Goal: Answer question/provide support: Share knowledge or assist other users

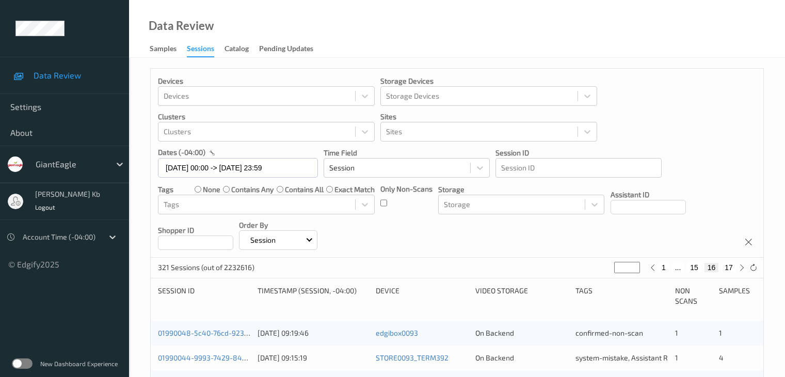
scroll to position [481, 0]
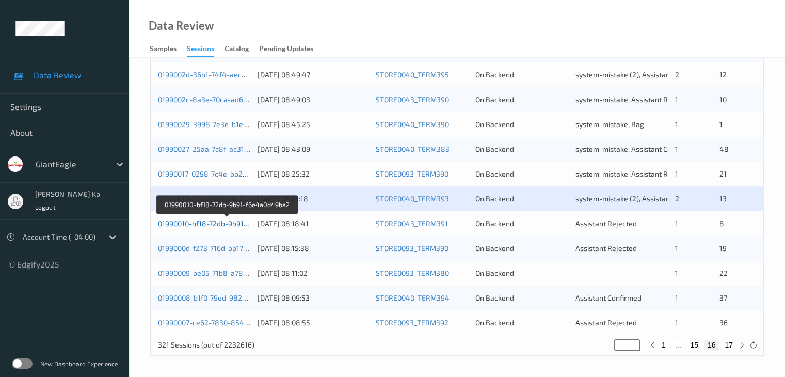
click at [221, 223] on link "01990010-bf18-72db-9b91-f6e4a0d49ba2" at bounding box center [227, 223] width 138 height 9
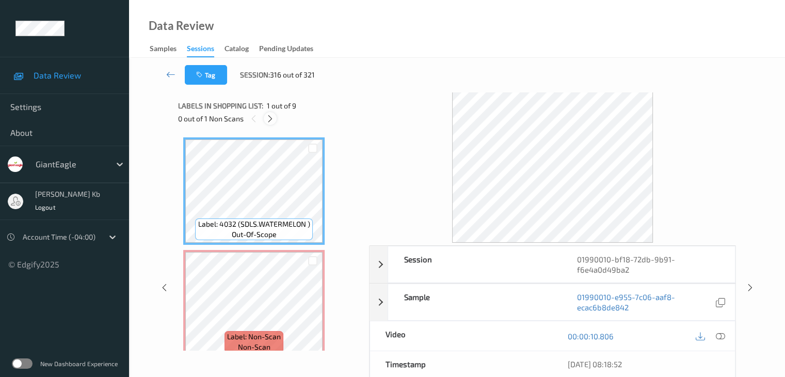
drag, startPoint x: 268, startPoint y: 117, endPoint x: 272, endPoint y: 121, distance: 5.5
click at [269, 117] on icon at bounding box center [270, 118] width 9 height 9
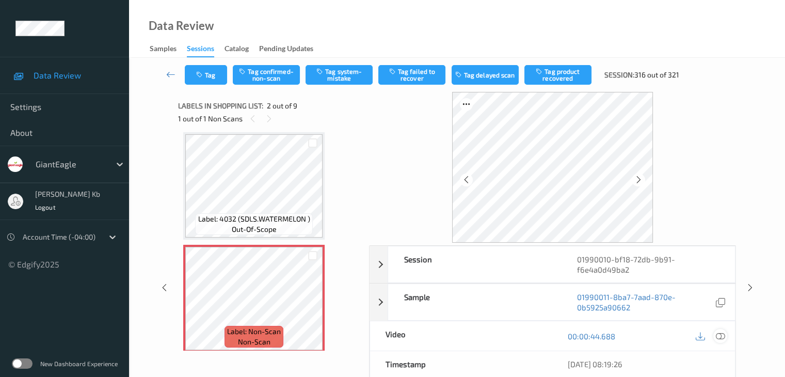
click at [721, 337] on icon at bounding box center [720, 336] width 9 height 9
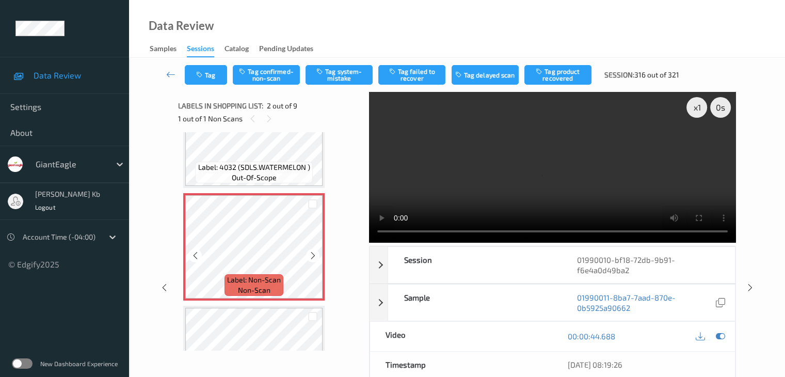
scroll to position [108, 0]
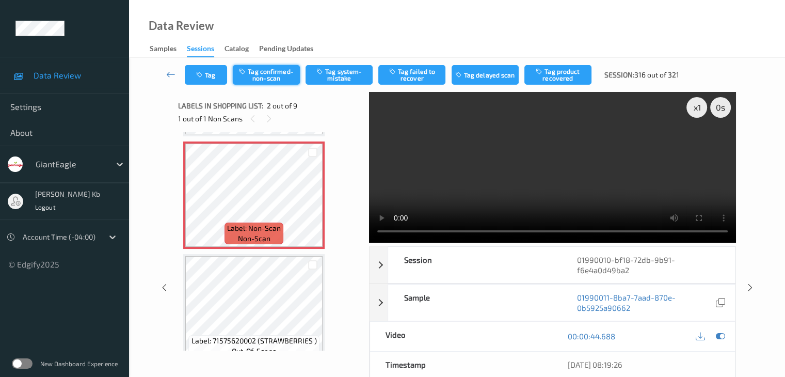
click at [267, 76] on button "Tag confirmed-non-scan" at bounding box center [266, 75] width 67 height 20
click at [568, 73] on button "Tag product recovered" at bounding box center [558, 75] width 67 height 20
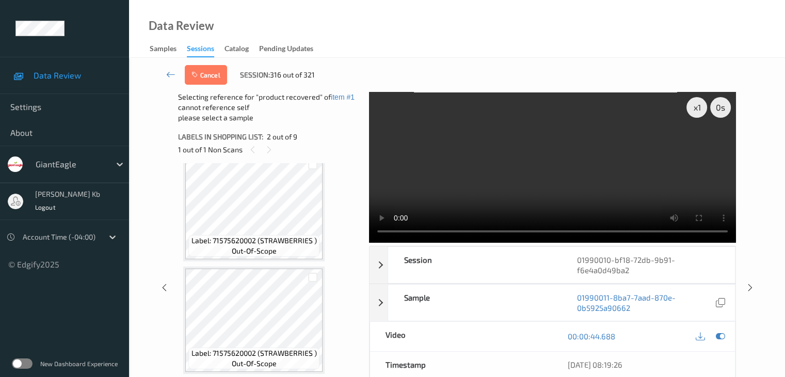
scroll to position [212, 0]
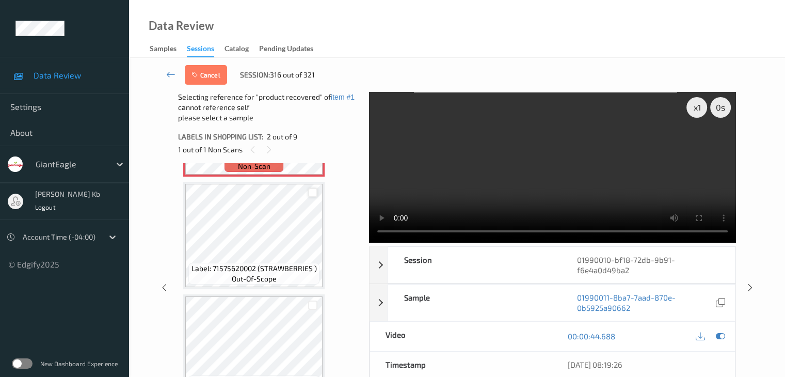
click at [315, 192] on div at bounding box center [313, 193] width 10 height 10
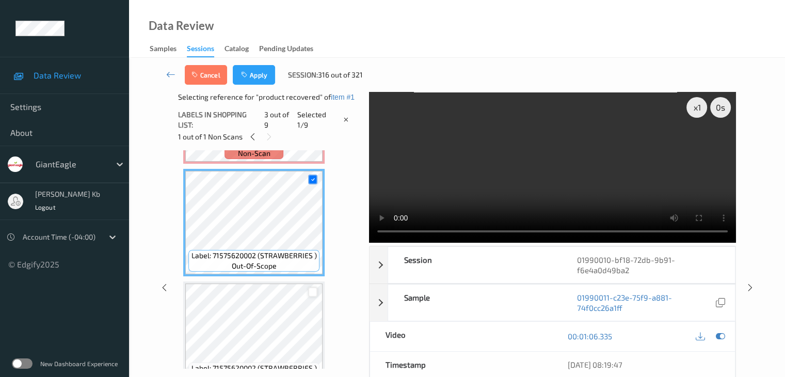
click at [312, 292] on div at bounding box center [313, 292] width 10 height 10
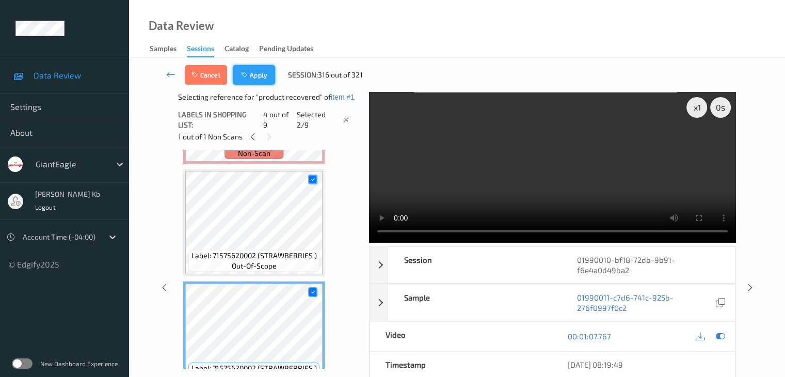
click at [260, 74] on button "Apply" at bounding box center [254, 75] width 42 height 20
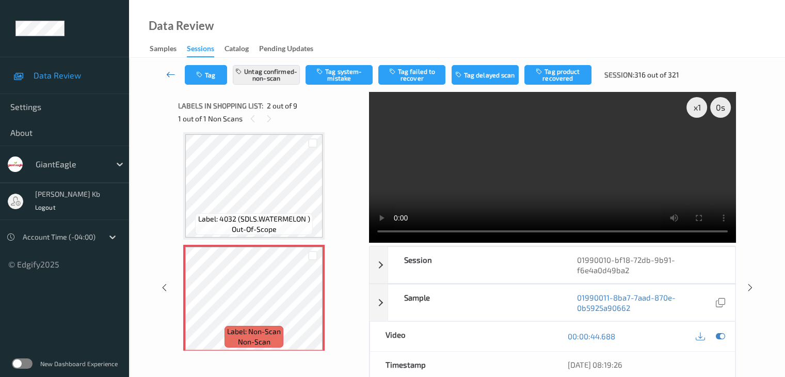
click at [173, 73] on icon at bounding box center [170, 74] width 9 height 10
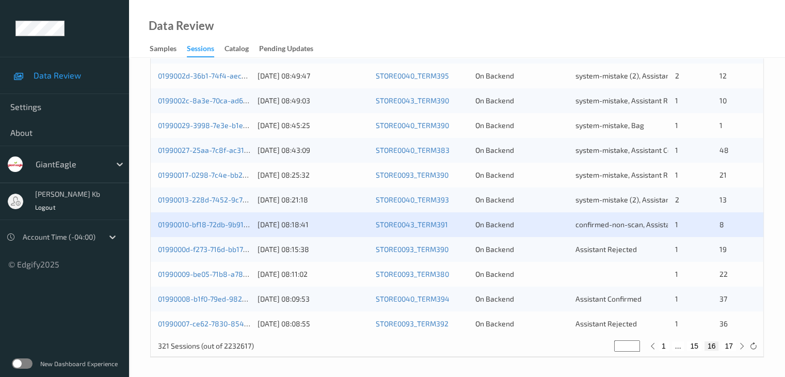
scroll to position [481, 0]
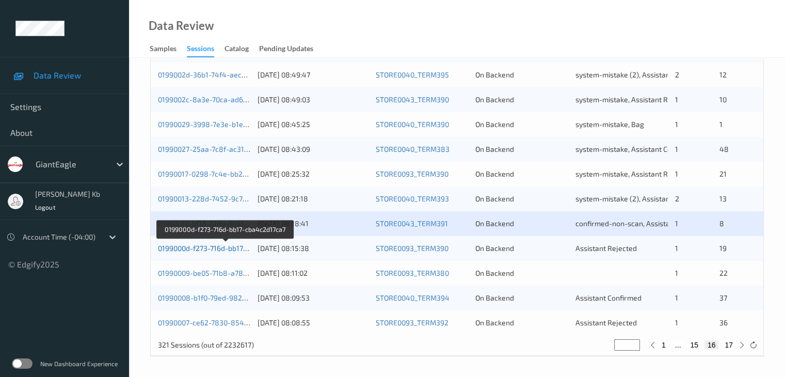
click at [213, 247] on link "0199000d-f273-716d-bb17-cba4c2d17ca7" at bounding box center [225, 248] width 135 height 9
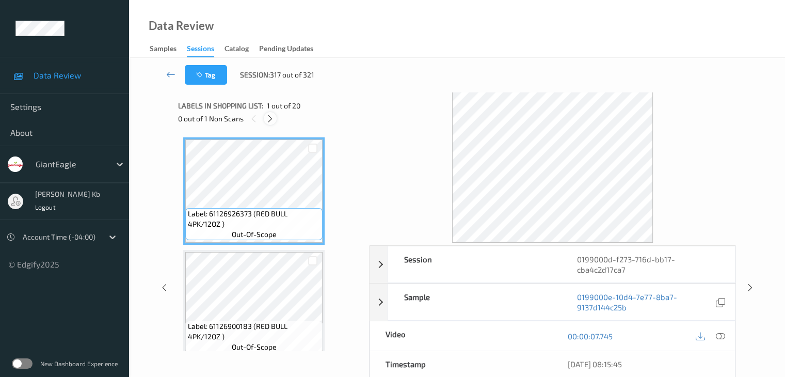
click at [270, 117] on icon at bounding box center [270, 118] width 9 height 9
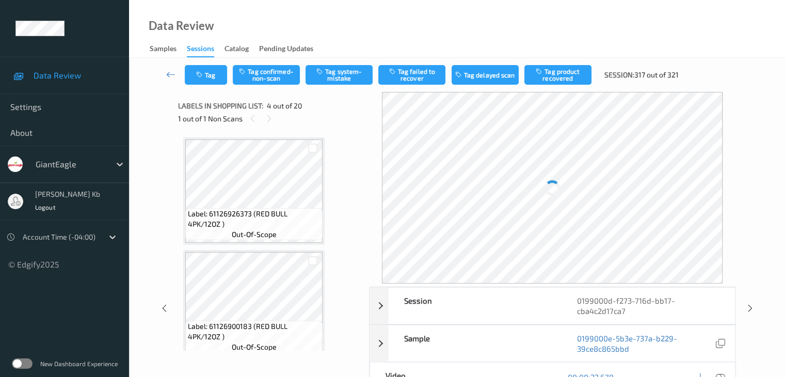
scroll to position [230, 0]
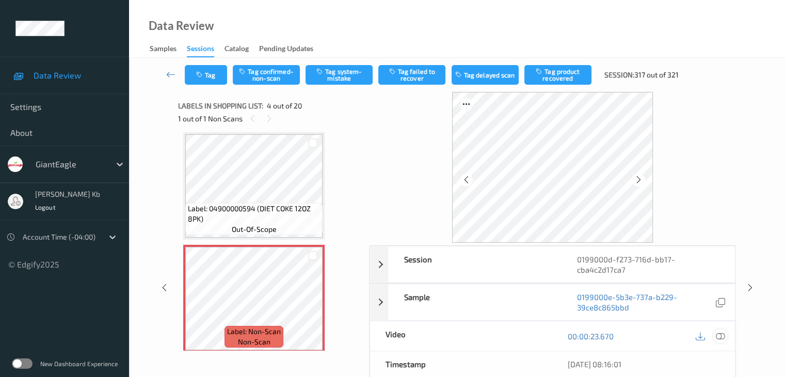
click at [721, 336] on icon at bounding box center [720, 336] width 9 height 9
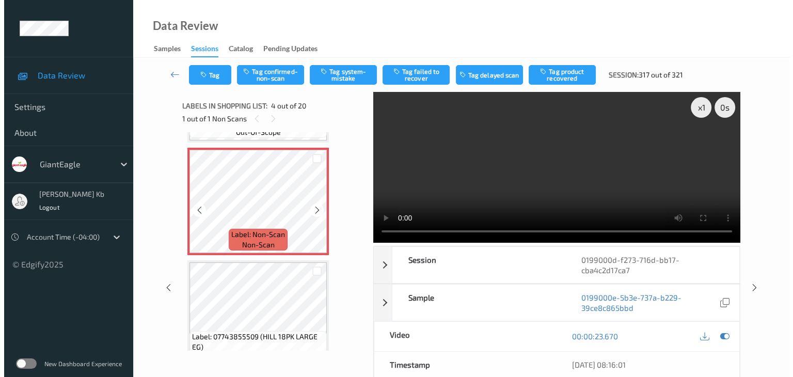
scroll to position [334, 0]
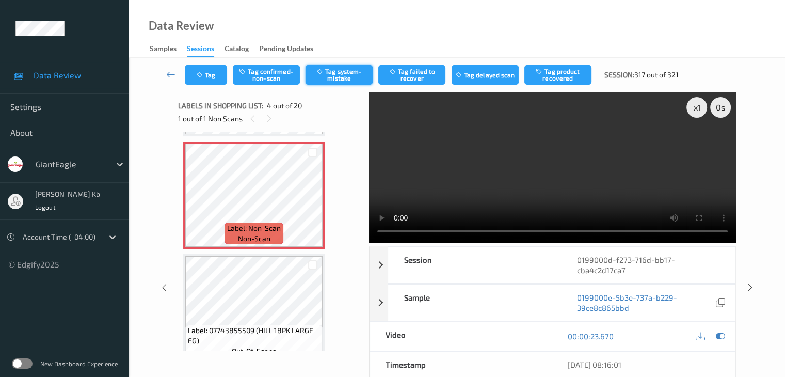
click at [345, 76] on button "Tag system-mistake" at bounding box center [339, 75] width 67 height 20
click at [212, 77] on button "Tag" at bounding box center [206, 75] width 42 height 20
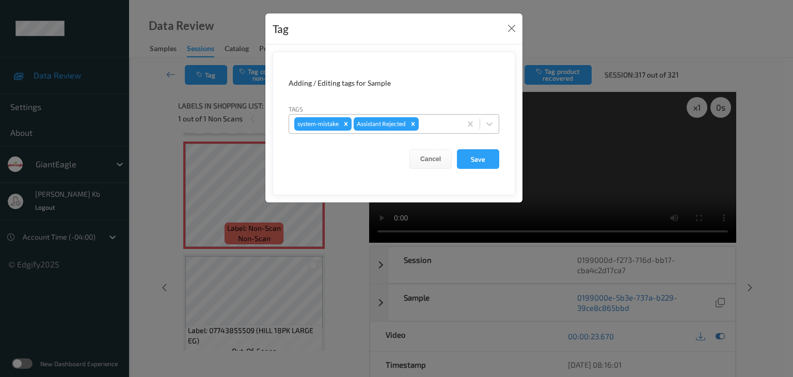
click at [428, 126] on div at bounding box center [438, 124] width 35 height 12
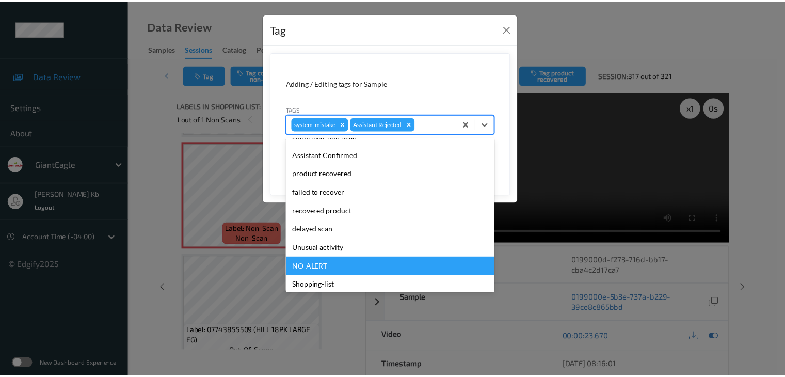
scroll to position [91, 0]
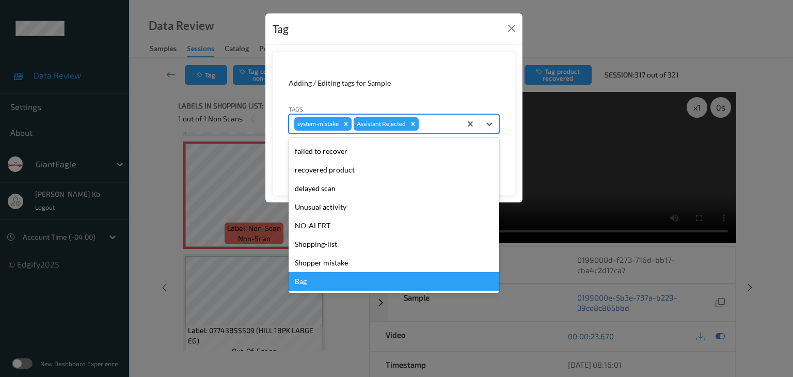
click at [332, 281] on div "Bag" at bounding box center [394, 281] width 211 height 19
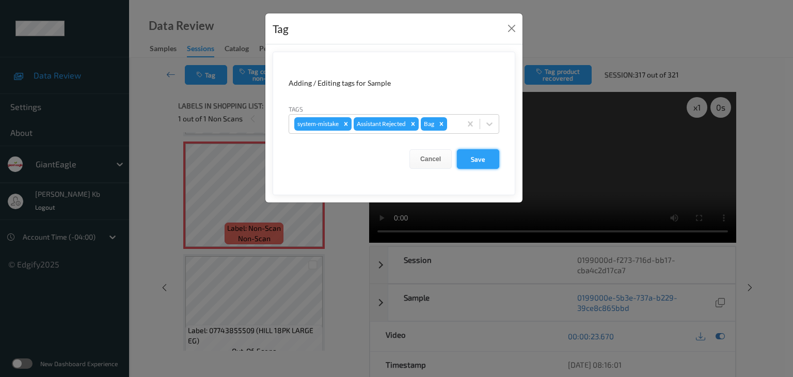
click at [485, 159] on button "Save" at bounding box center [478, 159] width 42 height 20
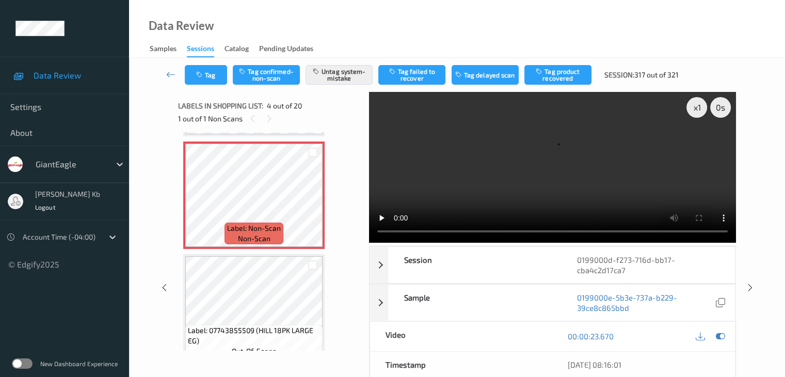
scroll to position [282, 0]
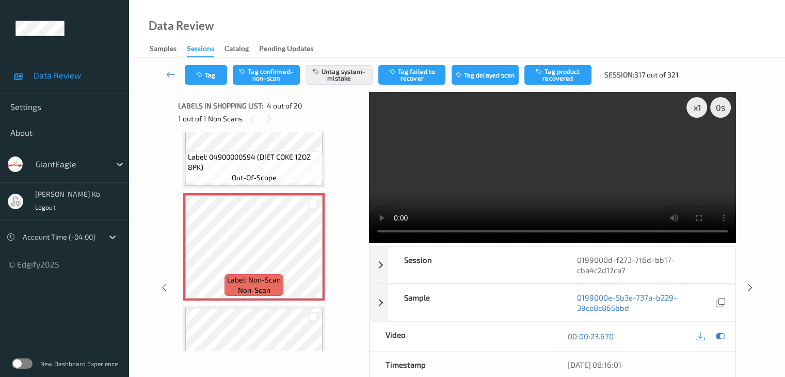
drag, startPoint x: 171, startPoint y: 73, endPoint x: 171, endPoint y: 66, distance: 6.7
click at [171, 73] on icon at bounding box center [170, 74] width 9 height 10
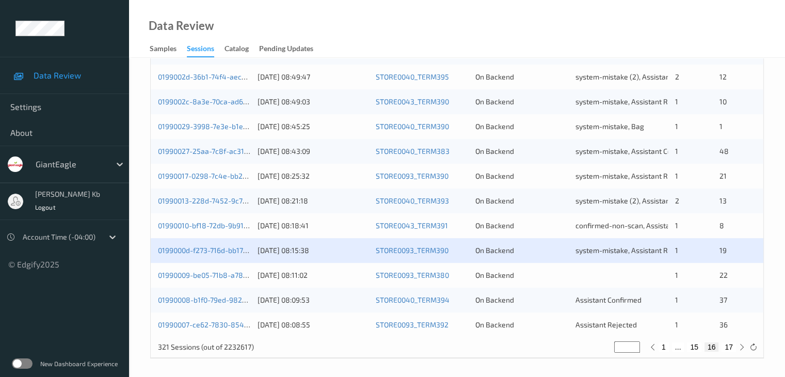
scroll to position [481, 0]
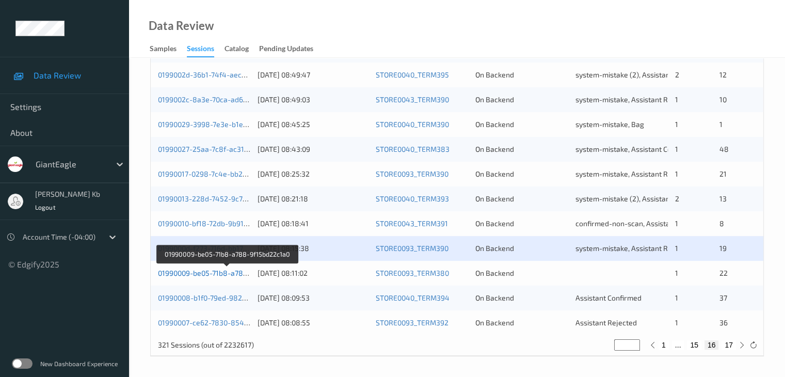
click at [230, 272] on link "01990009-be05-71b8-a788-9f15bd22c1a0" at bounding box center [227, 273] width 138 height 9
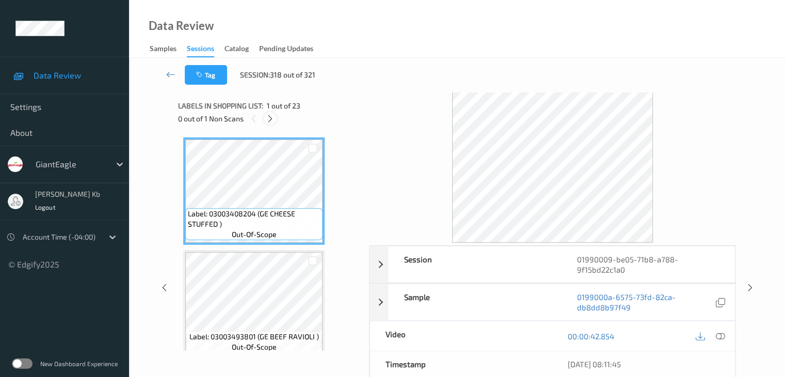
click at [271, 118] on icon at bounding box center [270, 118] width 9 height 9
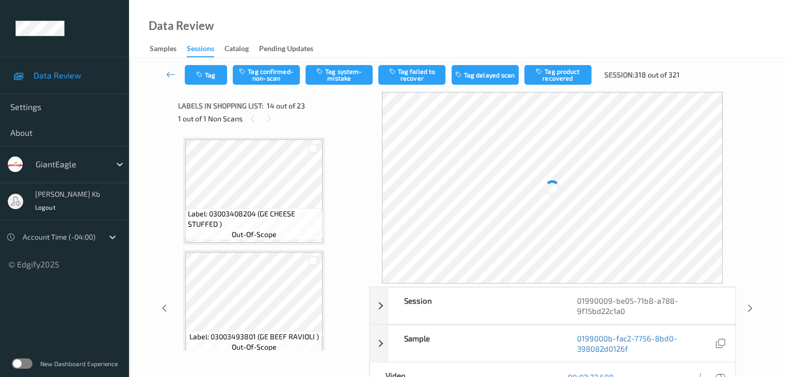
scroll to position [1356, 0]
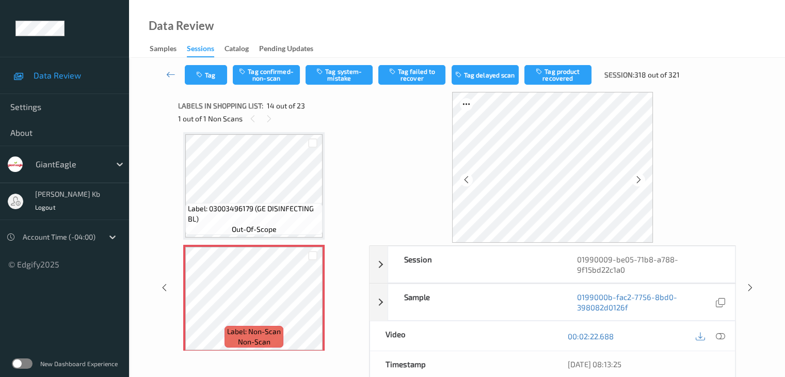
click at [721, 335] on icon at bounding box center [720, 336] width 9 height 9
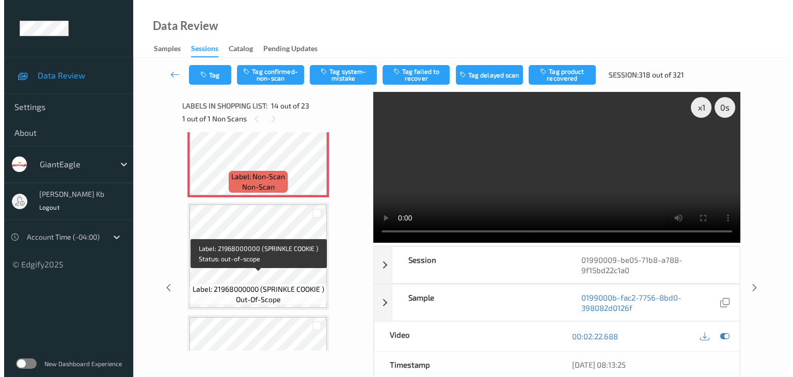
scroll to position [1408, 0]
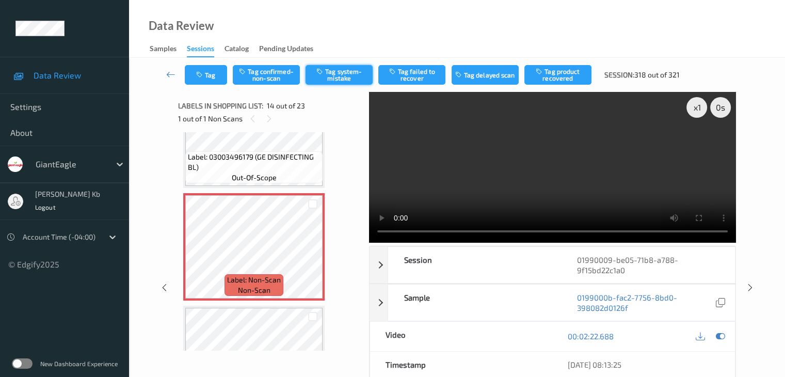
click at [349, 75] on button "Tag system-mistake" at bounding box center [339, 75] width 67 height 20
click at [221, 72] on button "Tag" at bounding box center [206, 75] width 42 height 20
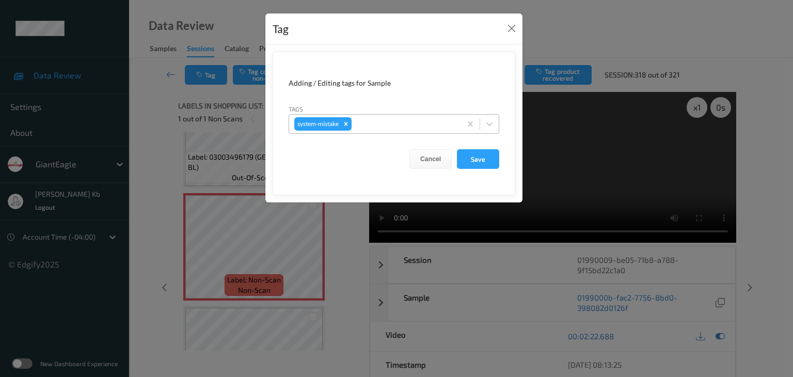
click at [393, 124] on div at bounding box center [405, 124] width 102 height 12
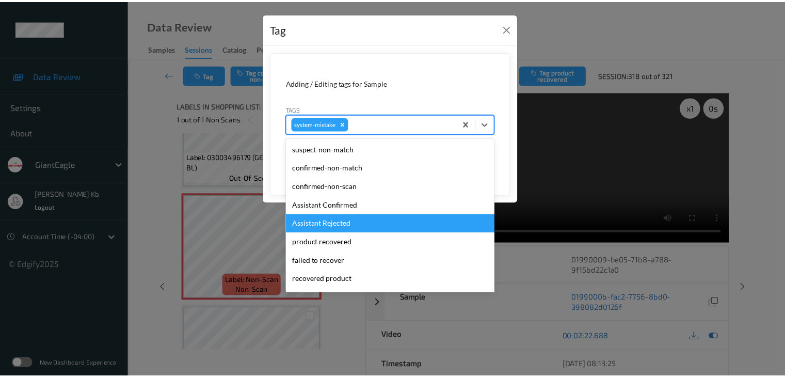
scroll to position [52, 0]
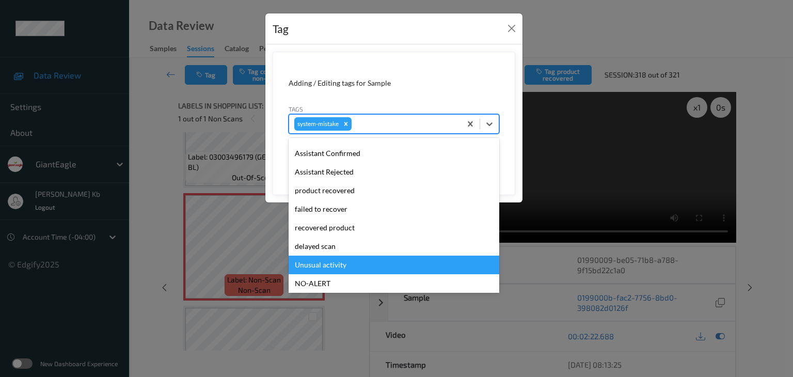
click at [331, 264] on div "Unusual activity" at bounding box center [394, 265] width 211 height 19
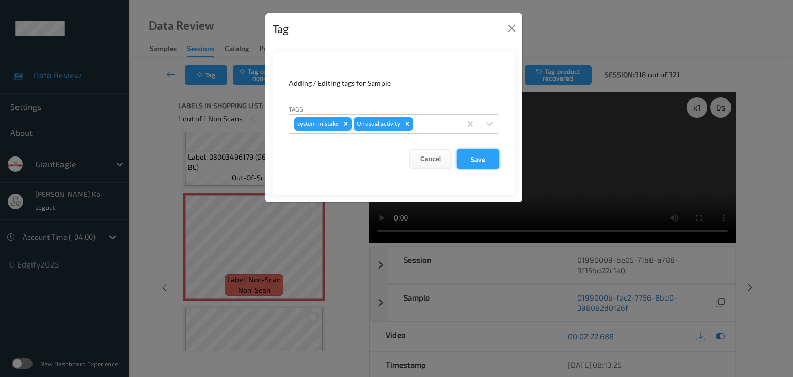
click at [471, 159] on button "Save" at bounding box center [478, 159] width 42 height 20
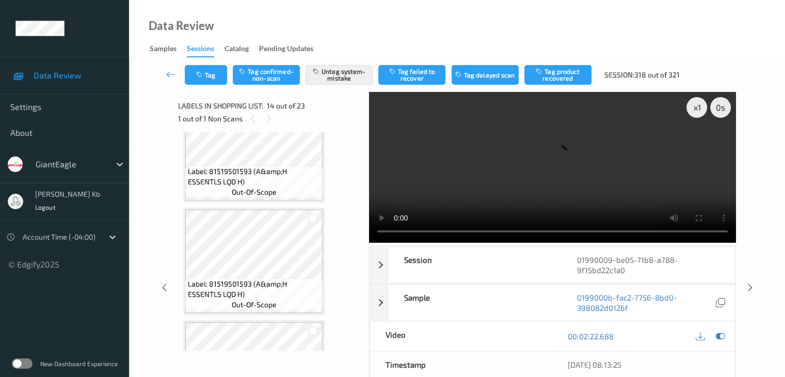
scroll to position [1046, 0]
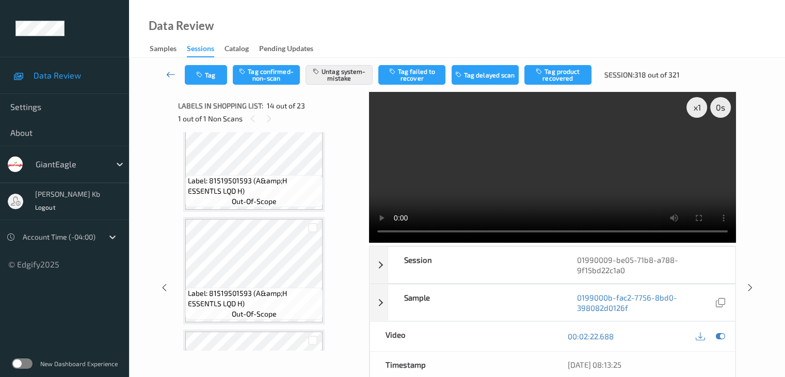
click at [167, 75] on icon at bounding box center [170, 74] width 9 height 10
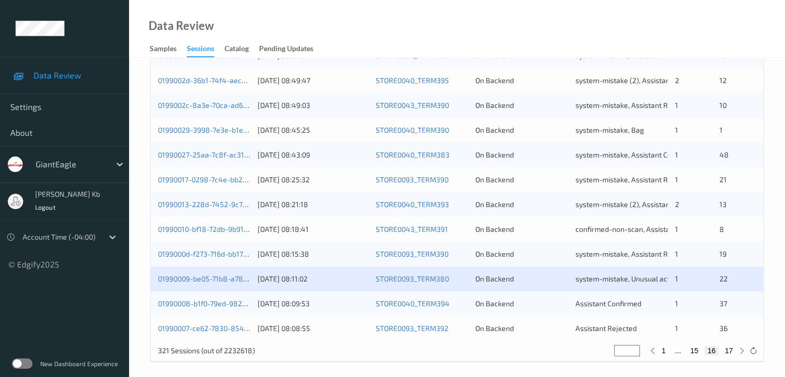
scroll to position [481, 0]
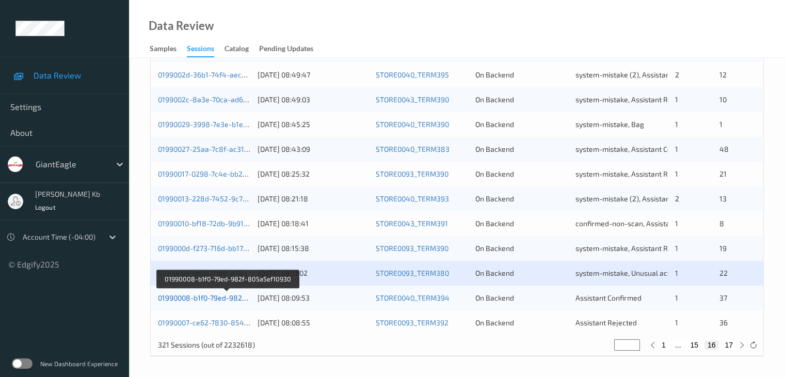
click at [213, 296] on link "01990008-b1f0-79ed-982f-805a5ef10930" at bounding box center [226, 297] width 137 height 9
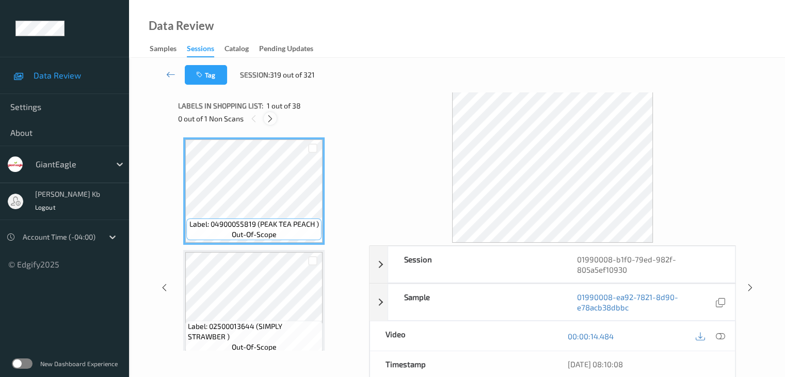
click at [273, 117] on icon at bounding box center [270, 118] width 9 height 9
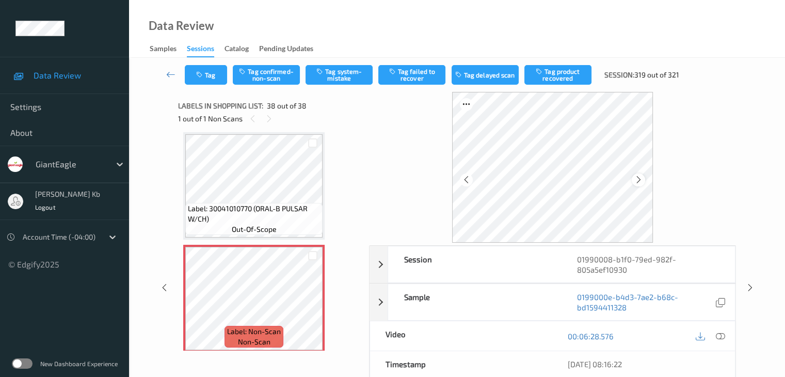
click at [640, 180] on icon at bounding box center [639, 179] width 9 height 9
click at [724, 335] on icon at bounding box center [720, 336] width 9 height 9
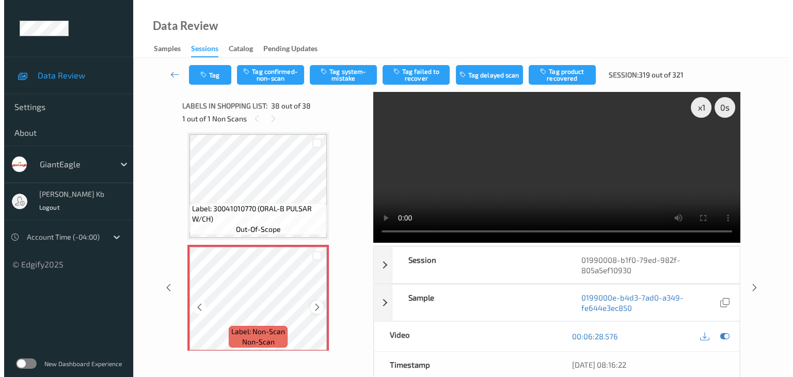
scroll to position [4065, 0]
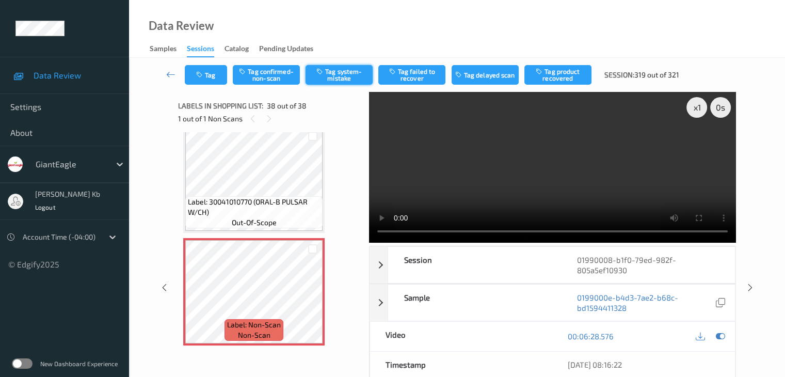
click at [357, 71] on button "Tag system-mistake" at bounding box center [339, 75] width 67 height 20
click at [219, 69] on button "Tag" at bounding box center [206, 75] width 42 height 20
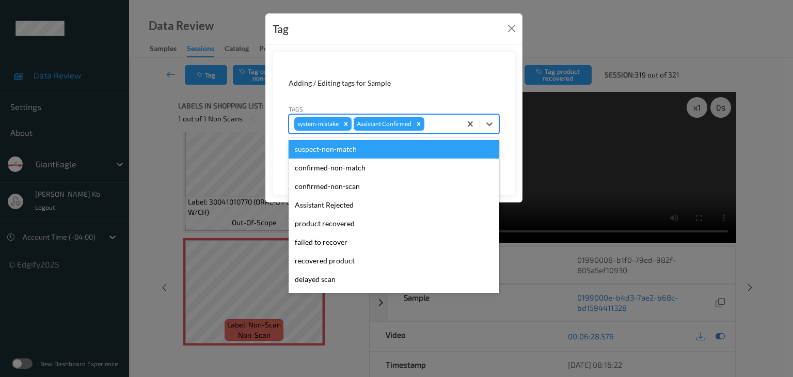
click at [444, 124] on div at bounding box center [441, 124] width 29 height 12
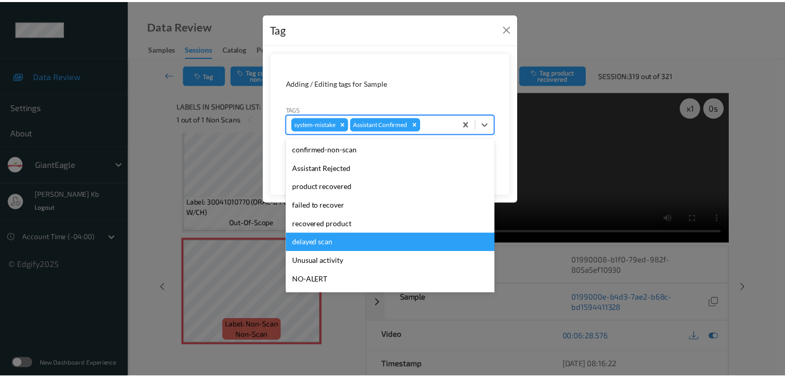
scroll to position [91, 0]
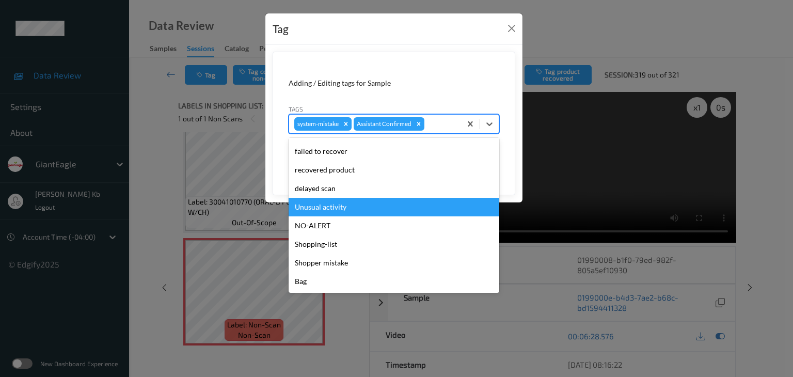
click at [335, 205] on div "Unusual activity" at bounding box center [394, 207] width 211 height 19
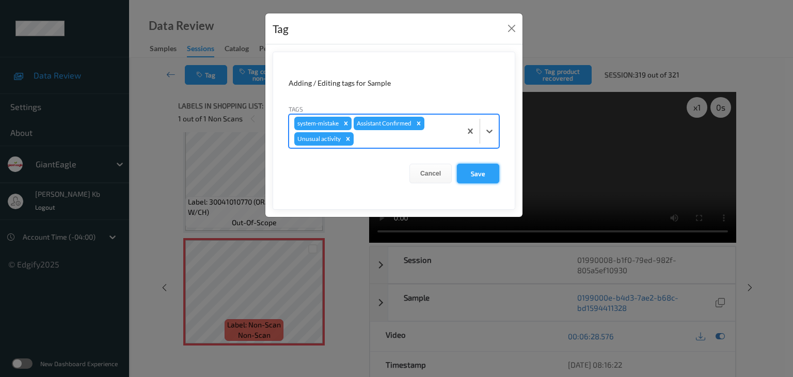
click at [478, 172] on button "Save" at bounding box center [478, 174] width 42 height 20
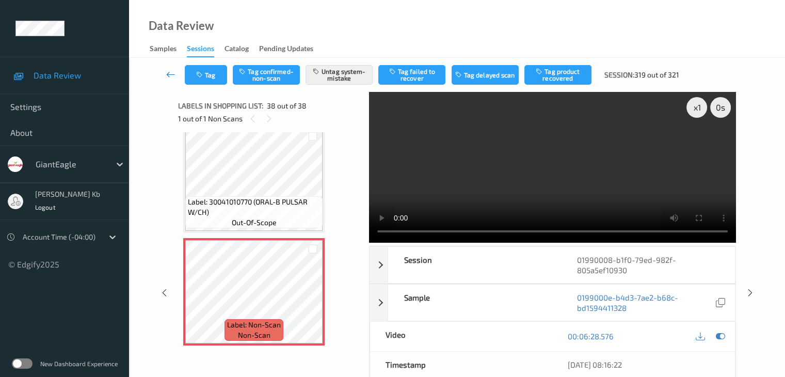
click at [174, 73] on icon at bounding box center [170, 74] width 9 height 10
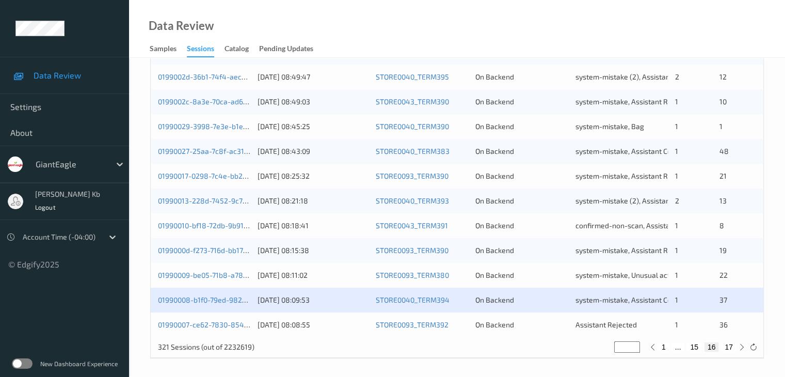
scroll to position [481, 0]
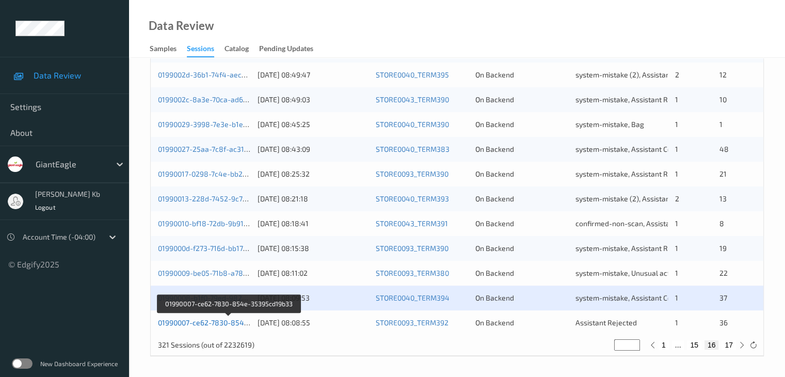
click at [211, 320] on link "01990007-ce62-7830-854e-35395cd19b33" at bounding box center [228, 322] width 141 height 9
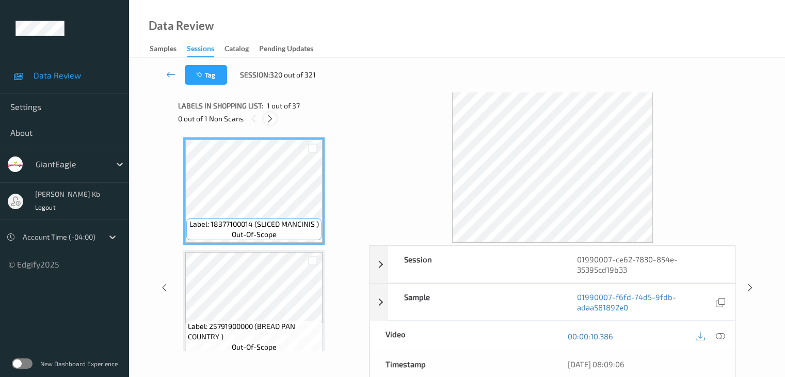
click at [273, 118] on icon at bounding box center [270, 118] width 9 height 9
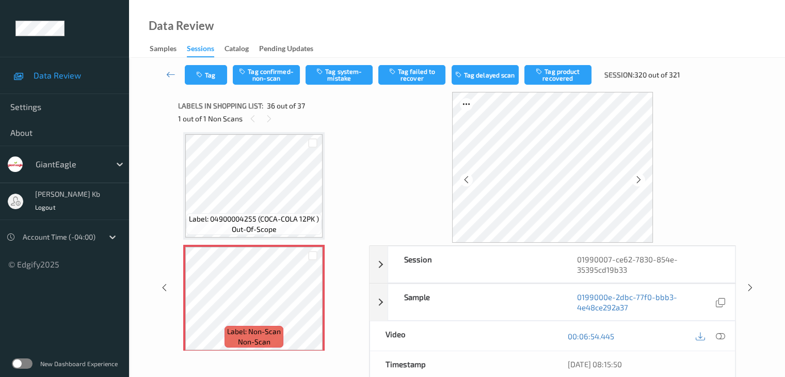
click at [721, 335] on icon at bounding box center [720, 336] width 9 height 9
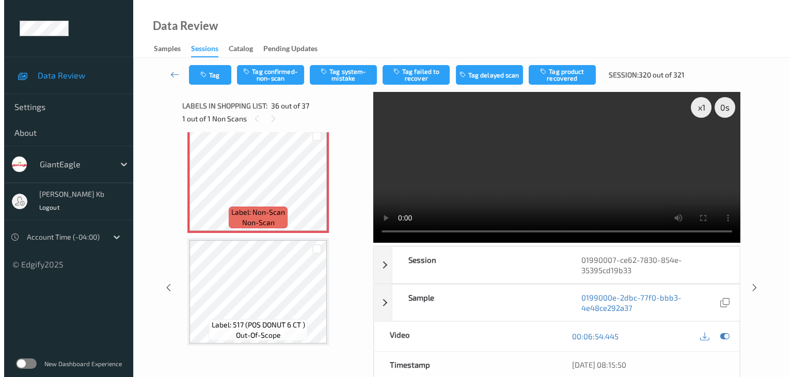
scroll to position [3901, 0]
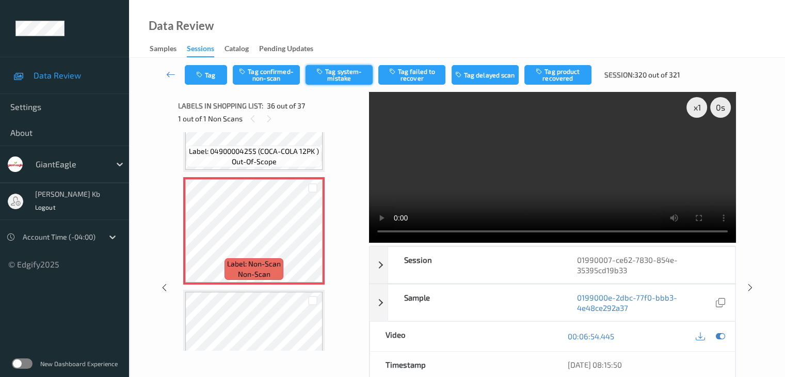
click at [354, 73] on button "Tag system-mistake" at bounding box center [339, 75] width 67 height 20
click at [216, 69] on button "Tag" at bounding box center [206, 75] width 42 height 20
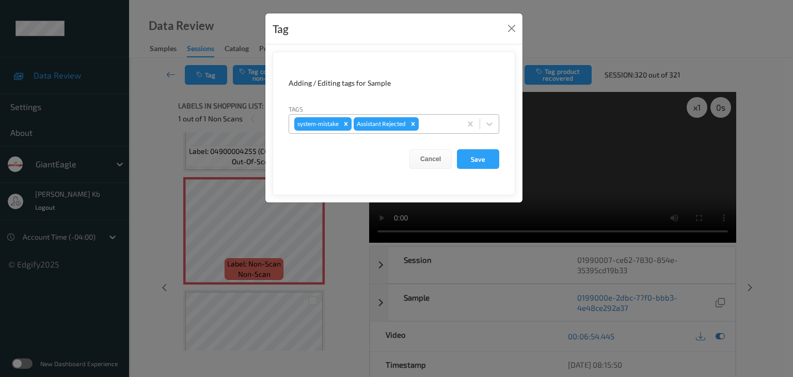
click at [434, 124] on div at bounding box center [438, 124] width 35 height 12
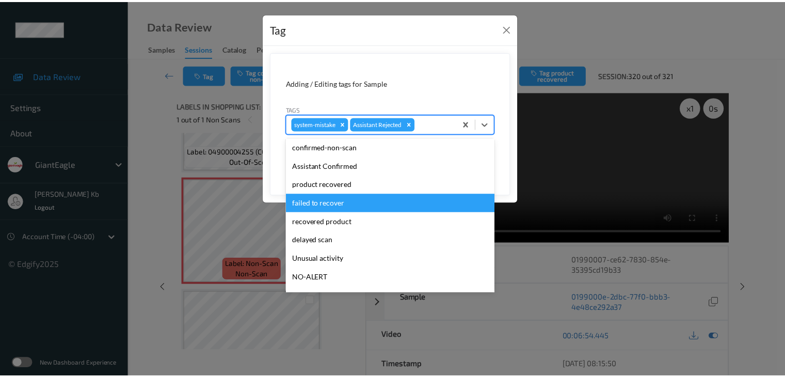
scroll to position [91, 0]
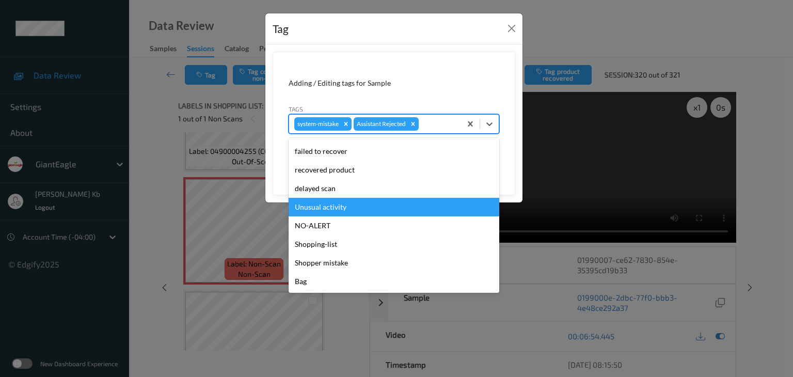
click at [334, 209] on div "Unusual activity" at bounding box center [394, 207] width 211 height 19
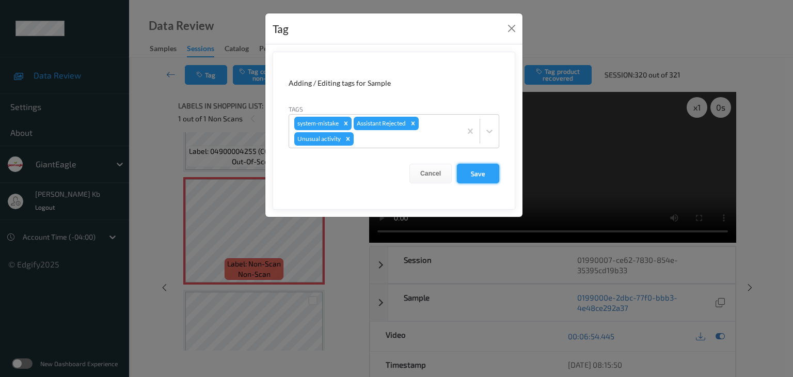
click at [484, 170] on button "Save" at bounding box center [478, 174] width 42 height 20
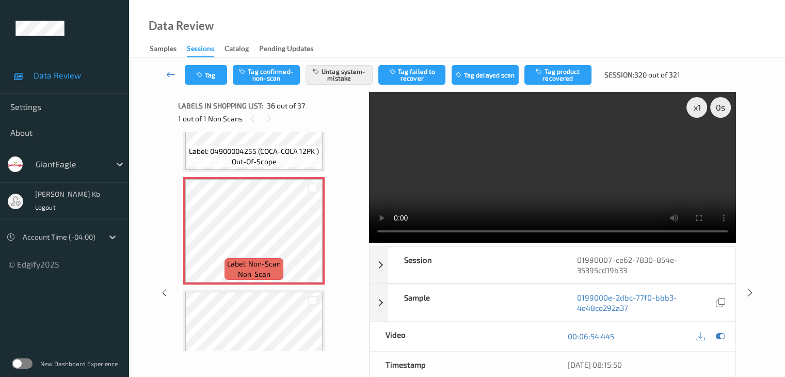
click at [172, 70] on icon at bounding box center [170, 74] width 9 height 10
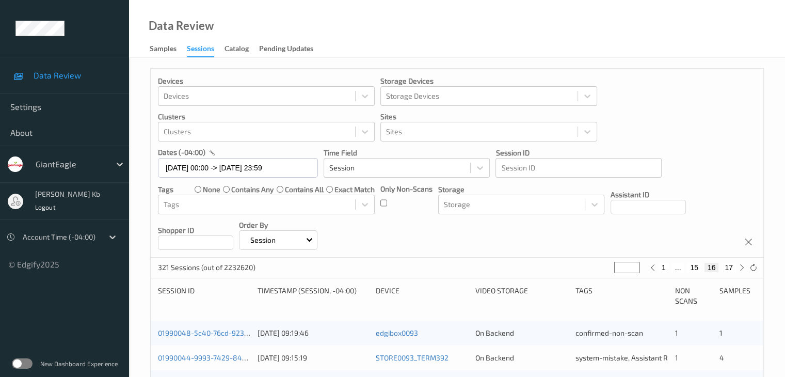
click at [730, 265] on button "17" at bounding box center [729, 267] width 14 height 9
type input "**"
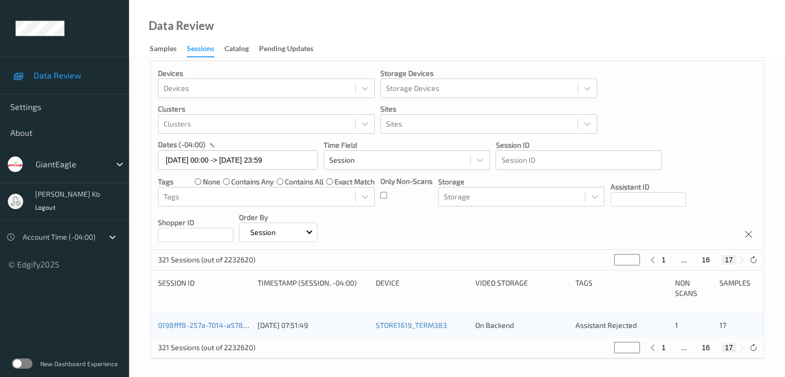
scroll to position [10, 0]
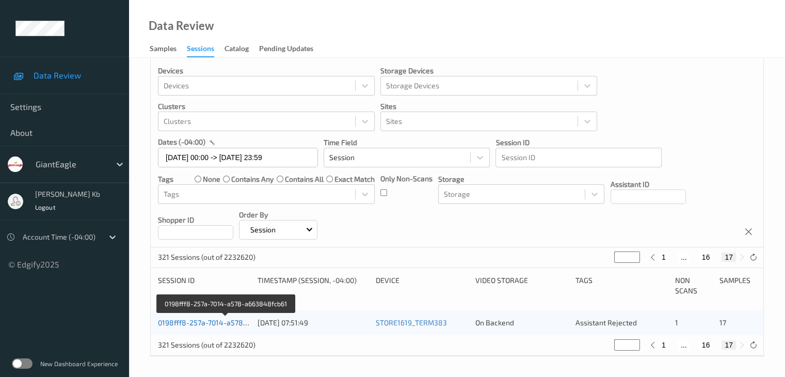
click at [203, 322] on link "0198fff8-257a-7014-a578-a663848fcb61" at bounding box center [226, 322] width 136 height 9
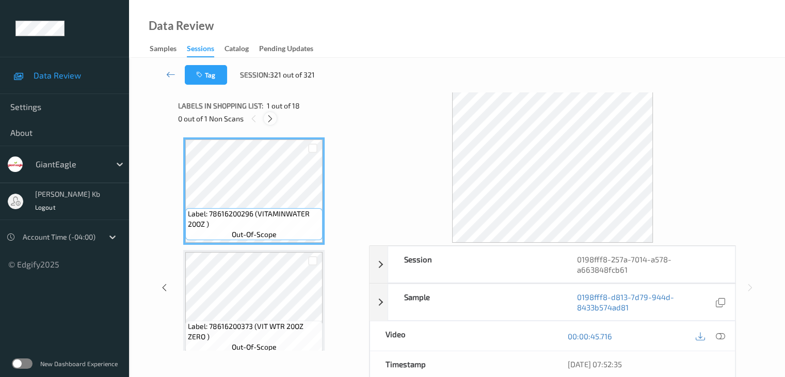
click at [270, 118] on icon at bounding box center [270, 118] width 9 height 9
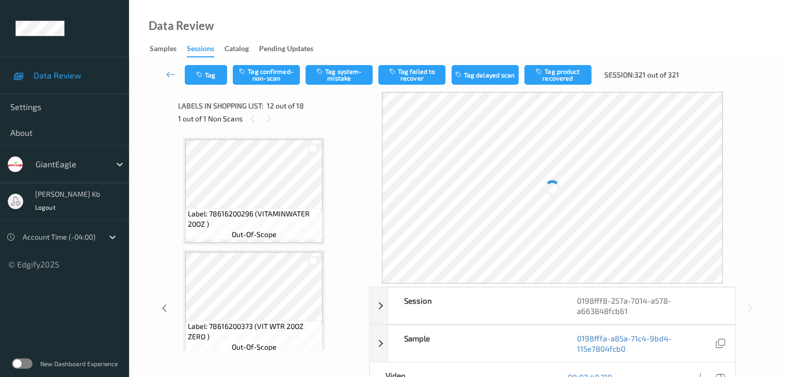
scroll to position [1131, 0]
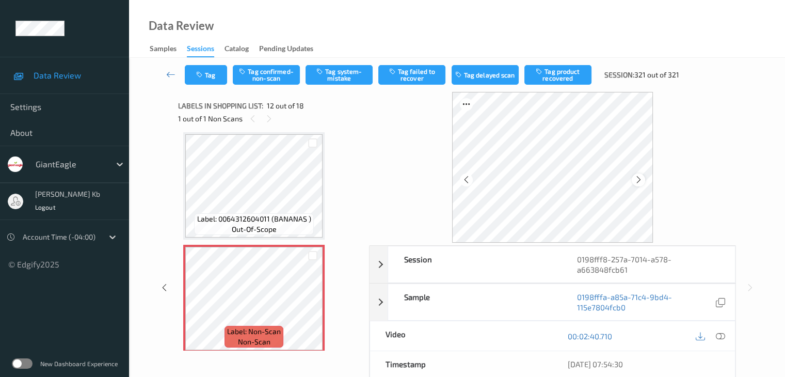
click at [636, 182] on icon at bounding box center [639, 179] width 9 height 9
click at [636, 180] on icon at bounding box center [639, 179] width 9 height 9
click at [723, 339] on icon at bounding box center [720, 336] width 9 height 9
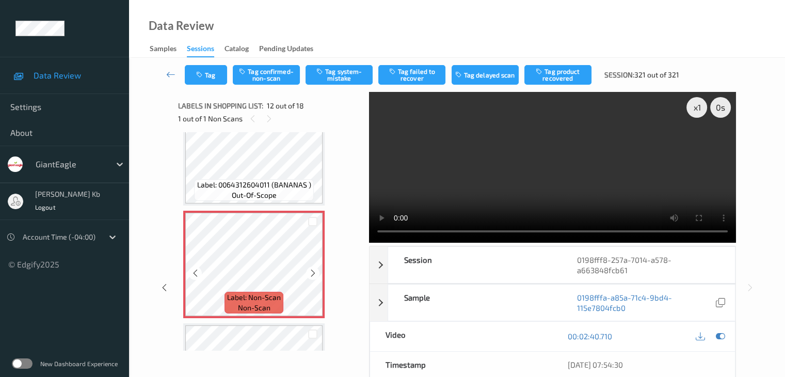
scroll to position [1183, 0]
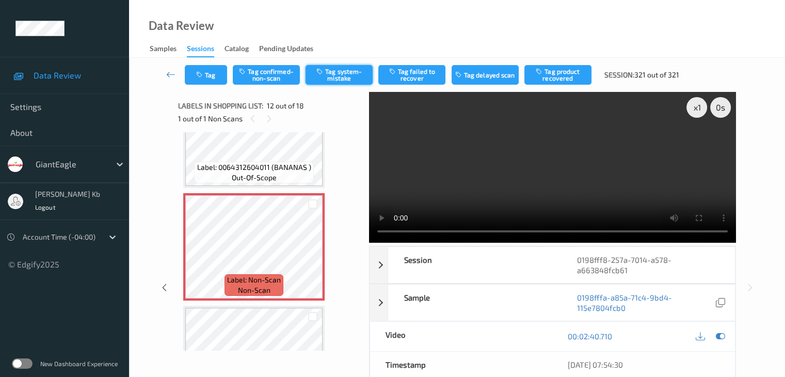
click at [343, 73] on button "Tag system-mistake" at bounding box center [339, 75] width 67 height 20
drag, startPoint x: 176, startPoint y: 72, endPoint x: 175, endPoint y: 65, distance: 7.2
click at [176, 72] on icon at bounding box center [170, 74] width 9 height 10
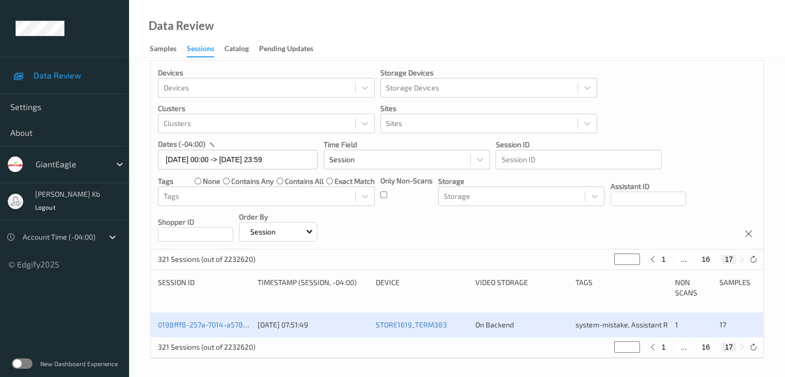
scroll to position [10, 0]
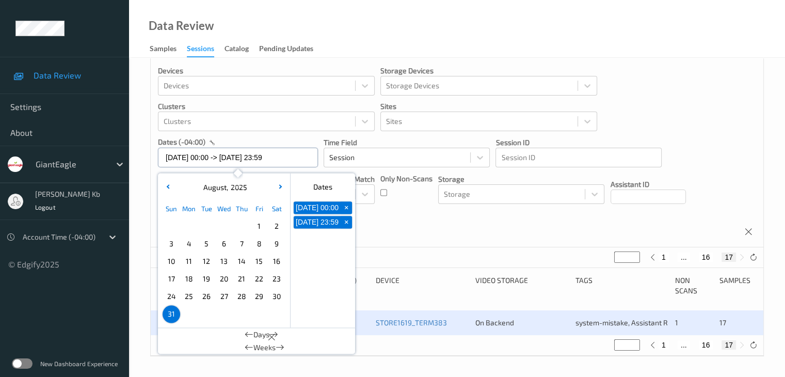
click at [296, 156] on input "[DATE] 00:00 -> [DATE] 23:59" at bounding box center [238, 158] width 160 height 20
click at [346, 210] on span "+" at bounding box center [346, 207] width 11 height 11
type input "[DATE] 00:00"
type input "*"
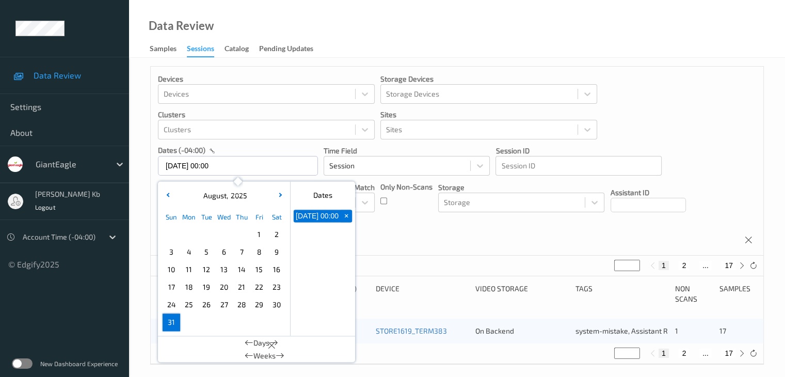
scroll to position [0, 0]
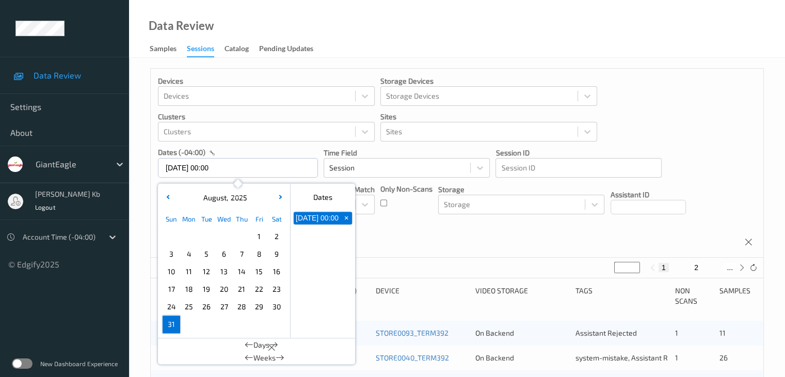
click at [347, 222] on span "+" at bounding box center [346, 218] width 11 height 11
click at [279, 196] on icon "button" at bounding box center [279, 197] width 4 height 4
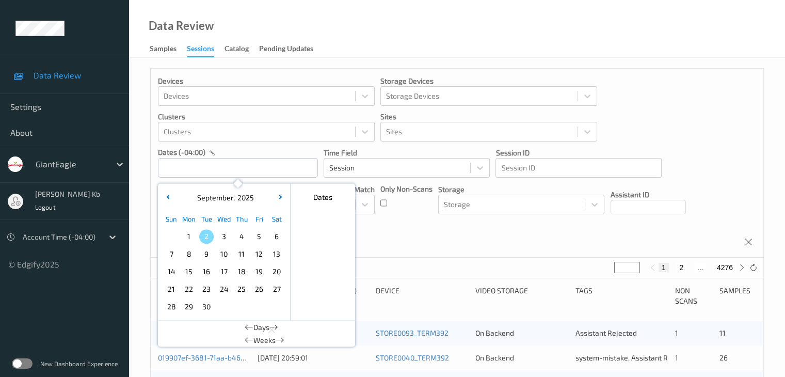
click at [188, 237] on span "1" at bounding box center [189, 236] width 14 height 14
click at [188, 236] on span "1" at bounding box center [189, 236] width 14 height 14
type input "[DATE] 00:00 -> [DATE] 23:59"
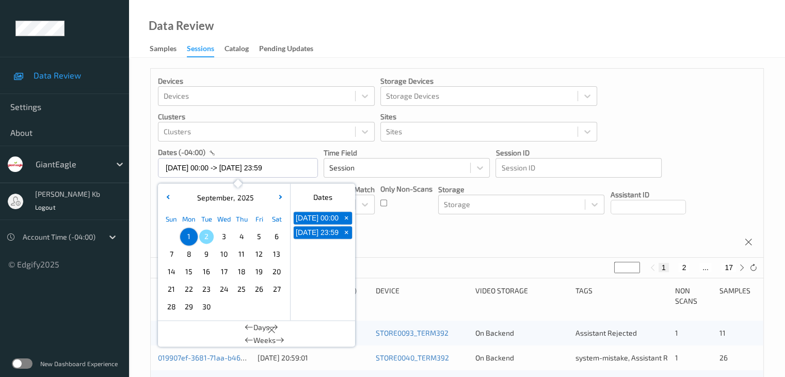
click at [409, 228] on div "Devices Devices Storage Devices Storage Devices Clusters Clusters Sites Sites d…" at bounding box center [457, 163] width 613 height 189
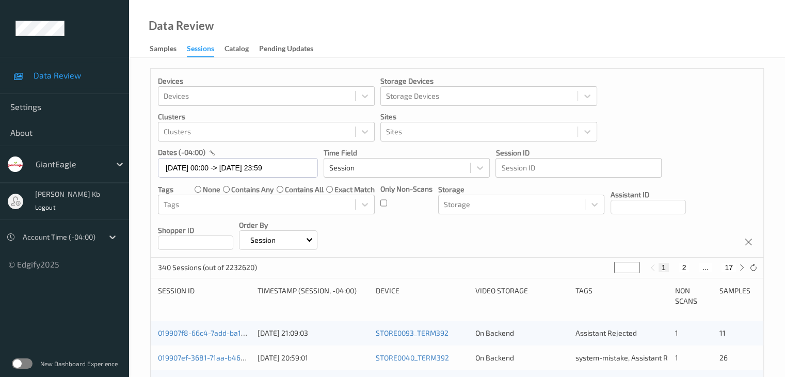
click at [684, 268] on button "2" at bounding box center [684, 267] width 10 height 9
type input "*"
click at [693, 266] on button "3" at bounding box center [694, 267] width 10 height 9
type input "*"
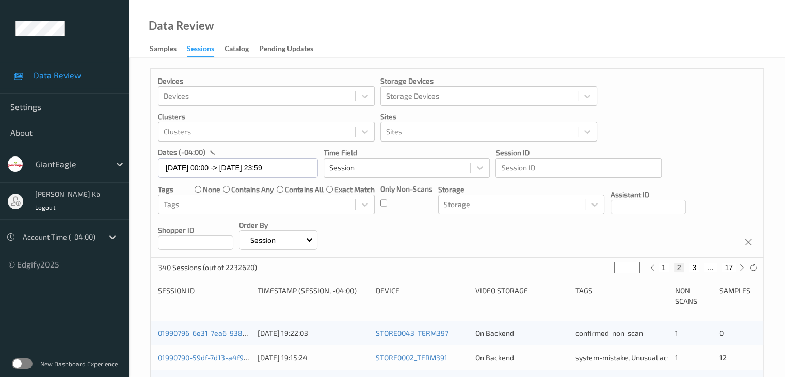
type input "*"
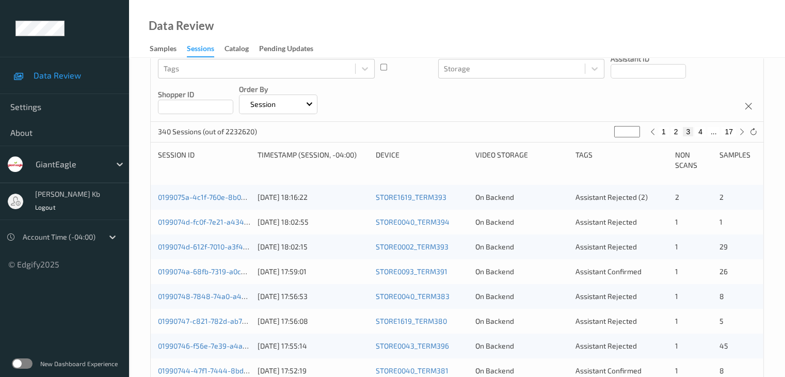
scroll to position [120, 0]
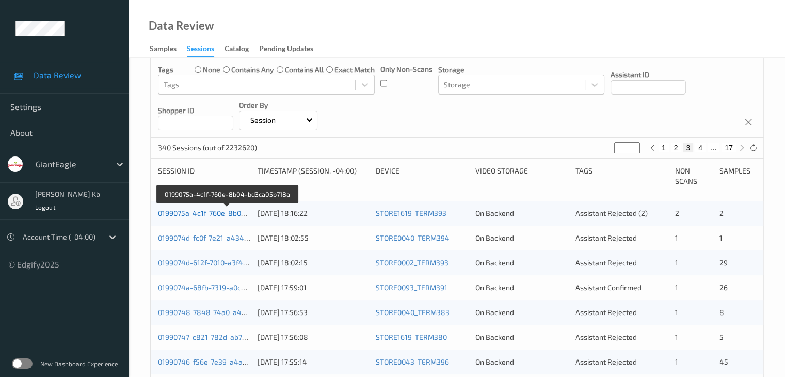
click at [223, 213] on link "0199075a-4c1f-760e-8b04-bd3ca05b718a" at bounding box center [227, 213] width 139 height 9
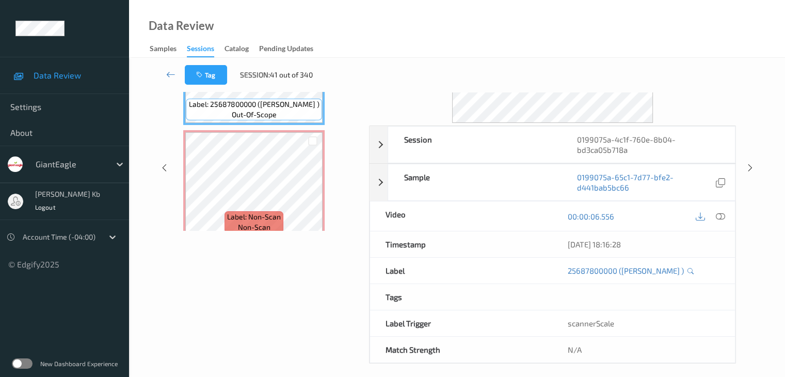
drag, startPoint x: 273, startPoint y: 1, endPoint x: 490, endPoint y: 25, distance: 218.3
click at [498, 27] on div "Data Review Samples Sessions Catalog Pending Updates" at bounding box center [457, 29] width 656 height 58
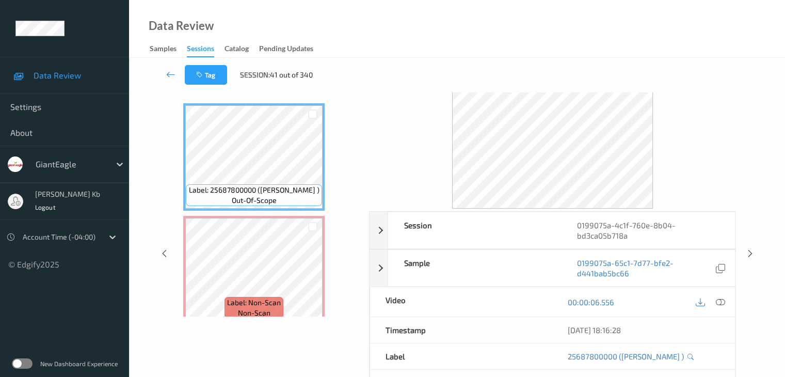
scroll to position [17, 0]
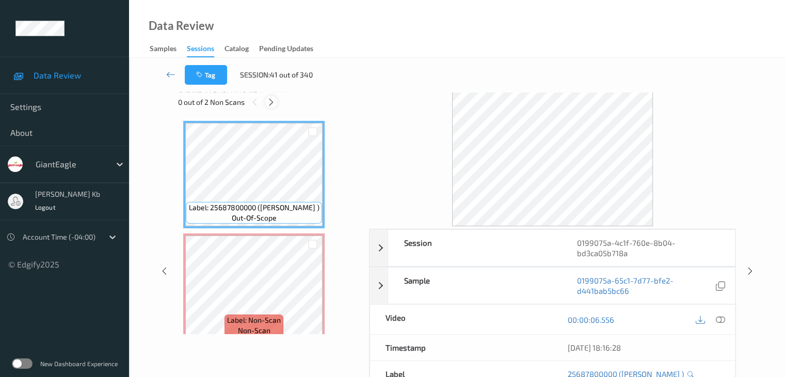
click at [274, 101] on icon at bounding box center [271, 102] width 9 height 9
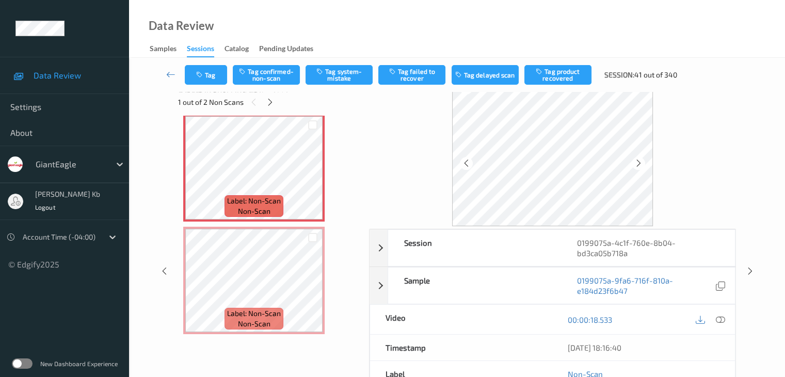
scroll to position [108, 0]
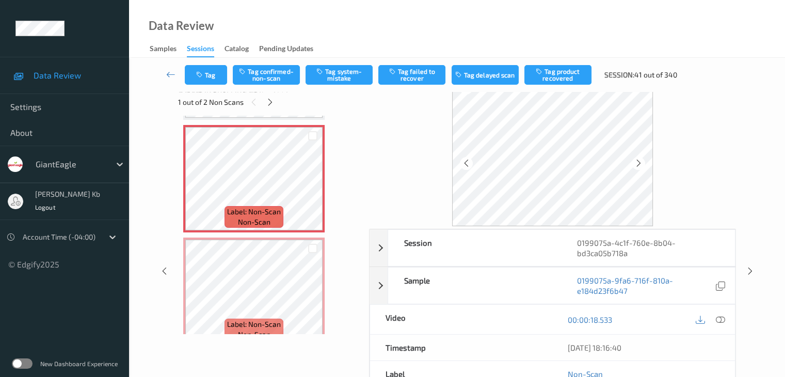
click at [719, 319] on icon at bounding box center [720, 319] width 9 height 9
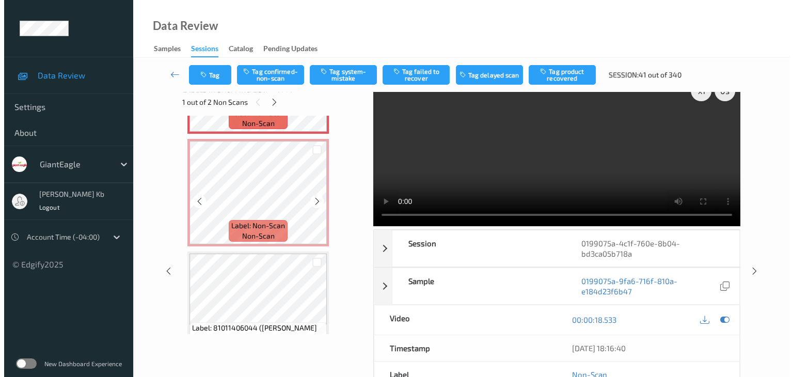
scroll to position [212, 0]
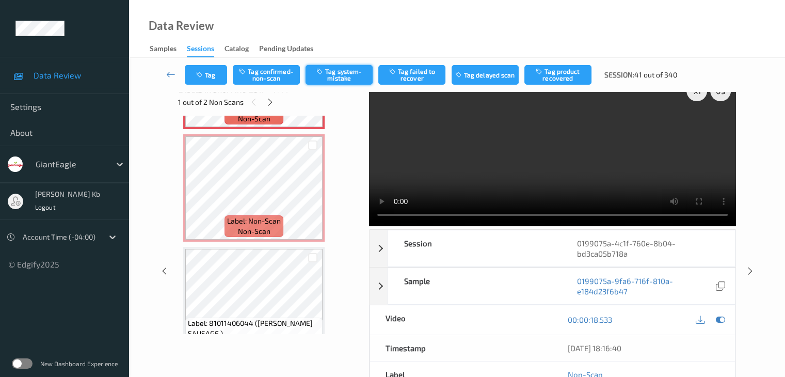
click at [353, 77] on button "Tag system-mistake" at bounding box center [339, 75] width 67 height 20
click at [221, 75] on button "Tag" at bounding box center [206, 75] width 42 height 20
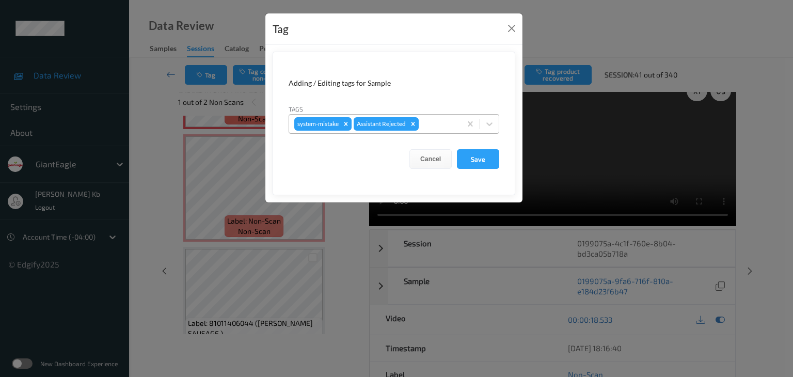
click at [439, 124] on div at bounding box center [438, 124] width 35 height 12
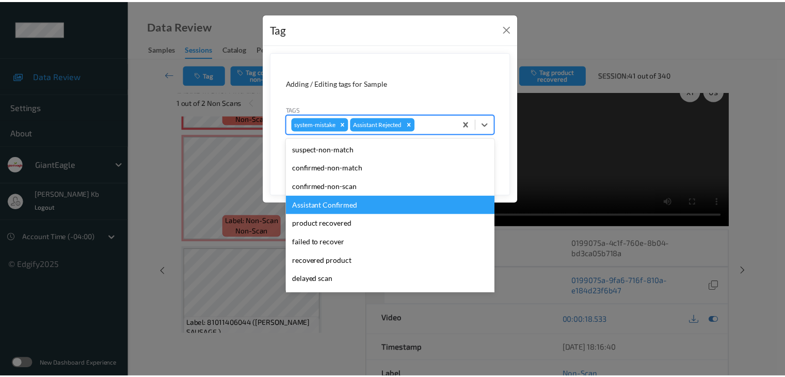
scroll to position [52, 0]
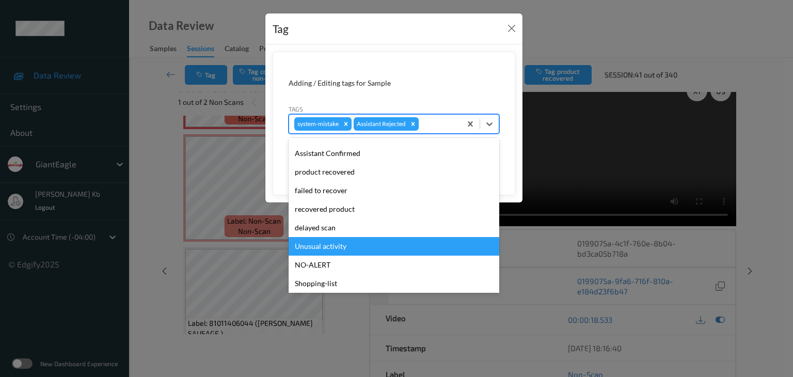
click at [337, 245] on div "Unusual activity" at bounding box center [394, 246] width 211 height 19
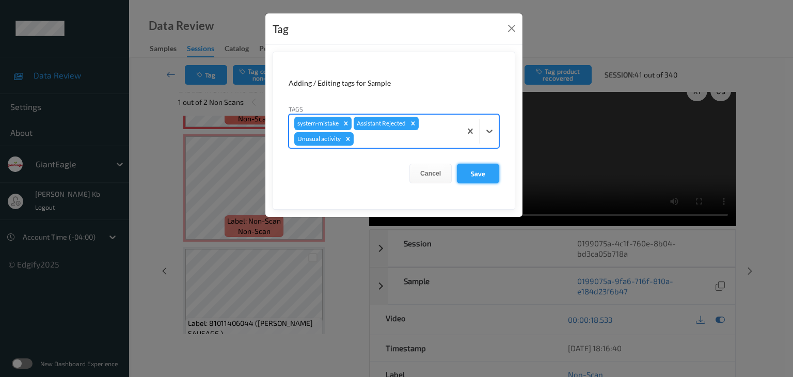
click at [485, 169] on button "Save" at bounding box center [478, 174] width 42 height 20
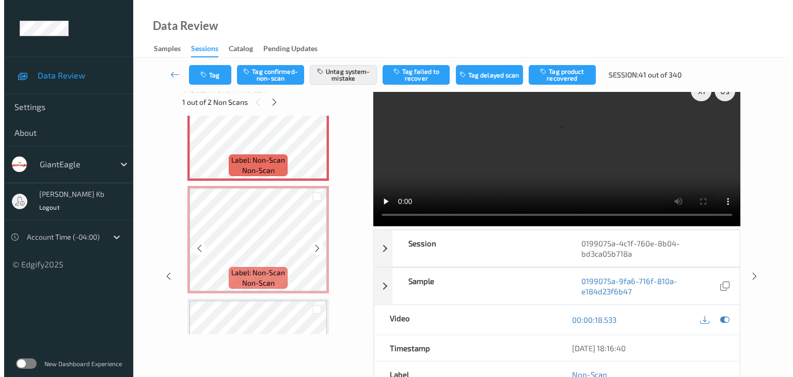
scroll to position [108, 0]
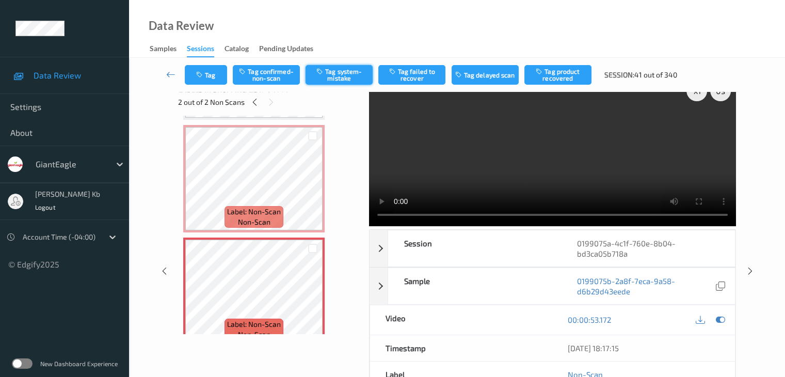
click at [339, 73] on button "Tag system-mistake" at bounding box center [339, 75] width 67 height 20
click at [222, 71] on button "Tag" at bounding box center [206, 75] width 42 height 20
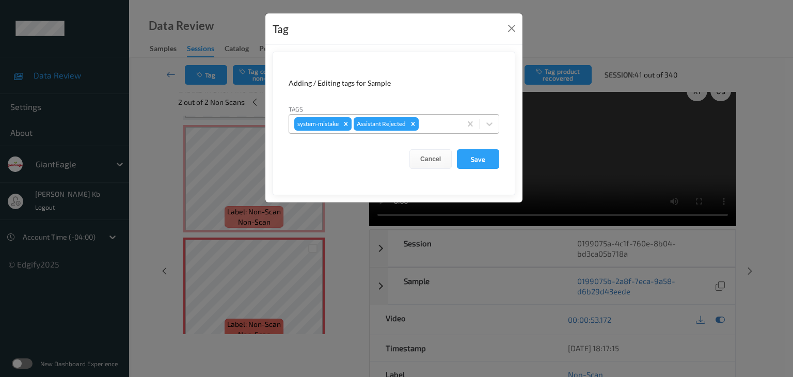
click at [434, 120] on div at bounding box center [438, 124] width 35 height 12
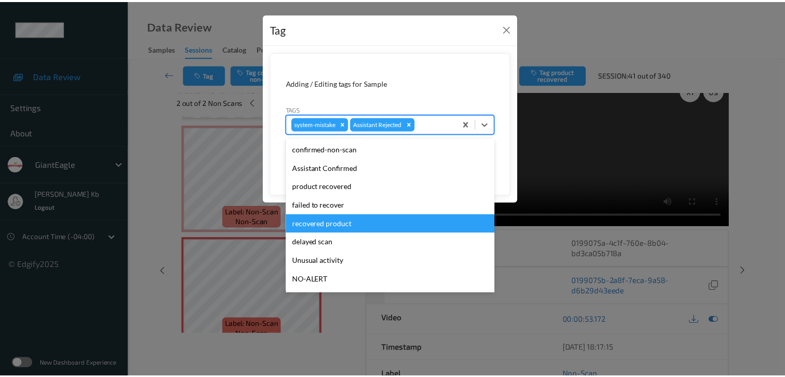
scroll to position [52, 0]
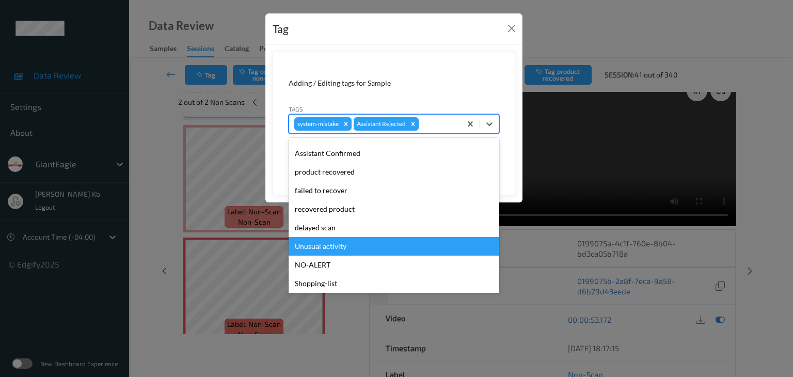
click at [345, 244] on div "Unusual activity" at bounding box center [394, 246] width 211 height 19
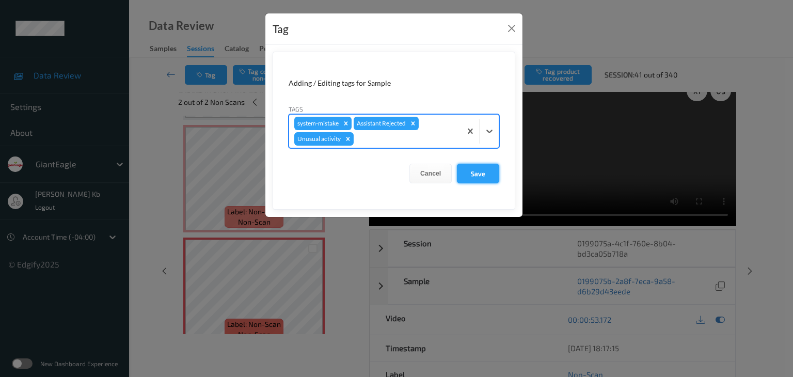
click at [481, 172] on button "Save" at bounding box center [478, 174] width 42 height 20
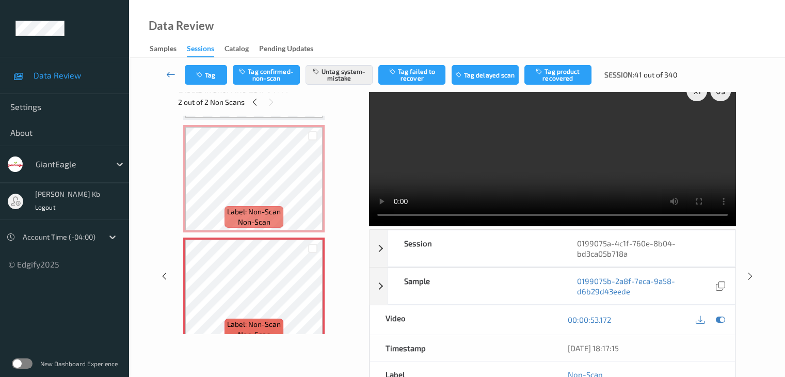
click at [169, 73] on icon at bounding box center [170, 74] width 9 height 10
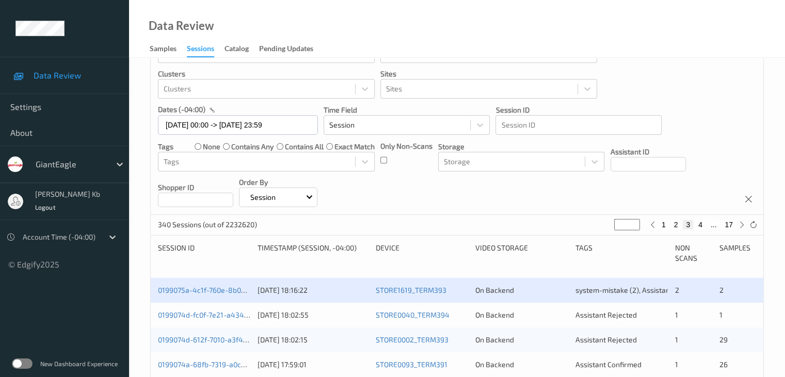
scroll to position [103, 0]
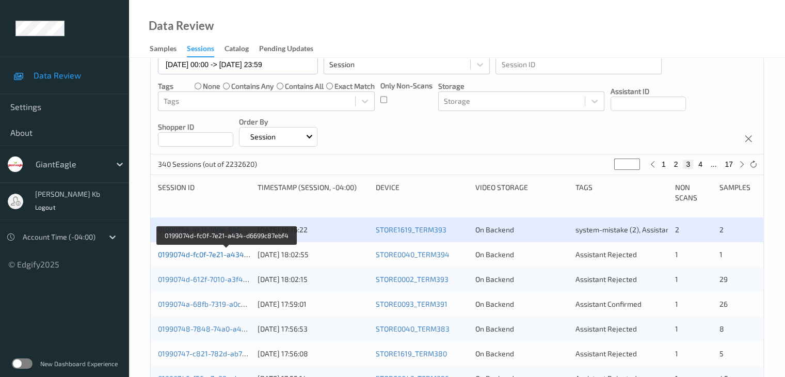
click at [212, 253] on link "0199074d-fc0f-7e21-a434-d6699c87ebf4" at bounding box center [226, 254] width 137 height 9
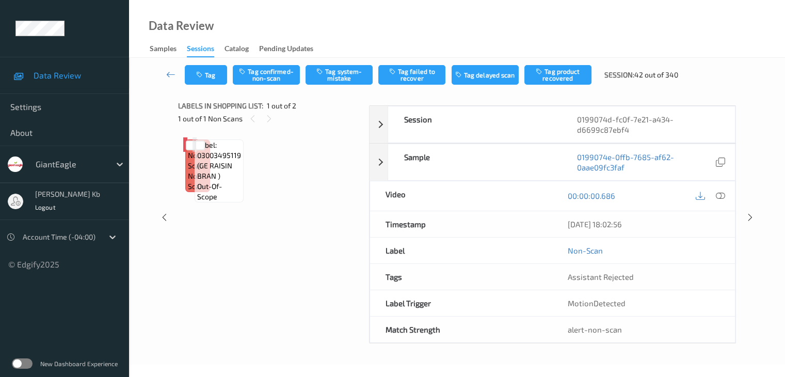
scroll to position [68, 0]
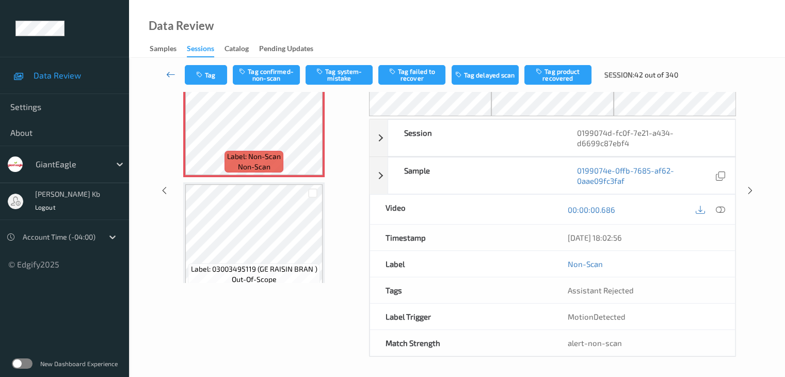
click at [171, 75] on icon at bounding box center [170, 74] width 9 height 10
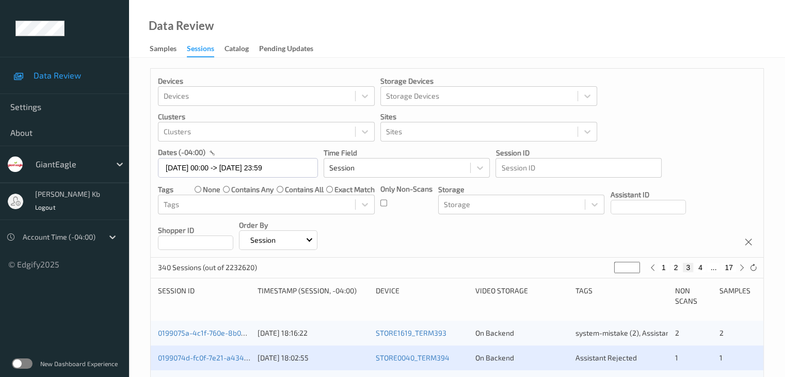
scroll to position [52, 0]
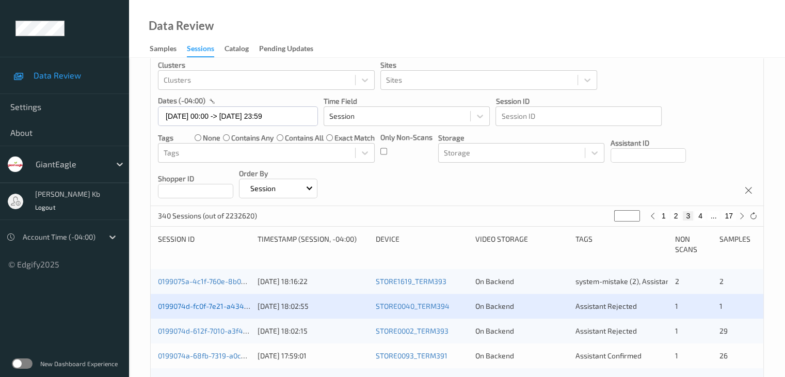
click at [215, 309] on link "0199074d-fc0f-7e21-a434-d6699c87ebf4" at bounding box center [226, 306] width 137 height 9
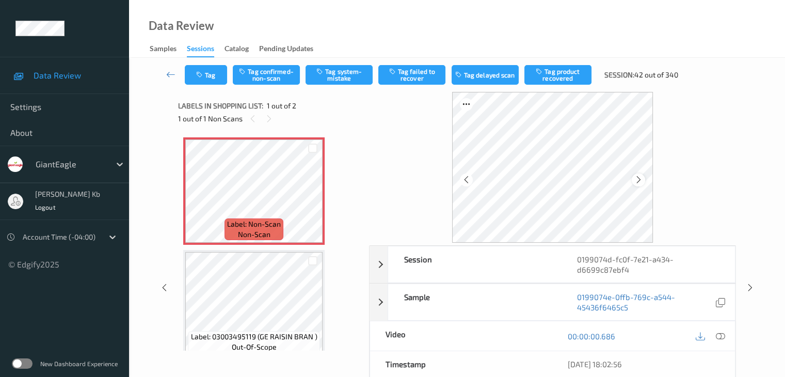
click at [641, 179] on icon at bounding box center [639, 179] width 9 height 9
click at [641, 183] on icon at bounding box center [639, 179] width 9 height 9
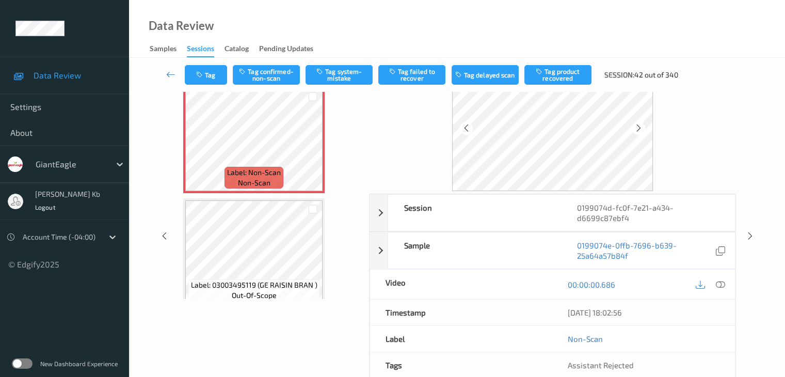
click at [719, 286] on icon at bounding box center [720, 284] width 9 height 9
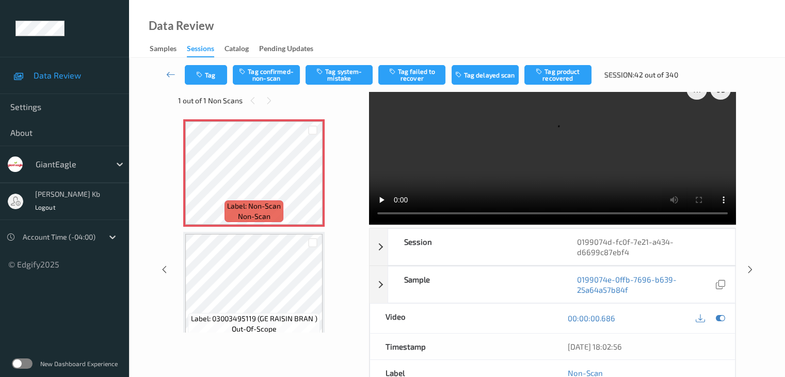
scroll to position [0, 0]
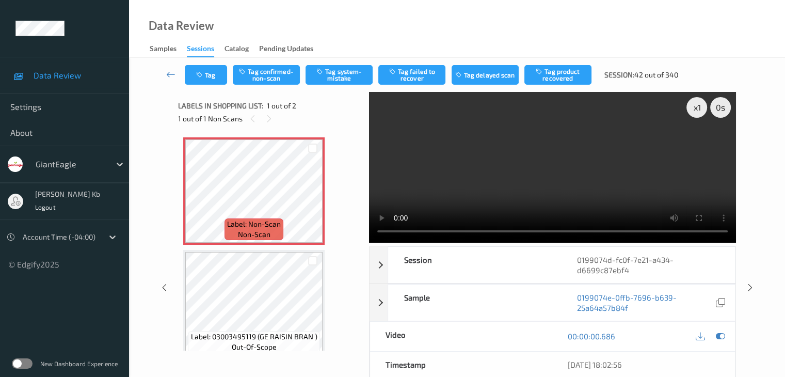
click at [380, 144] on video at bounding box center [552, 167] width 367 height 151
click at [275, 77] on button "Tag confirmed-non-scan" at bounding box center [266, 75] width 67 height 20
click at [558, 73] on button "Tag product recovered" at bounding box center [558, 75] width 67 height 20
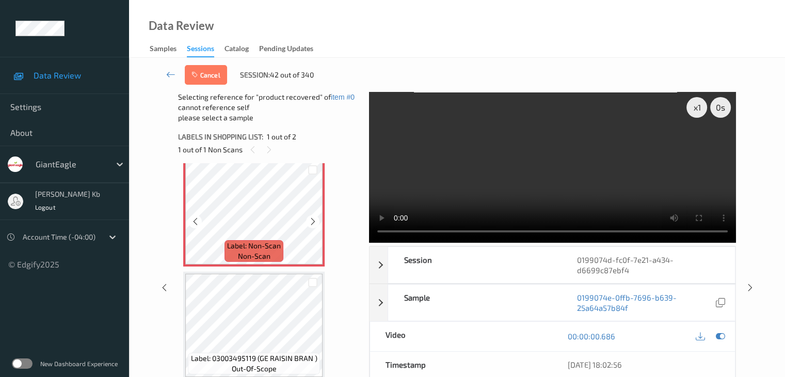
scroll to position [12, 0]
click at [314, 280] on div at bounding box center [313, 280] width 10 height 10
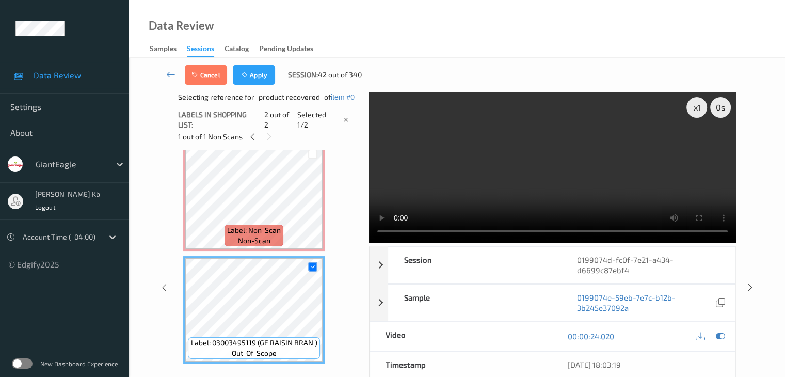
click at [260, 77] on button "Apply" at bounding box center [254, 75] width 42 height 20
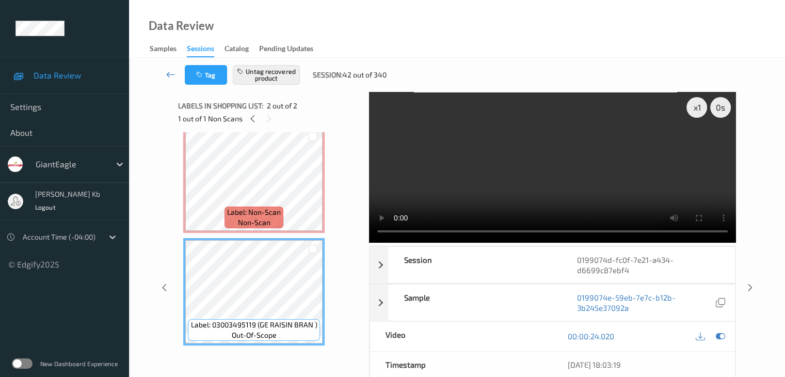
click at [176, 72] on icon at bounding box center [170, 74] width 9 height 10
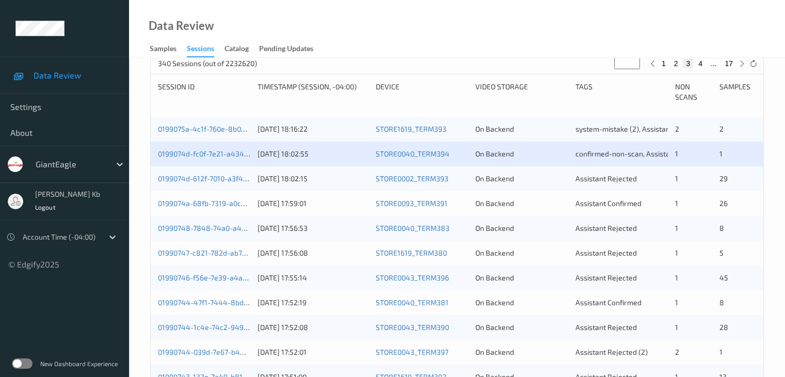
scroll to position [207, 0]
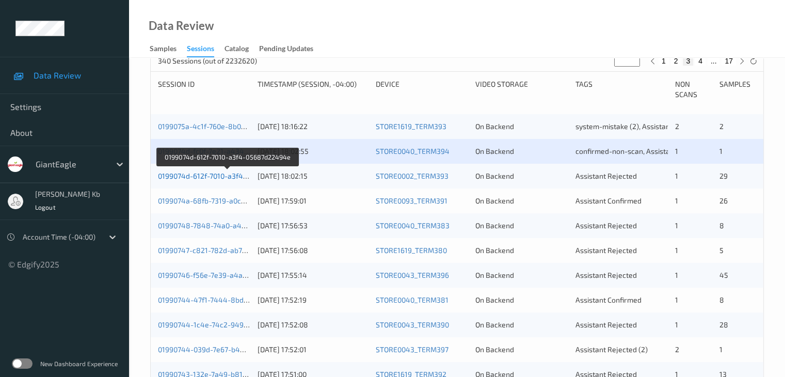
click at [205, 176] on link "0199074d-612f-7010-a3f4-05687d22494e" at bounding box center [227, 175] width 139 height 9
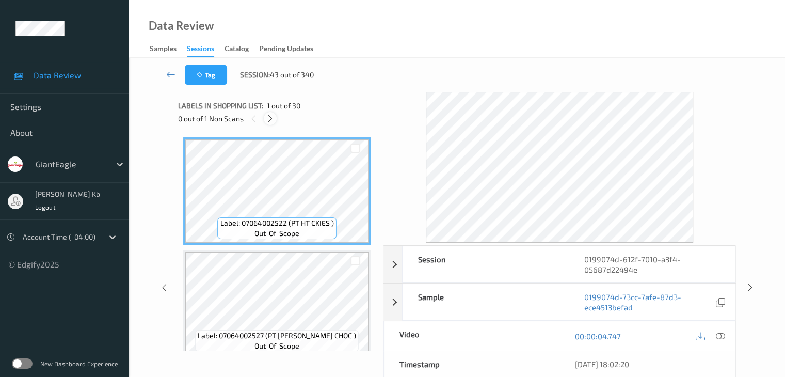
click at [270, 115] on icon at bounding box center [270, 118] width 9 height 9
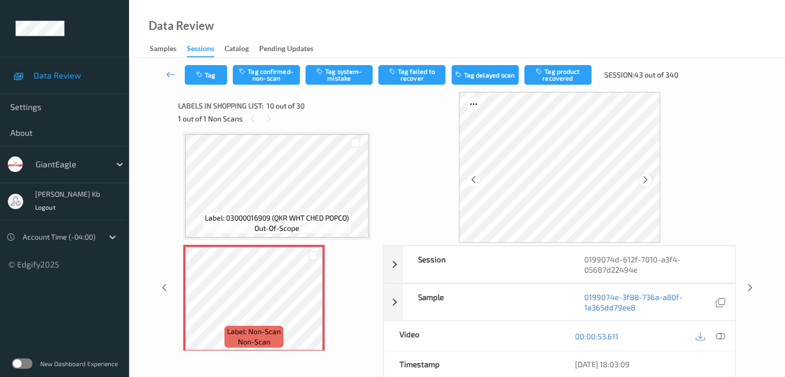
click at [652, 180] on div at bounding box center [645, 180] width 13 height 13
click at [723, 335] on icon at bounding box center [720, 336] width 9 height 9
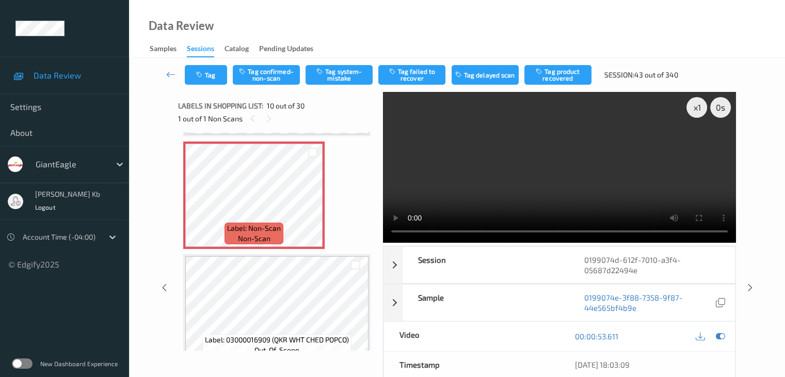
scroll to position [957, 0]
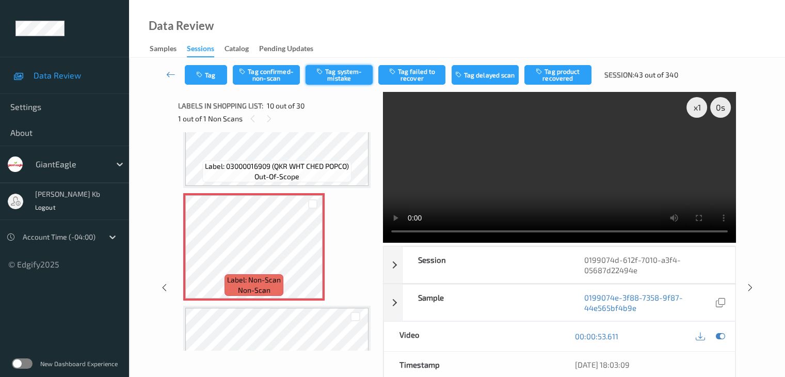
click at [341, 75] on button "Tag system-mistake" at bounding box center [339, 75] width 67 height 20
click at [169, 73] on icon at bounding box center [170, 74] width 9 height 10
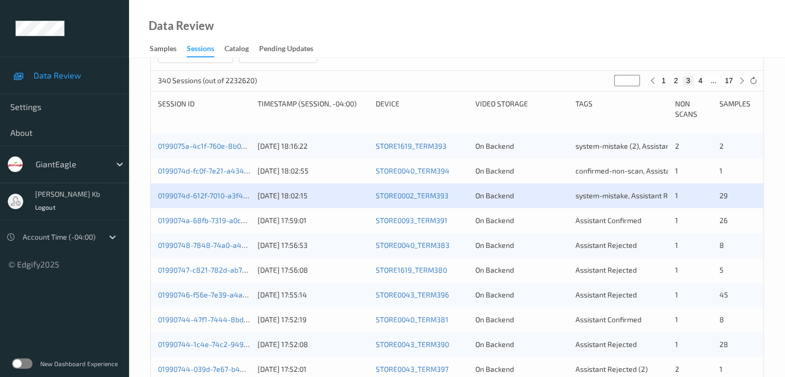
scroll to position [207, 0]
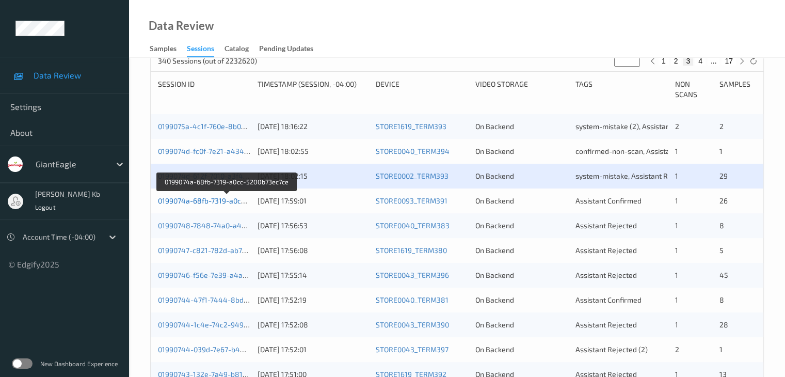
click at [207, 201] on link "0199074a-68fb-7319-a0cc-5200b73ec7ce" at bounding box center [226, 200] width 137 height 9
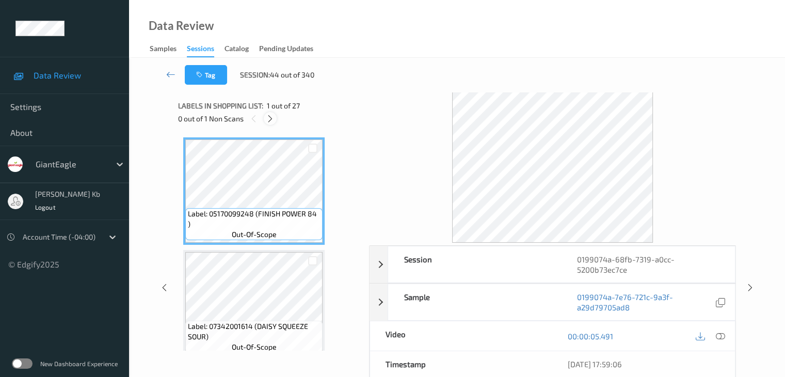
click at [269, 120] on icon at bounding box center [270, 118] width 9 height 9
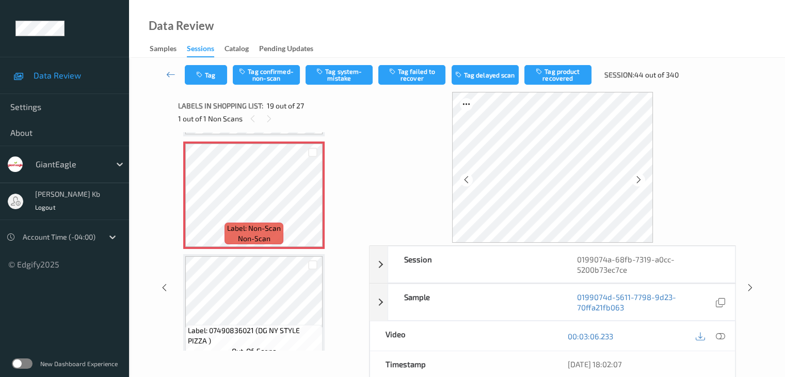
scroll to position [1971, 0]
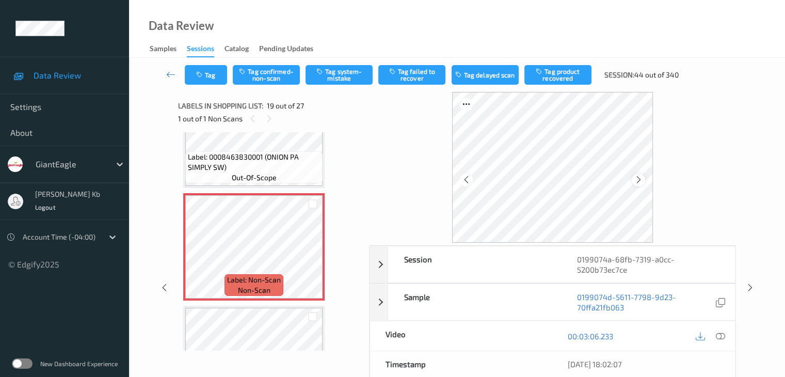
click at [642, 179] on icon at bounding box center [639, 179] width 9 height 9
click at [638, 177] on icon at bounding box center [639, 179] width 9 height 9
click at [721, 336] on icon at bounding box center [720, 336] width 9 height 9
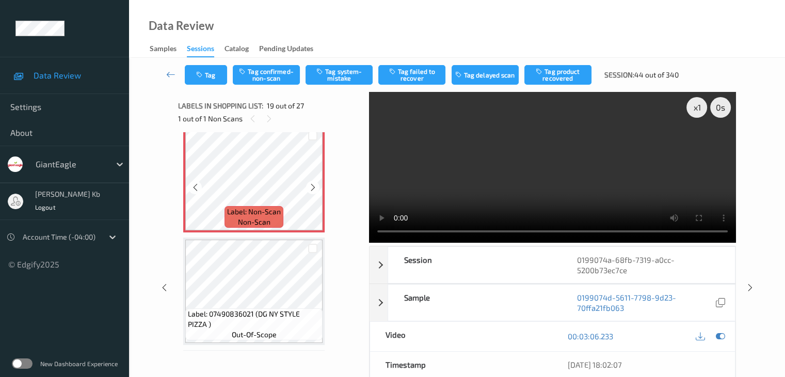
scroll to position [2022, 0]
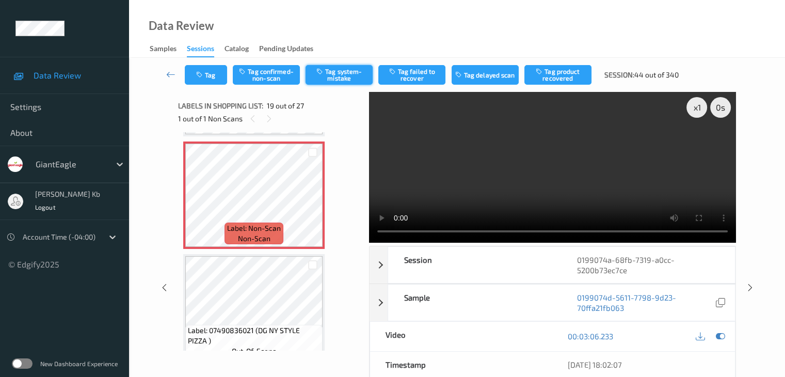
click at [334, 75] on button "Tag system-mistake" at bounding box center [339, 75] width 67 height 20
drag, startPoint x: 171, startPoint y: 77, endPoint x: 182, endPoint y: 19, distance: 58.8
click at [171, 77] on icon at bounding box center [170, 74] width 9 height 10
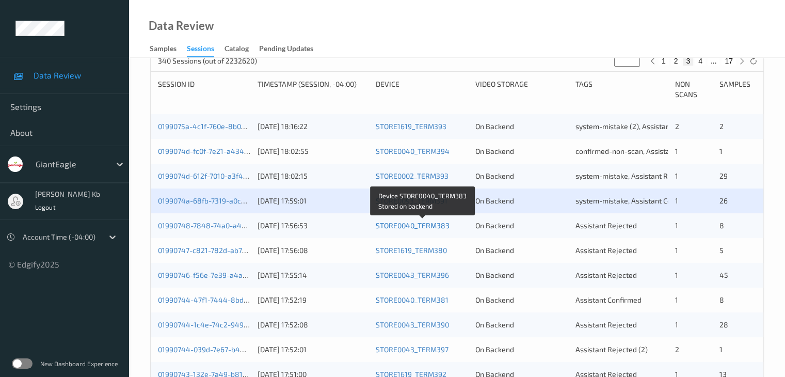
scroll to position [258, 0]
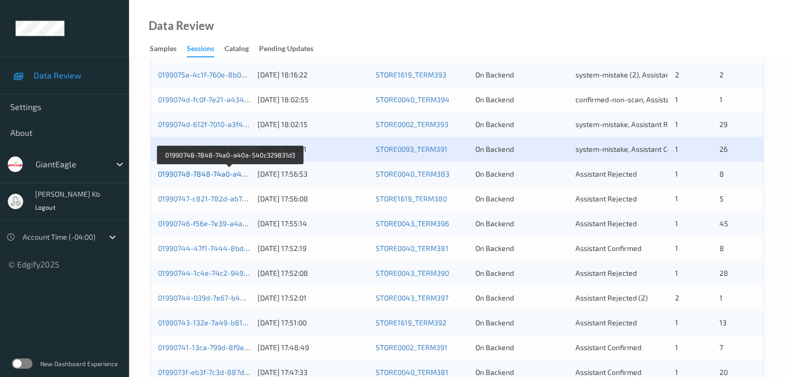
click at [211, 173] on link "01990748-7848-74a0-a40a-540c329831d3" at bounding box center [230, 173] width 144 height 9
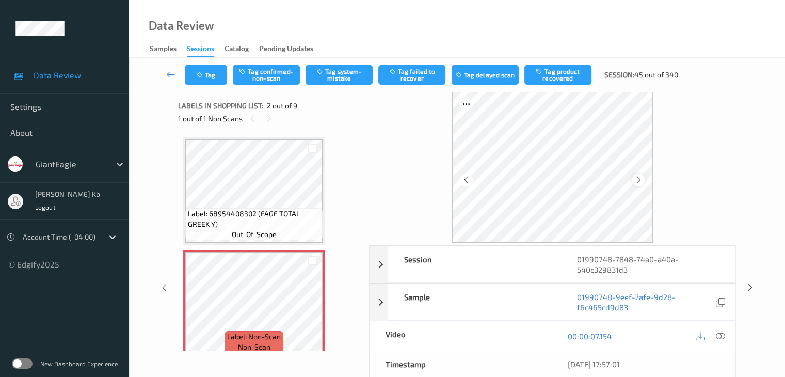
click at [640, 178] on icon at bounding box center [639, 179] width 9 height 9
click at [723, 336] on icon at bounding box center [720, 336] width 9 height 9
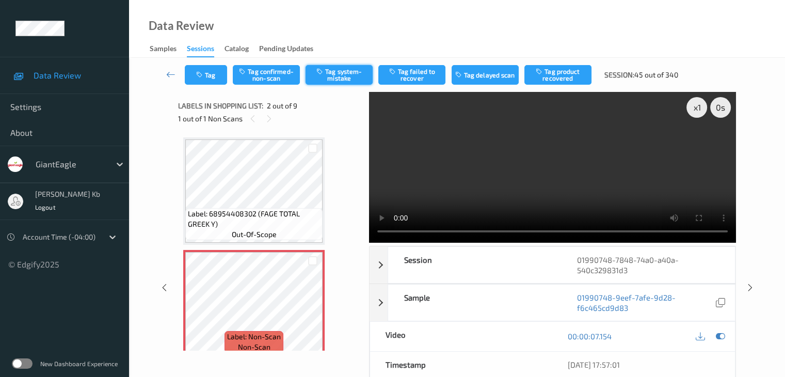
click at [332, 73] on button "Tag system-mistake" at bounding box center [339, 75] width 67 height 20
click at [221, 74] on button "Tag" at bounding box center [206, 75] width 42 height 20
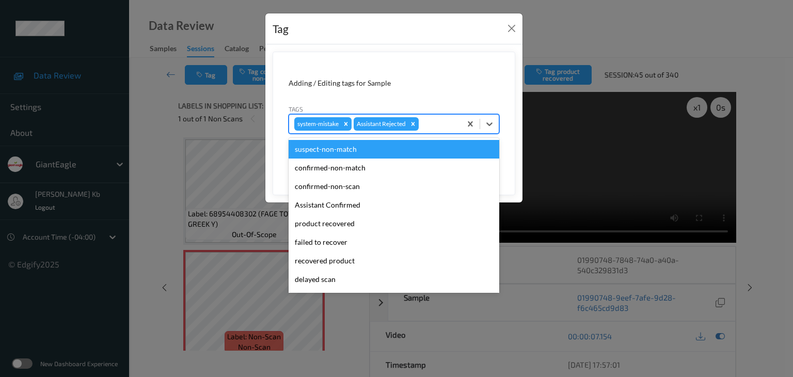
click at [444, 122] on div at bounding box center [438, 124] width 35 height 12
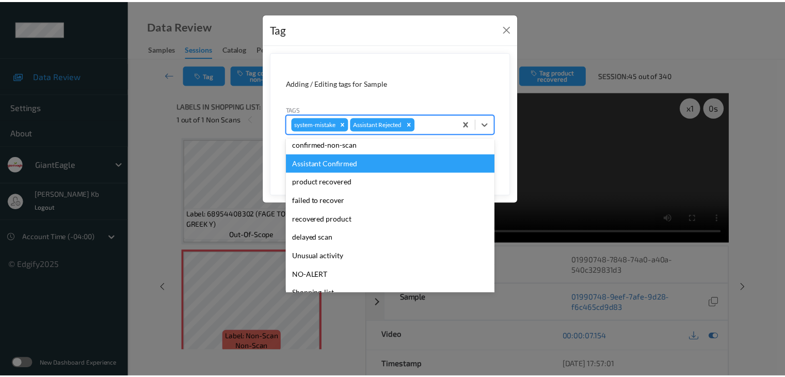
scroll to position [52, 0]
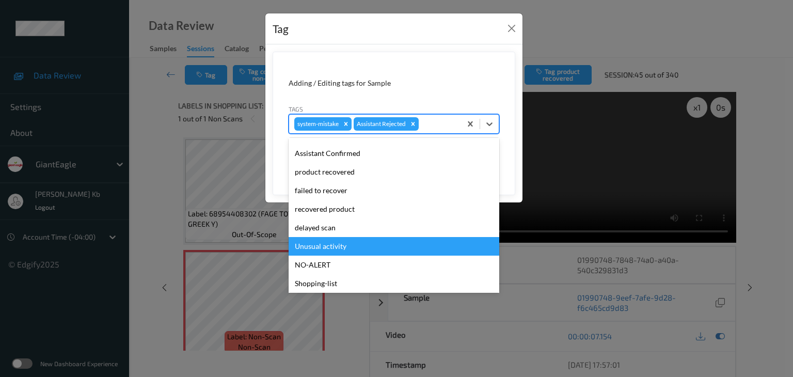
click at [335, 246] on div "Unusual activity" at bounding box center [394, 246] width 211 height 19
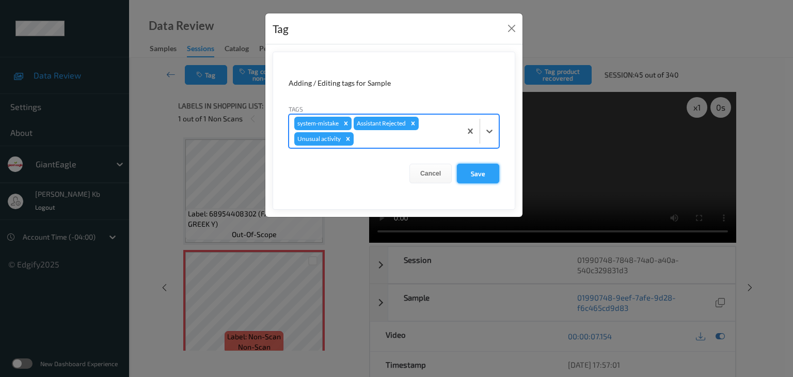
click at [478, 176] on button "Save" at bounding box center [478, 174] width 42 height 20
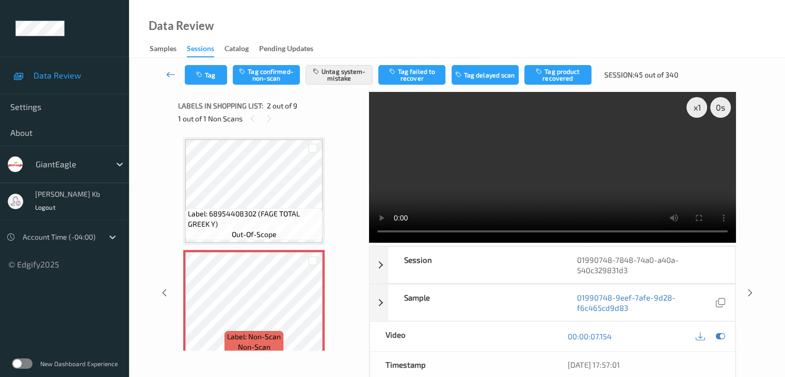
click at [169, 71] on icon at bounding box center [170, 74] width 9 height 10
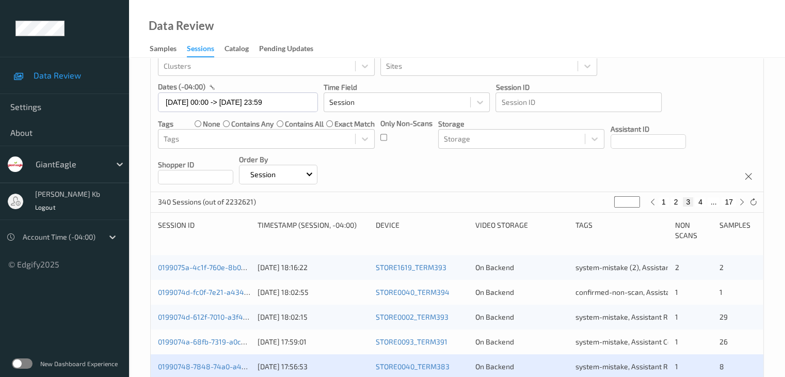
scroll to position [207, 0]
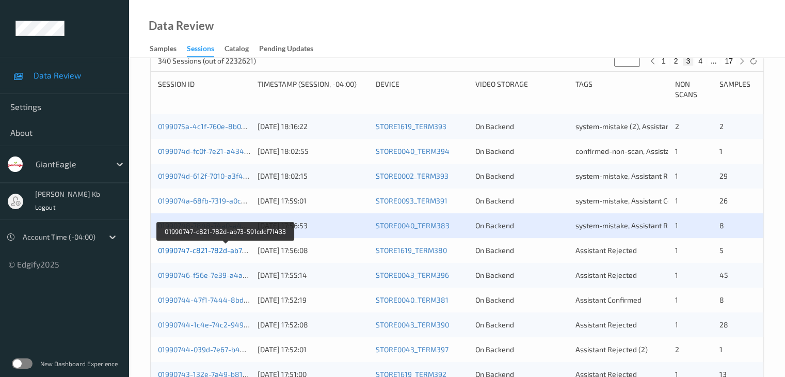
click at [230, 250] on link "01990747-c821-782d-ab73-591cdcf71433" at bounding box center [226, 250] width 136 height 9
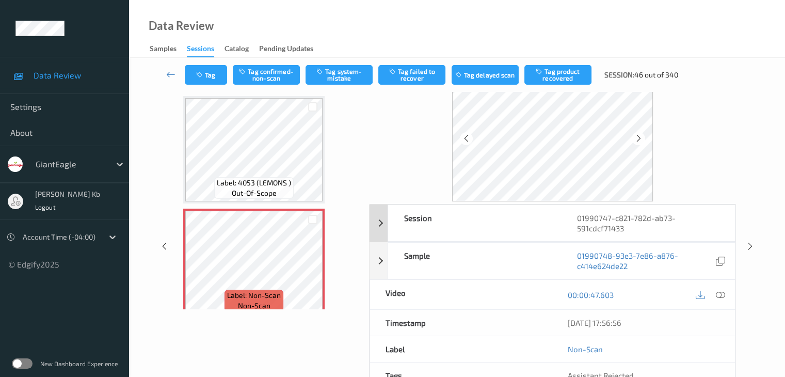
scroll to position [23, 0]
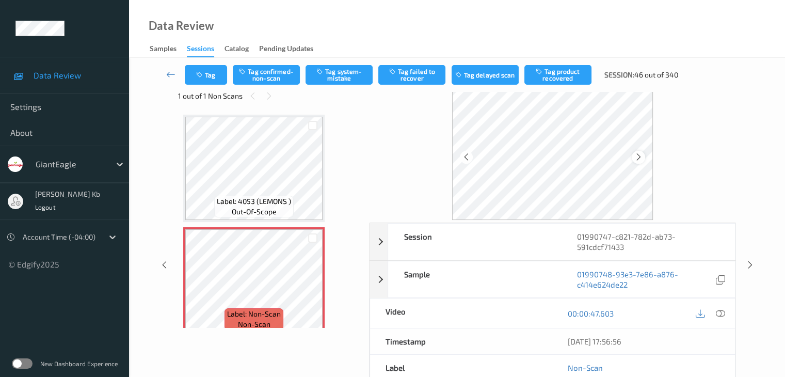
click at [637, 159] on icon at bounding box center [639, 156] width 9 height 9
click at [638, 155] on icon at bounding box center [639, 156] width 9 height 9
click at [717, 312] on icon at bounding box center [720, 313] width 9 height 9
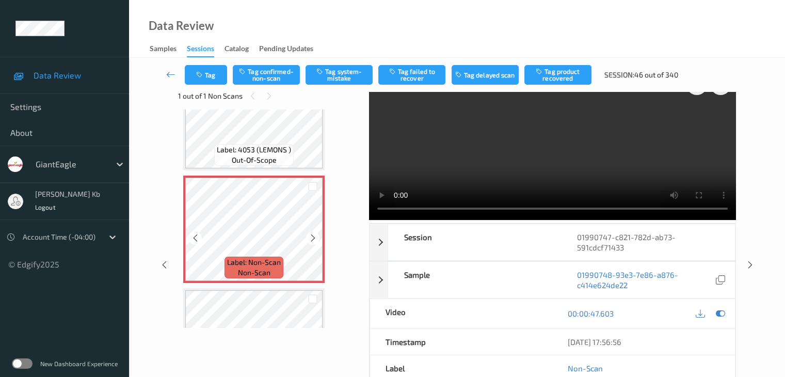
scroll to position [0, 0]
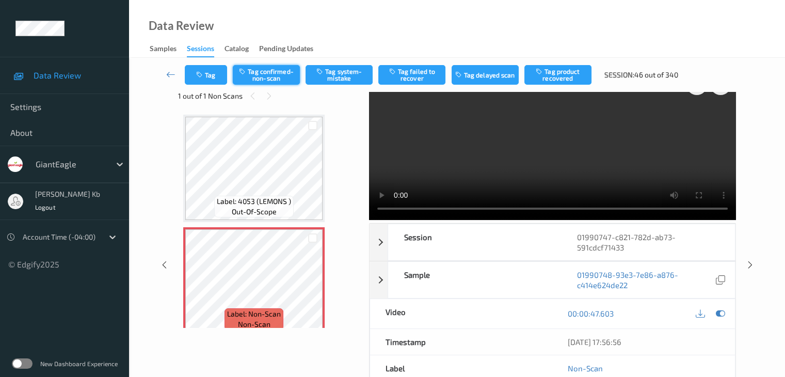
click at [275, 77] on button "Tag confirmed-non-scan" at bounding box center [266, 75] width 67 height 20
click at [433, 74] on button "Tag failed to recover" at bounding box center [412, 75] width 67 height 20
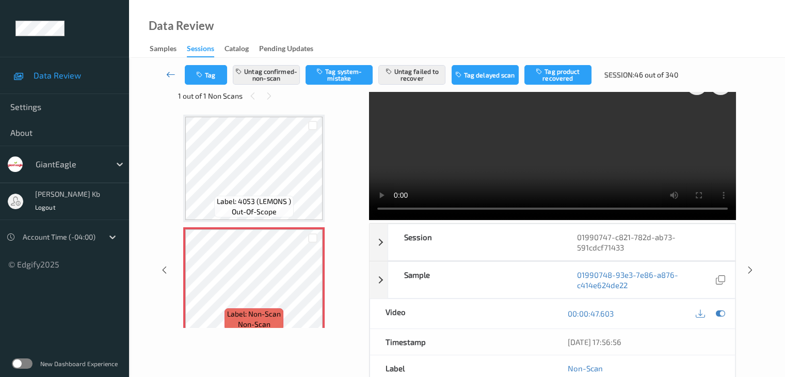
click at [167, 73] on icon at bounding box center [170, 74] width 9 height 10
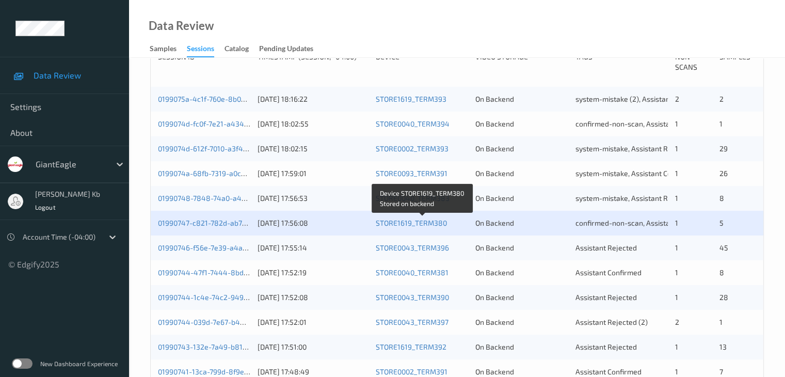
scroll to position [258, 0]
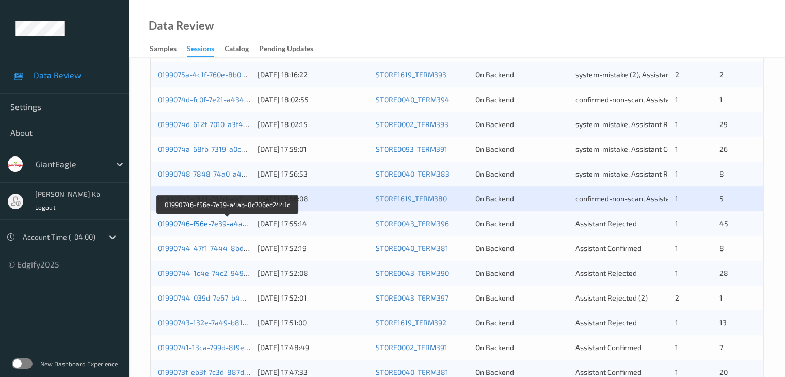
click at [227, 224] on link "01990746-f56e-7e39-a4ab-8c706ec2441c" at bounding box center [228, 223] width 140 height 9
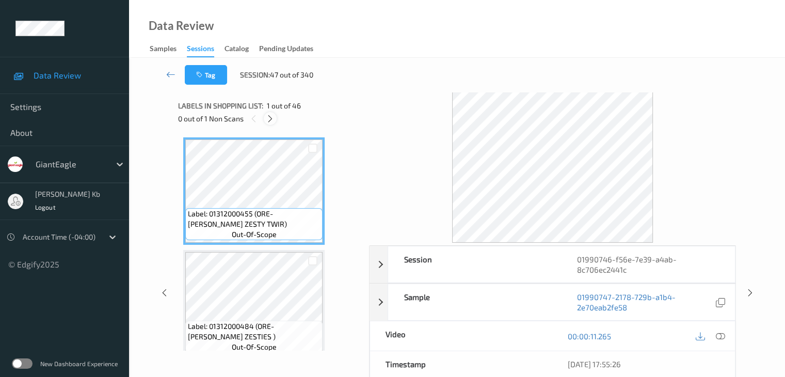
click at [269, 119] on icon at bounding box center [270, 118] width 9 height 9
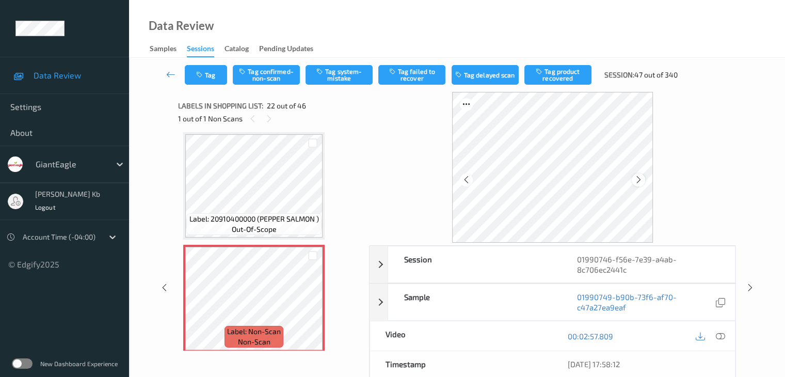
click at [639, 175] on icon at bounding box center [639, 179] width 9 height 9
click at [719, 334] on icon at bounding box center [720, 336] width 9 height 9
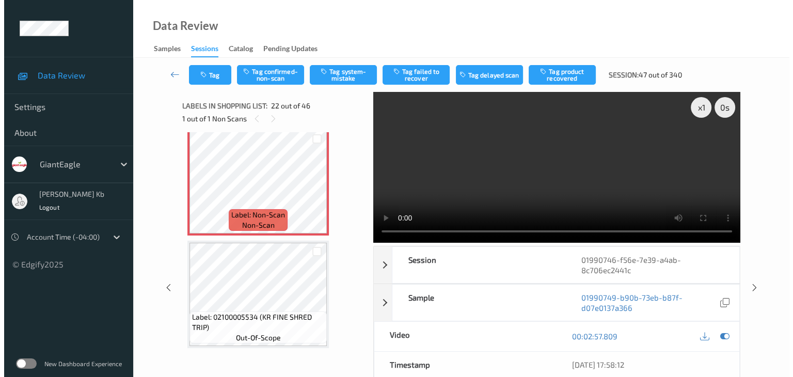
scroll to position [2412, 0]
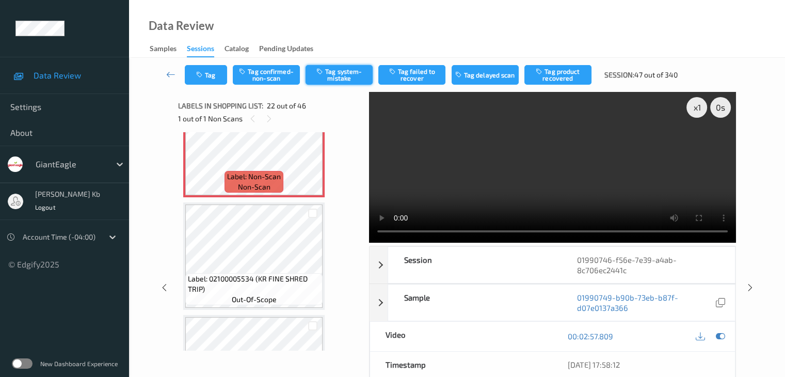
click at [341, 71] on button "Tag system-mistake" at bounding box center [339, 75] width 67 height 20
click at [219, 73] on button "Tag" at bounding box center [206, 75] width 42 height 20
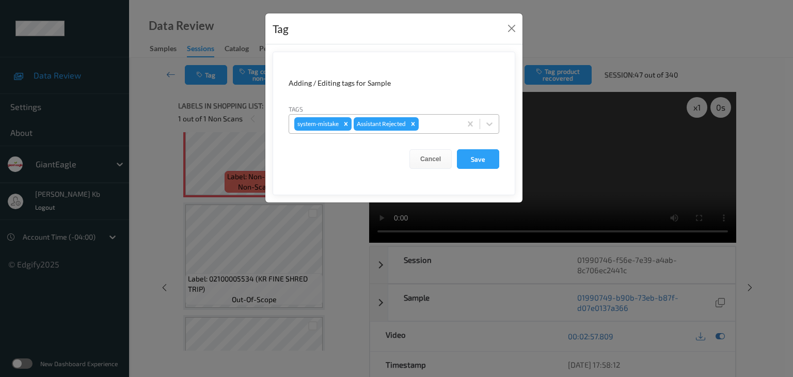
click at [434, 122] on div at bounding box center [438, 124] width 35 height 12
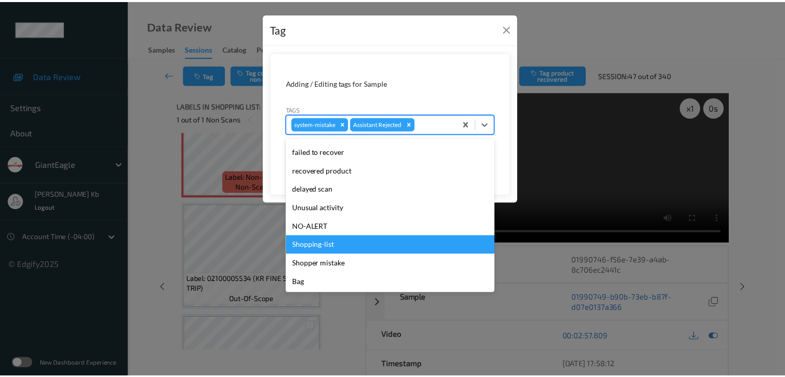
scroll to position [91, 0]
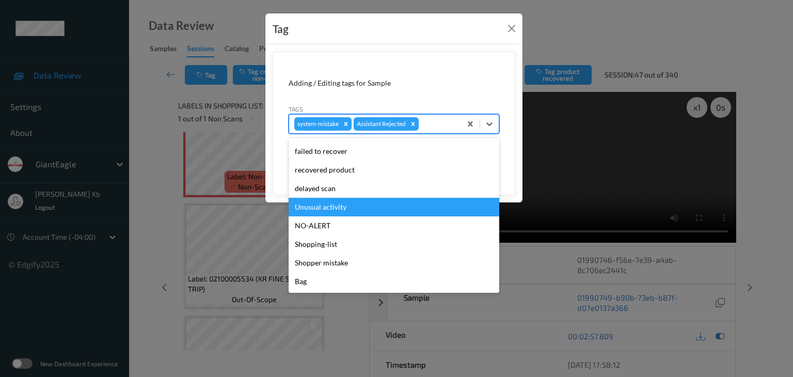
click at [330, 207] on div "Unusual activity" at bounding box center [394, 207] width 211 height 19
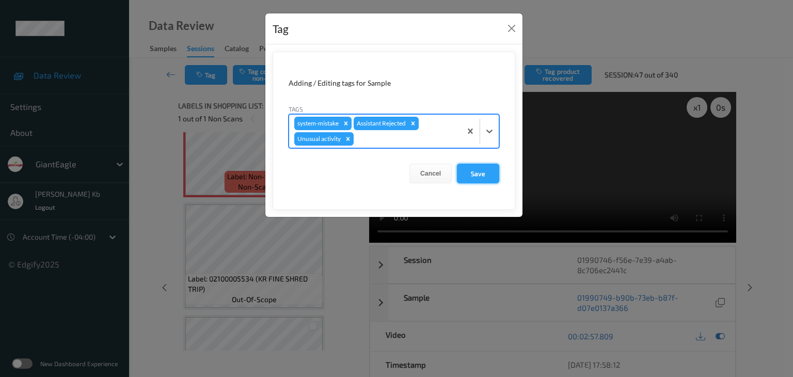
click at [480, 172] on button "Save" at bounding box center [478, 174] width 42 height 20
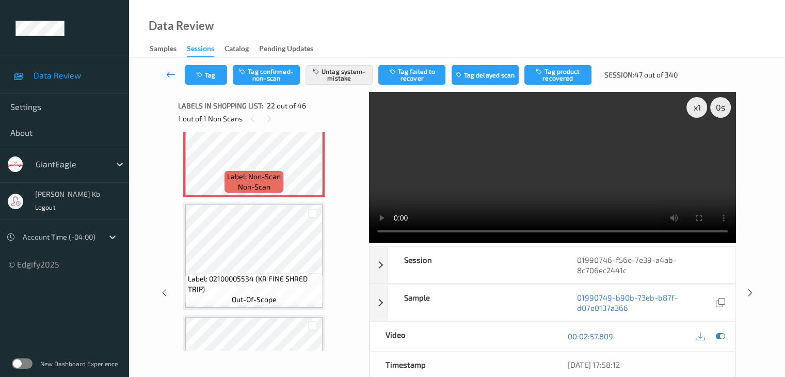
click at [171, 73] on icon at bounding box center [170, 74] width 9 height 10
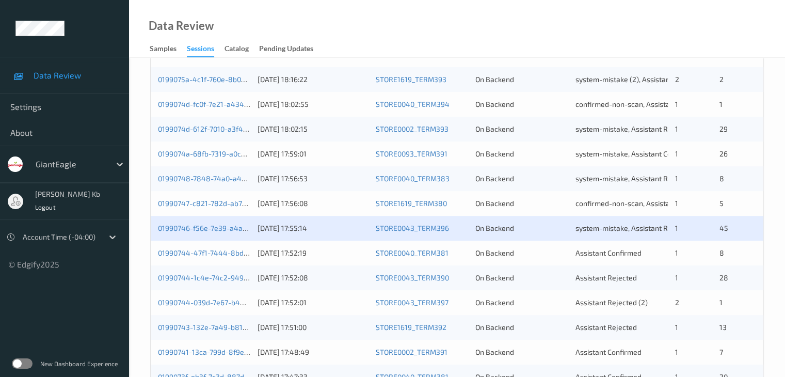
scroll to position [258, 0]
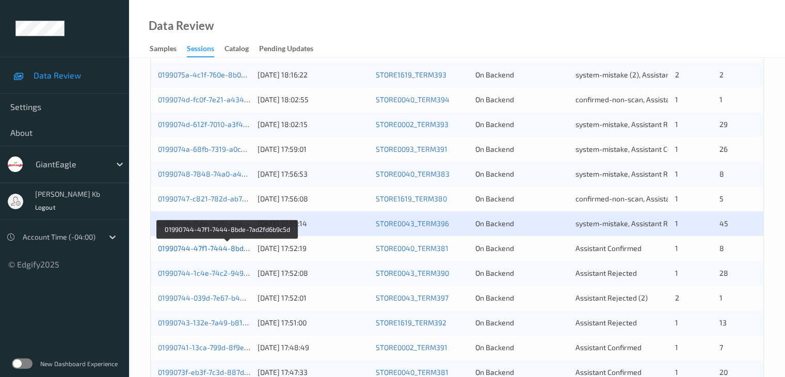
click at [220, 248] on link "01990744-47f1-7444-8bde-7ad2fd6b9c5d" at bounding box center [227, 248] width 139 height 9
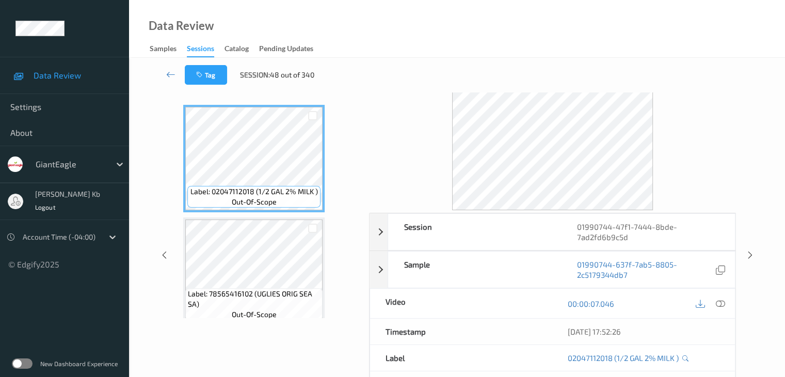
scroll to position [23, 0]
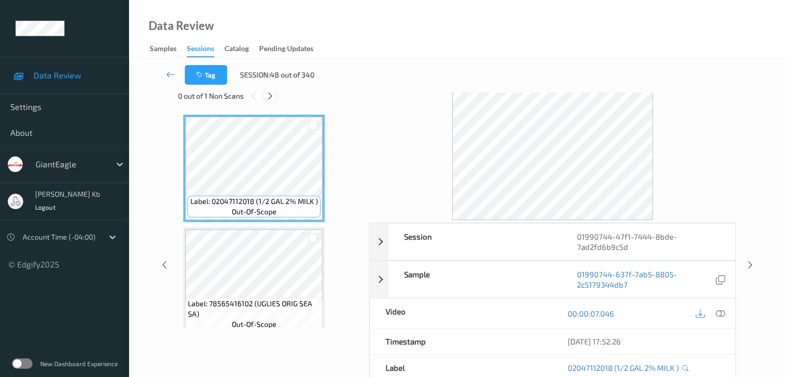
click at [275, 93] on icon at bounding box center [270, 95] width 9 height 9
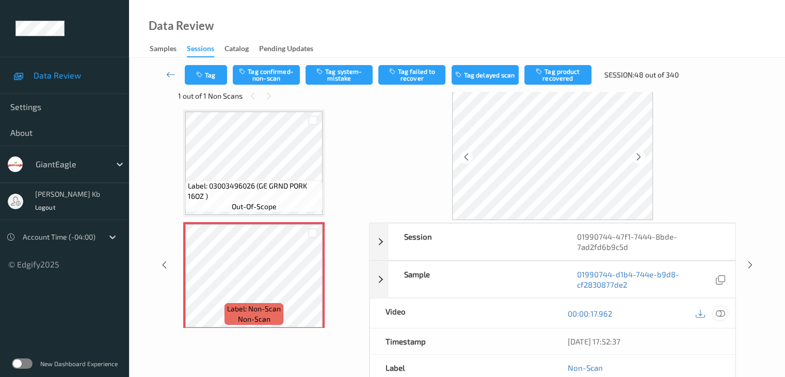
click at [724, 314] on icon at bounding box center [720, 313] width 9 height 9
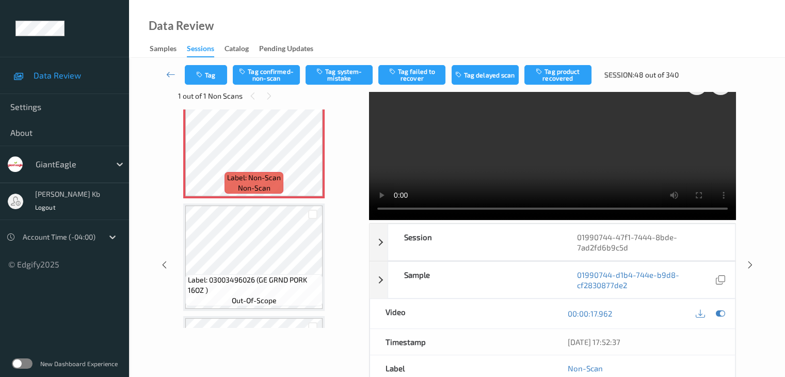
scroll to position [361, 0]
click at [277, 72] on button "Tag confirmed-non-scan" at bounding box center [266, 75] width 67 height 20
click at [411, 73] on button "Tag failed to recover" at bounding box center [412, 75] width 67 height 20
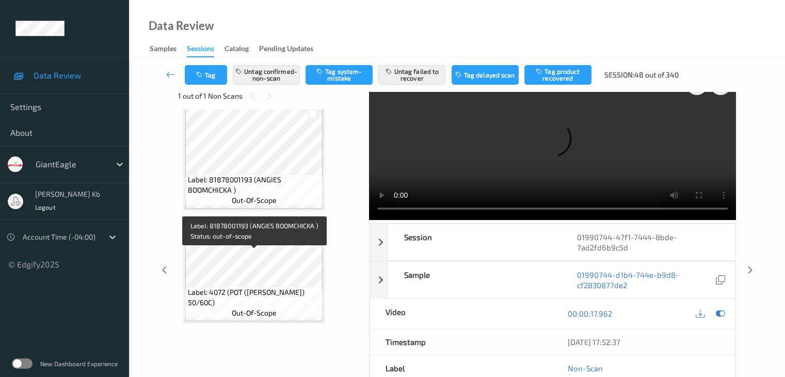
scroll to position [800, 0]
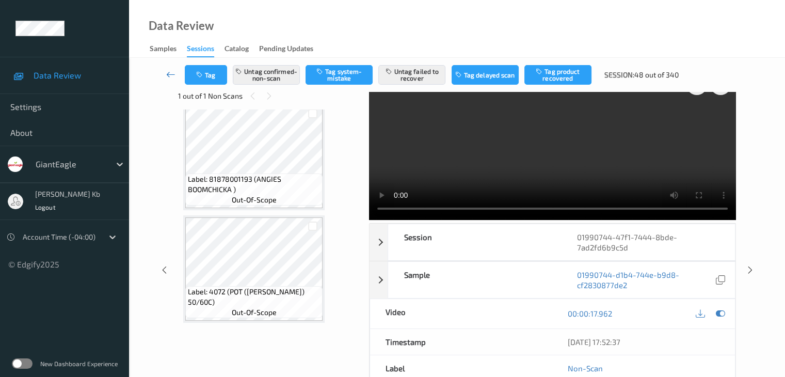
click at [172, 73] on icon at bounding box center [170, 74] width 9 height 10
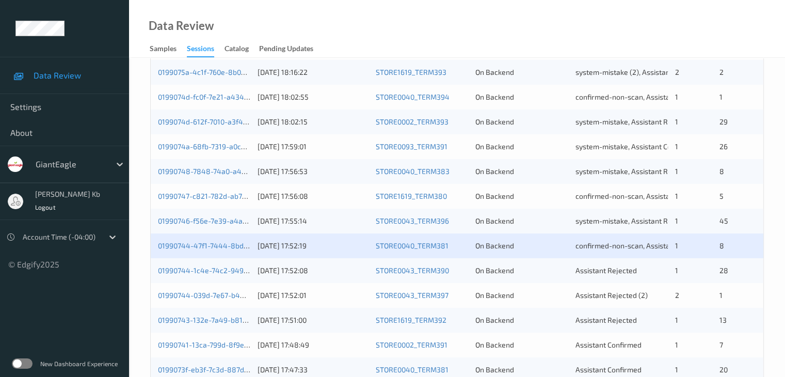
scroll to position [310, 0]
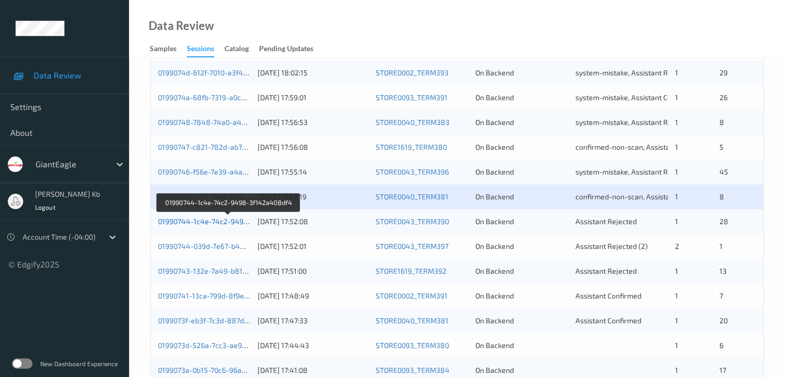
click at [230, 224] on link "01990744-1c4e-74c2-9498-3f142a408df4" at bounding box center [228, 221] width 141 height 9
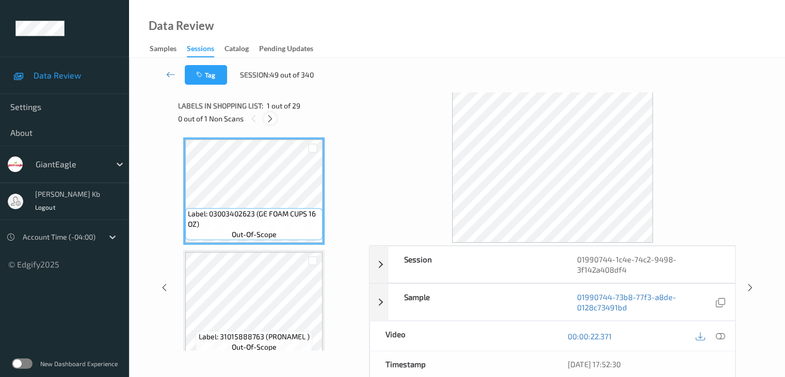
click at [270, 120] on icon at bounding box center [270, 118] width 9 height 9
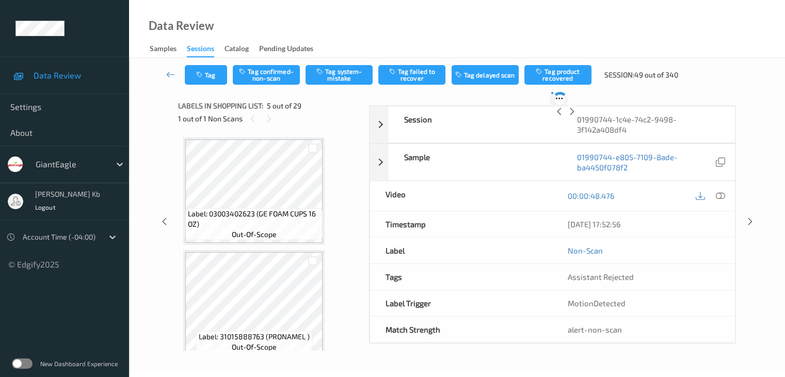
scroll to position [343, 0]
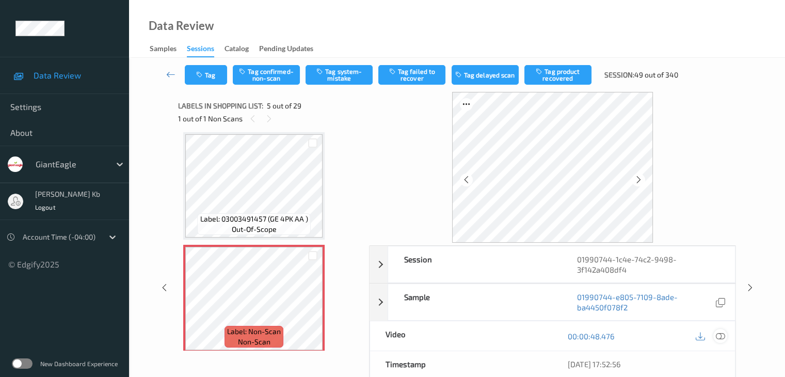
click at [723, 334] on icon at bounding box center [720, 336] width 9 height 9
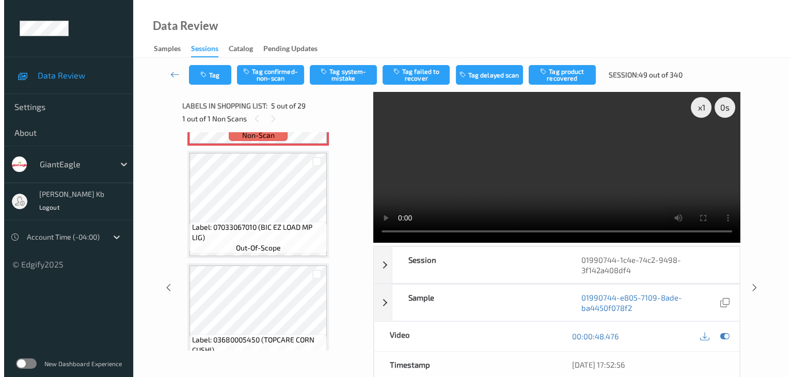
scroll to position [498, 0]
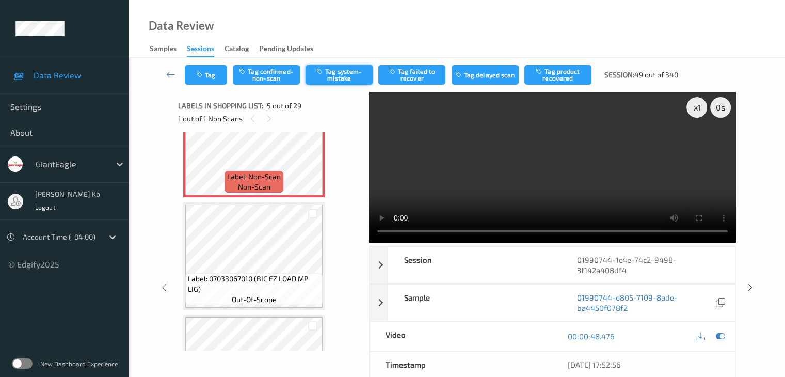
click at [336, 77] on button "Tag system-mistake" at bounding box center [339, 75] width 67 height 20
click at [214, 75] on button "Tag" at bounding box center [206, 75] width 42 height 20
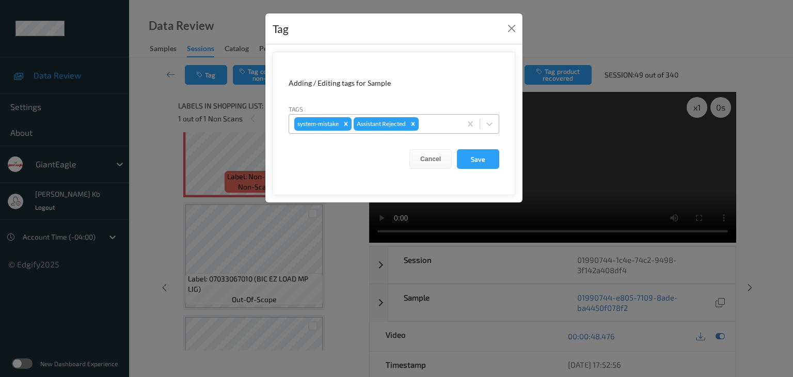
click at [438, 122] on div at bounding box center [438, 124] width 35 height 12
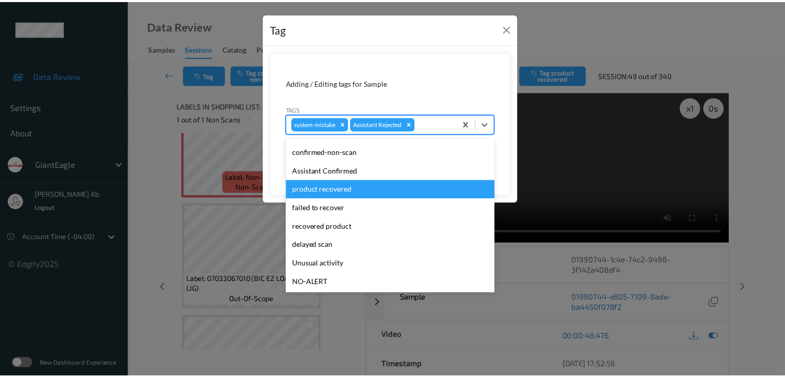
scroll to position [52, 0]
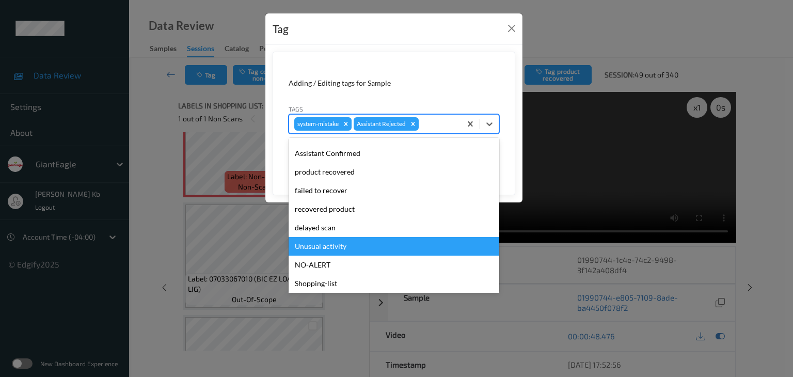
click at [336, 246] on div "Unusual activity" at bounding box center [394, 246] width 211 height 19
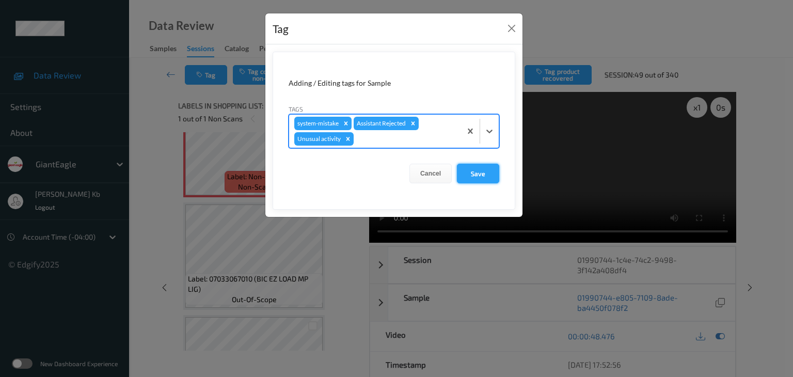
click at [480, 175] on button "Save" at bounding box center [478, 174] width 42 height 20
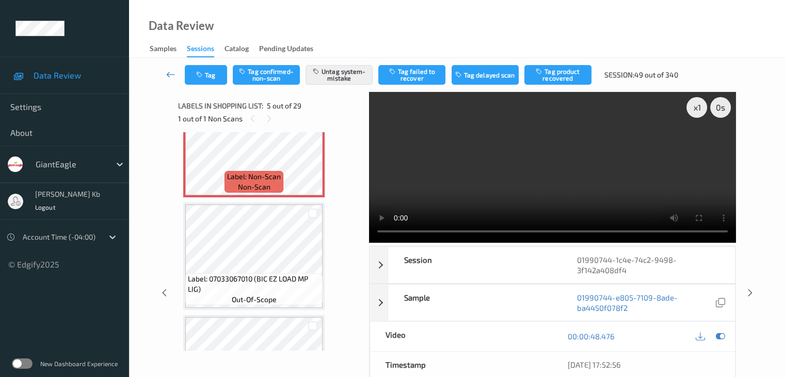
click at [169, 71] on icon at bounding box center [170, 74] width 9 height 10
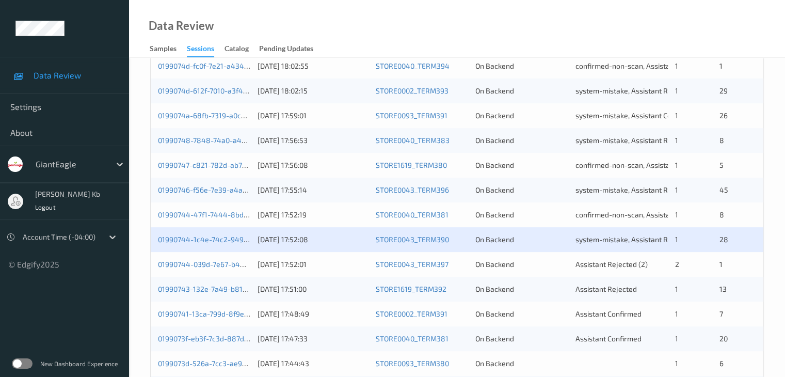
scroll to position [310, 0]
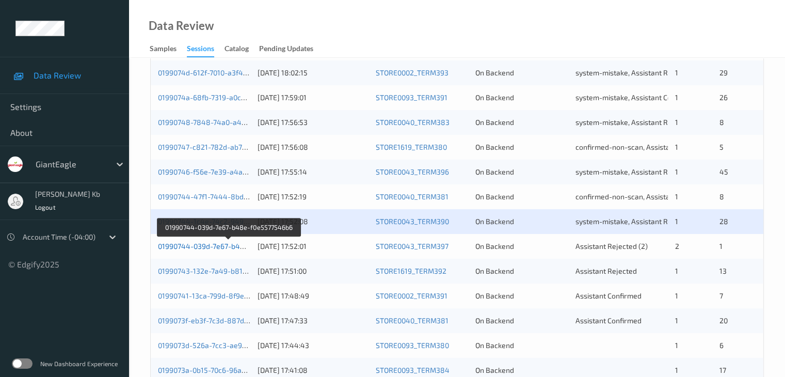
click at [213, 247] on link "01990744-039d-7e67-b48e-f0e5577546b6" at bounding box center [228, 246] width 141 height 9
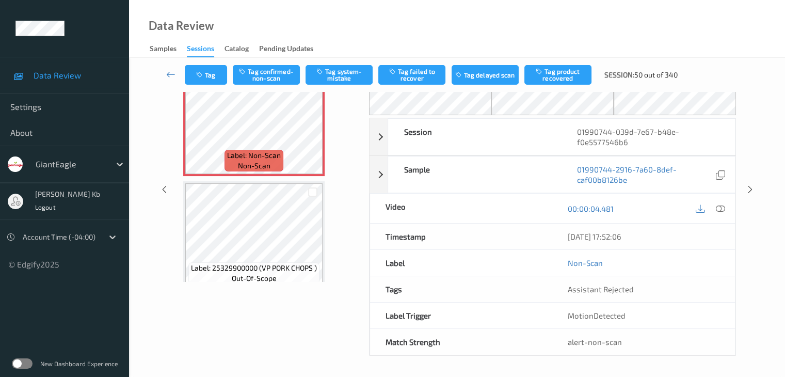
scroll to position [68, 0]
drag, startPoint x: 247, startPoint y: 2, endPoint x: 469, endPoint y: 17, distance: 223.1
click at [529, 33] on div "Data Review Samples Sessions Catalog Pending Updates" at bounding box center [457, 29] width 656 height 58
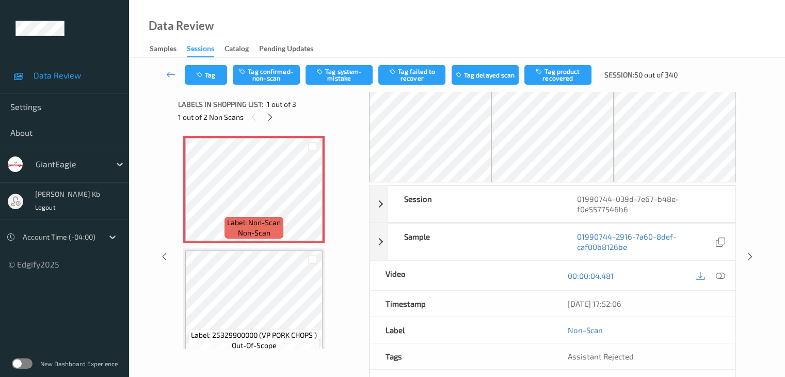
scroll to position [0, 0]
click at [275, 118] on icon at bounding box center [270, 118] width 9 height 9
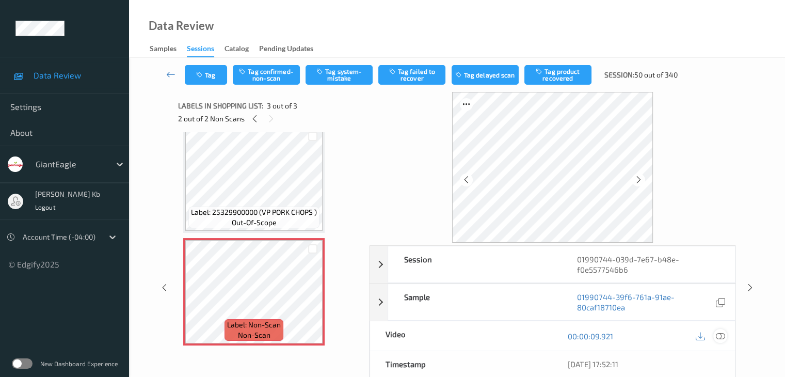
click at [719, 335] on icon at bounding box center [720, 336] width 9 height 9
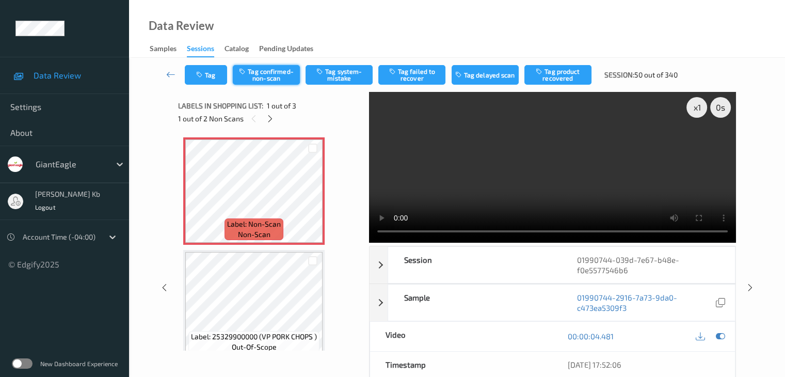
click at [280, 74] on button "Tag confirmed-non-scan" at bounding box center [266, 75] width 67 height 20
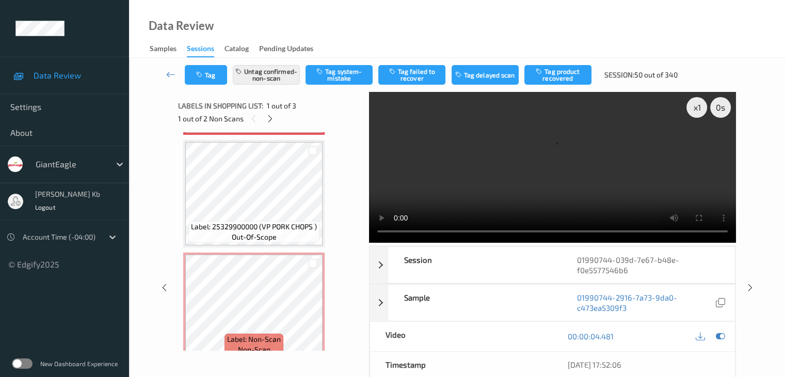
scroll to position [124, 0]
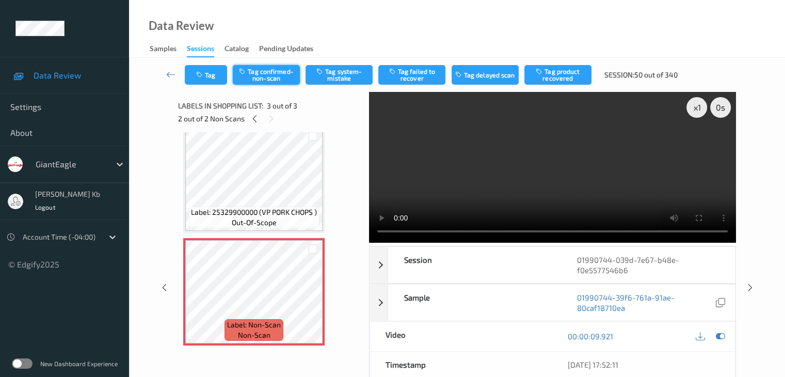
click at [271, 69] on button "Tag confirmed-non-scan" at bounding box center [266, 75] width 67 height 20
click at [170, 78] on icon at bounding box center [170, 74] width 9 height 10
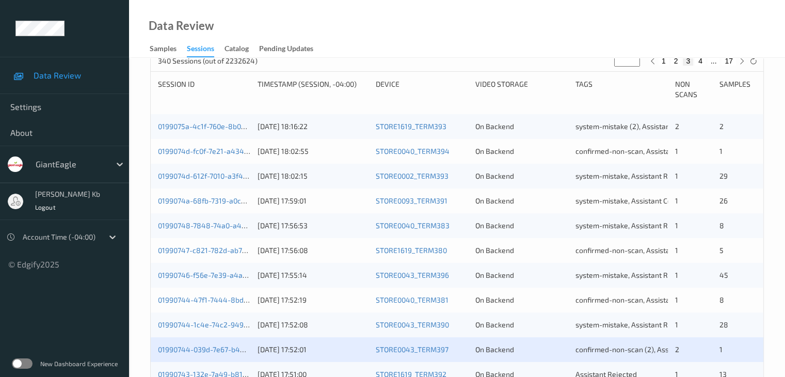
scroll to position [361, 0]
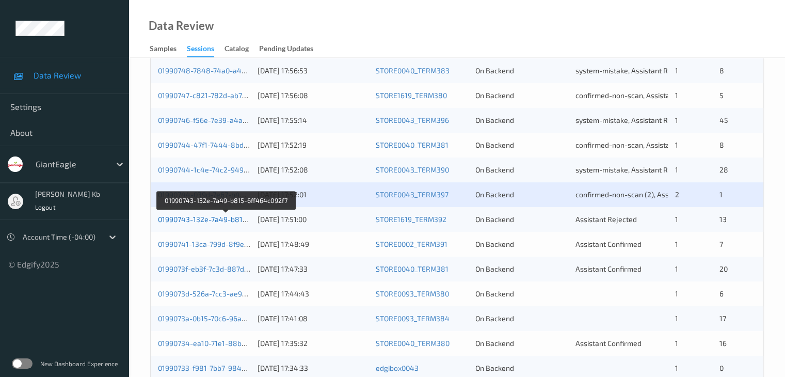
click at [209, 218] on link "01990743-132e-7a49-b815-6ff464c092f7" at bounding box center [226, 219] width 137 height 9
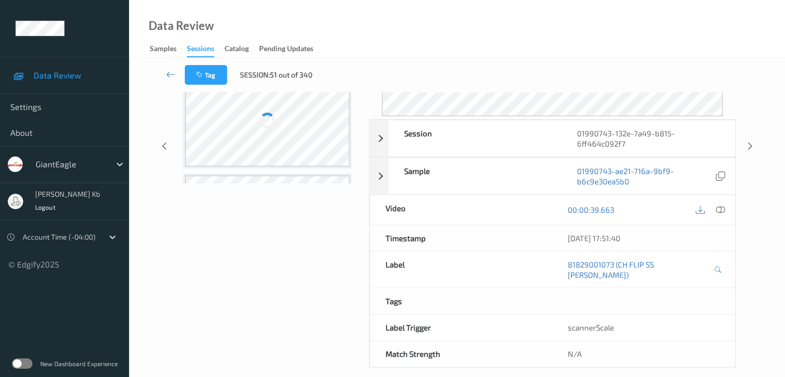
scroll to position [126, 0]
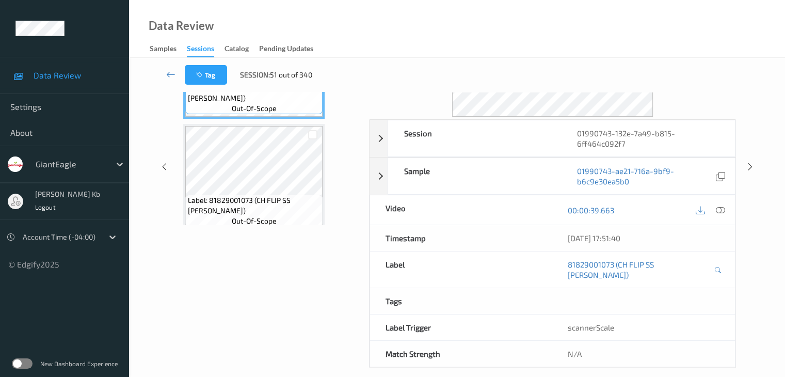
drag, startPoint x: 209, startPoint y: 0, endPoint x: 531, endPoint y: 35, distance: 323.6
click at [533, 36] on div "Data Review Samples Sessions Catalog Pending Updates" at bounding box center [457, 29] width 656 height 58
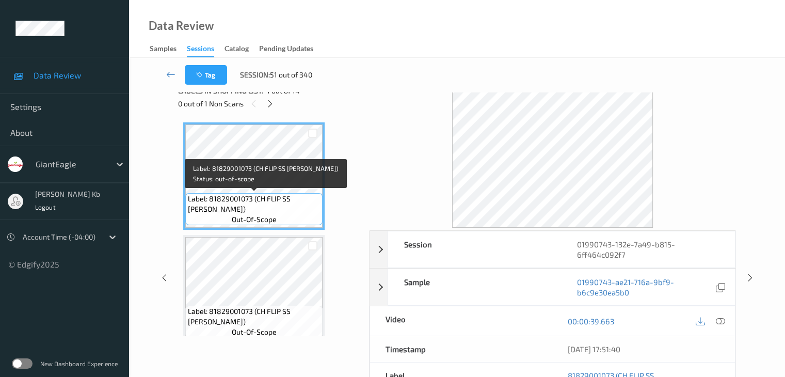
scroll to position [0, 0]
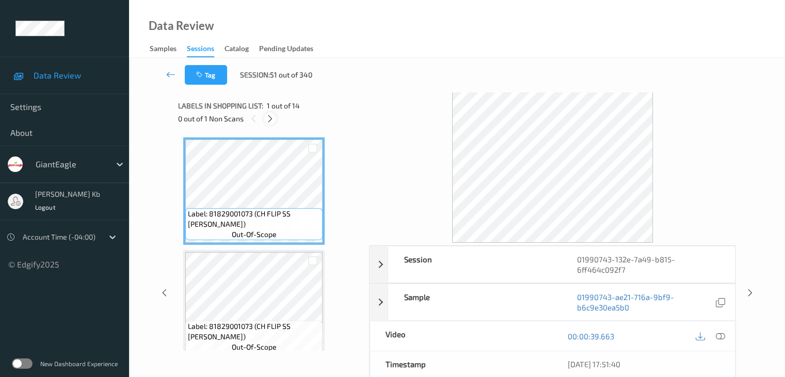
click at [270, 118] on icon at bounding box center [270, 118] width 9 height 9
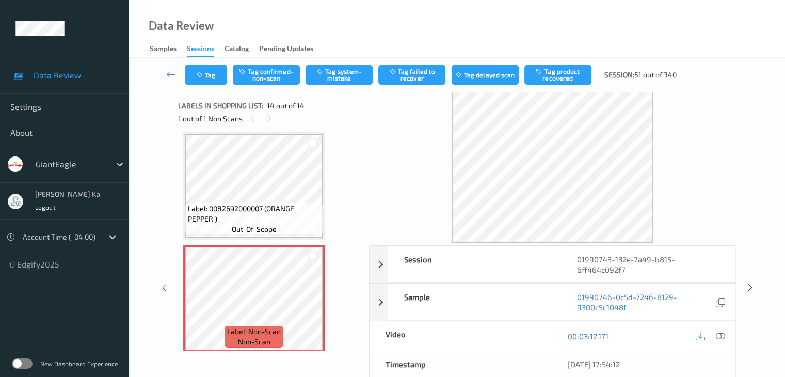
click at [724, 335] on icon at bounding box center [720, 336] width 9 height 9
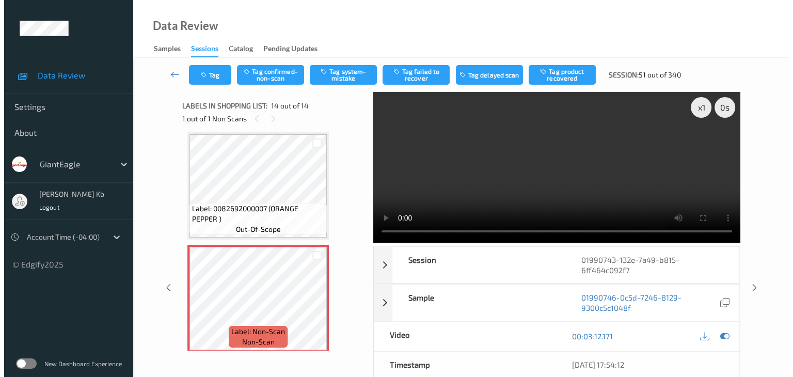
scroll to position [1363, 0]
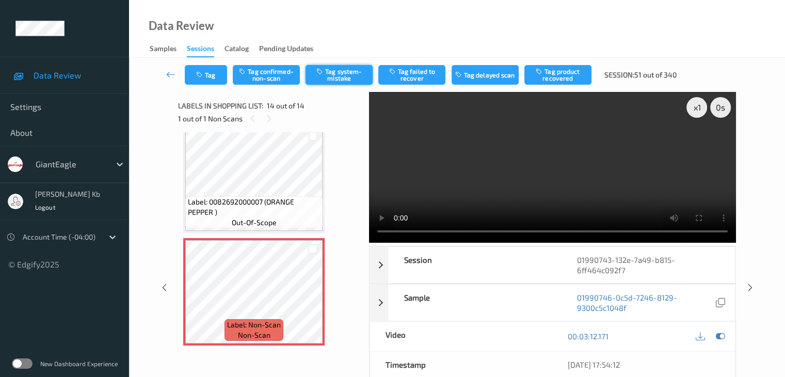
click at [341, 69] on button "Tag system-mistake" at bounding box center [339, 75] width 67 height 20
click at [217, 77] on button "Tag" at bounding box center [206, 75] width 42 height 20
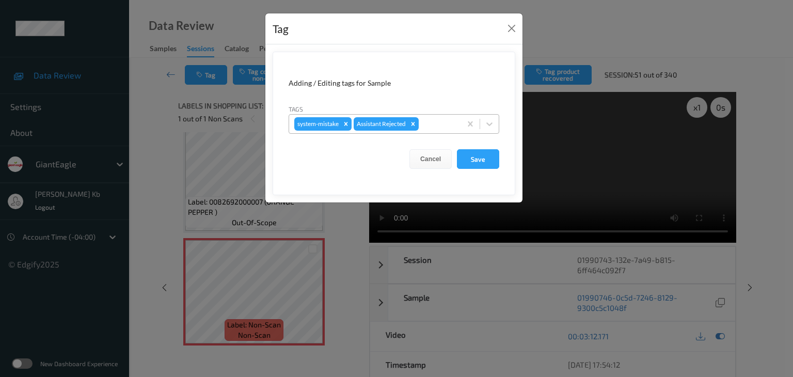
click at [433, 121] on div at bounding box center [438, 124] width 35 height 12
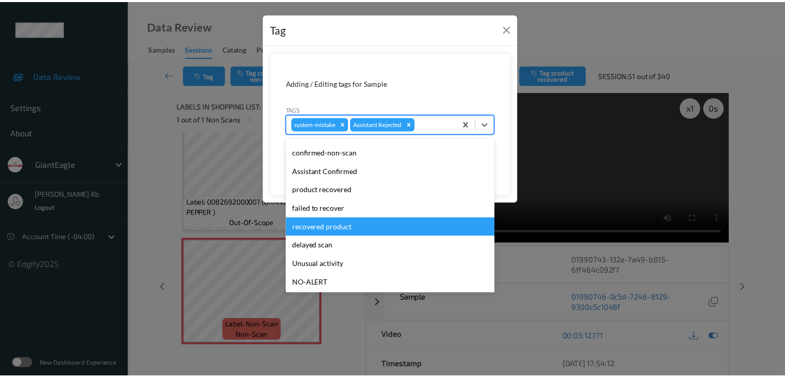
scroll to position [52, 0]
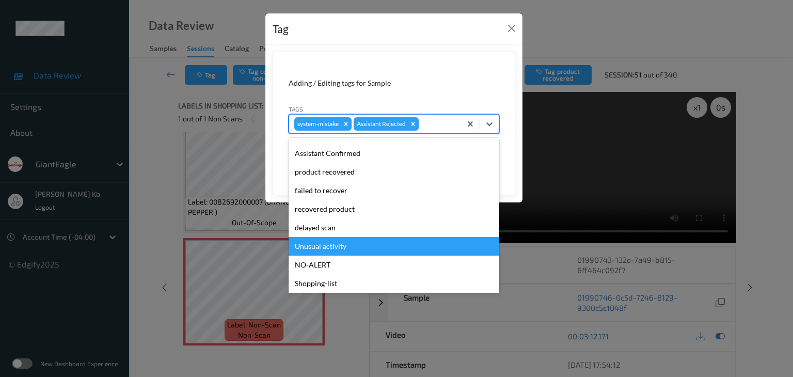
click at [326, 246] on div "Unusual activity" at bounding box center [394, 246] width 211 height 19
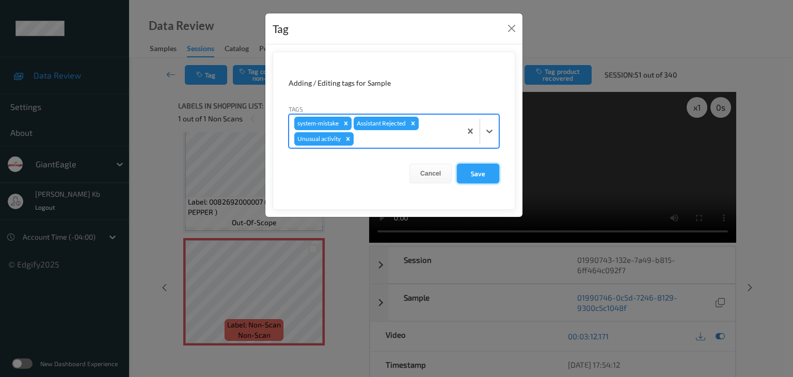
click at [483, 172] on button "Save" at bounding box center [478, 174] width 42 height 20
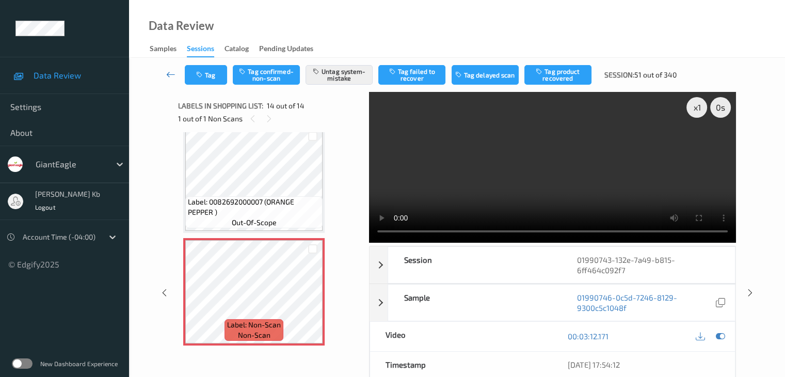
click at [174, 74] on icon at bounding box center [170, 74] width 9 height 10
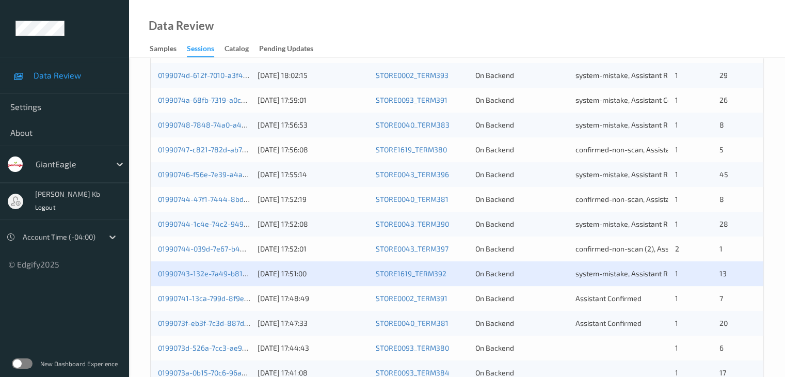
scroll to position [361, 0]
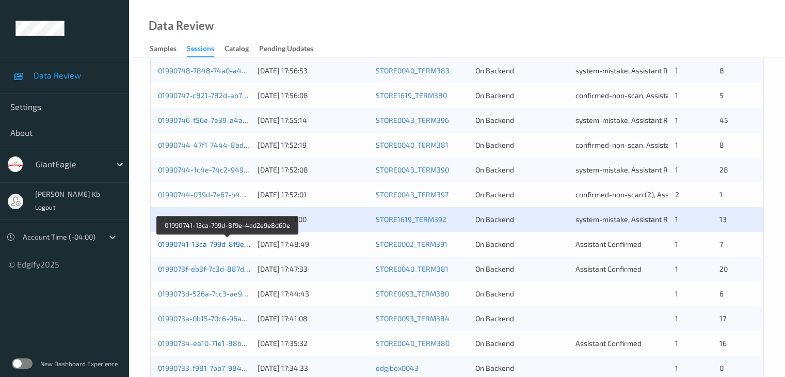
click at [226, 245] on link "01990741-13ca-799d-8f9e-4ad2e9e8d60e" at bounding box center [228, 244] width 140 height 9
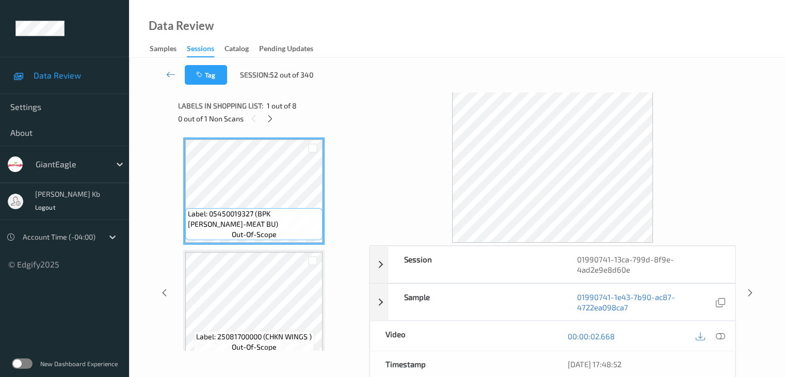
drag, startPoint x: 271, startPoint y: 120, endPoint x: 275, endPoint y: 127, distance: 7.4
click at [271, 120] on icon at bounding box center [270, 118] width 9 height 9
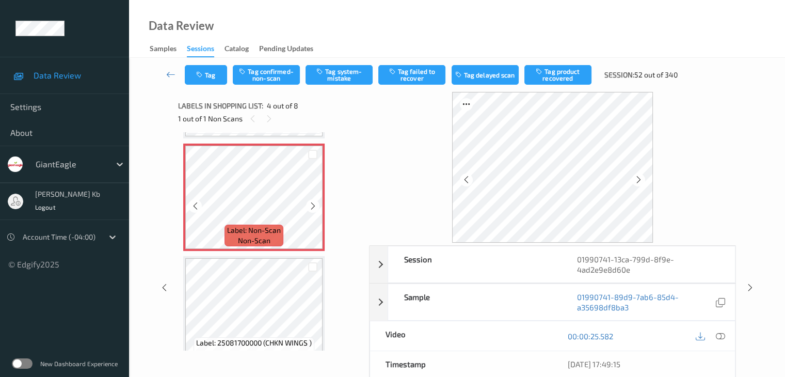
scroll to position [334, 0]
click at [719, 335] on icon at bounding box center [720, 336] width 9 height 9
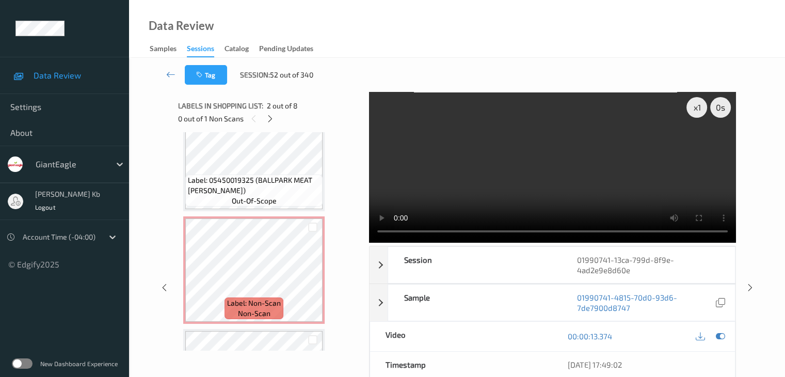
scroll to position [274, 0]
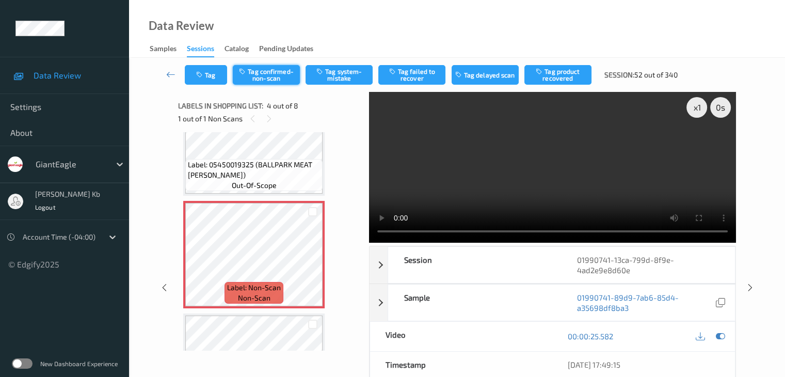
click at [271, 77] on button "Tag confirmed-non-scan" at bounding box center [266, 75] width 67 height 20
click at [564, 77] on button "Tag product recovered" at bounding box center [558, 75] width 67 height 20
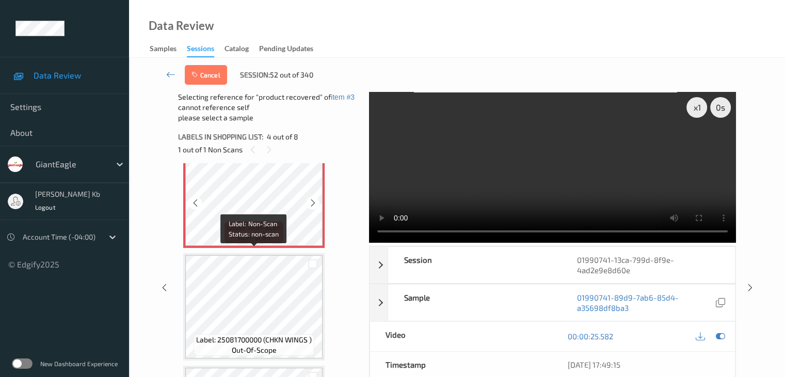
scroll to position [378, 0]
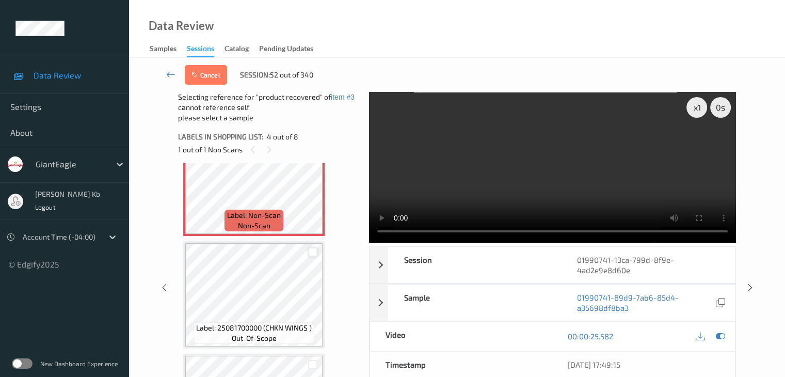
click at [312, 251] on div at bounding box center [313, 252] width 10 height 10
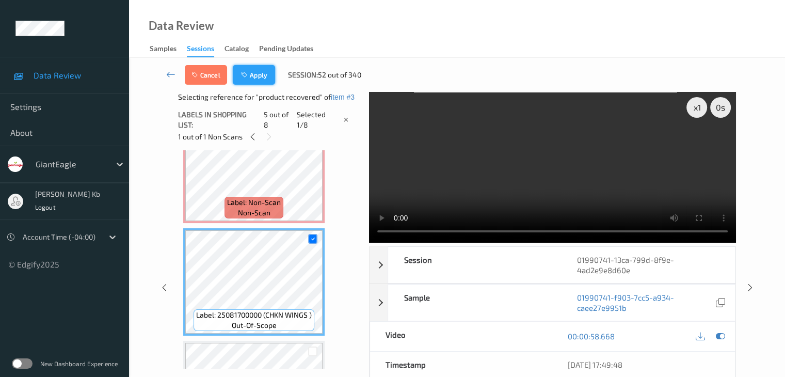
click at [246, 72] on icon "button" at bounding box center [245, 74] width 9 height 7
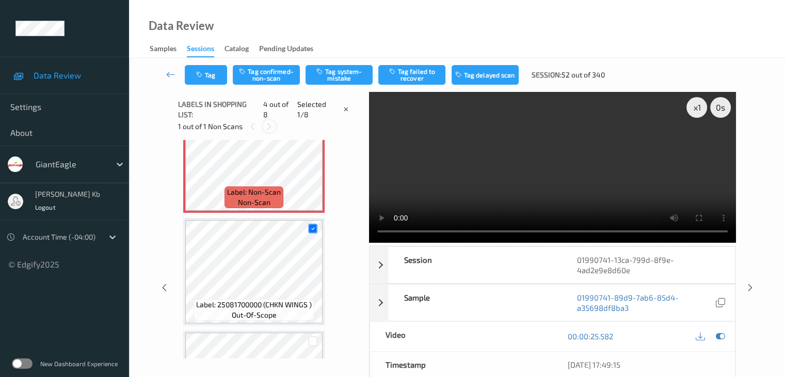
scroll to position [230, 0]
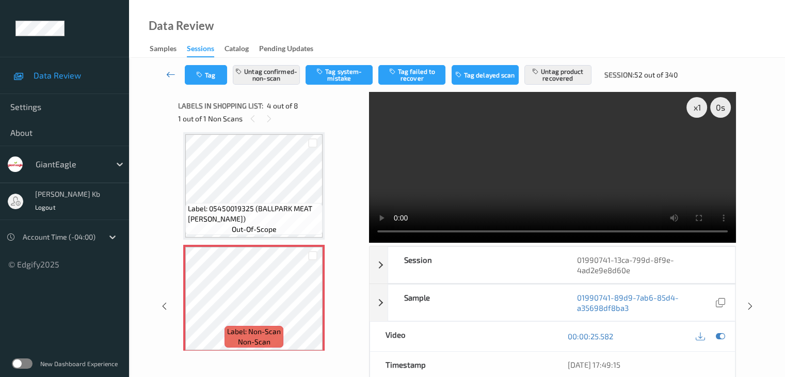
click at [171, 72] on icon at bounding box center [170, 74] width 9 height 10
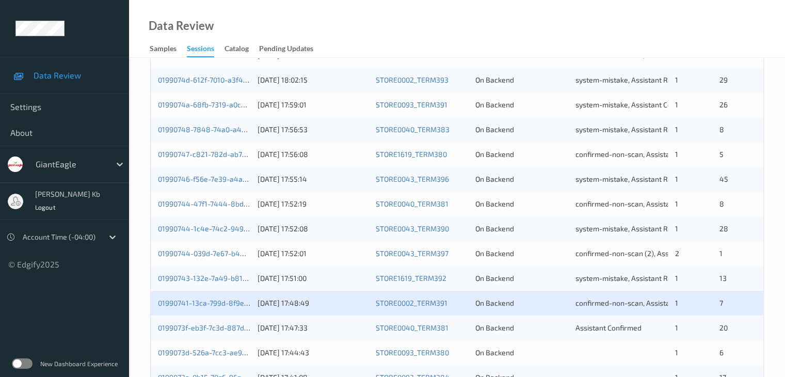
scroll to position [413, 0]
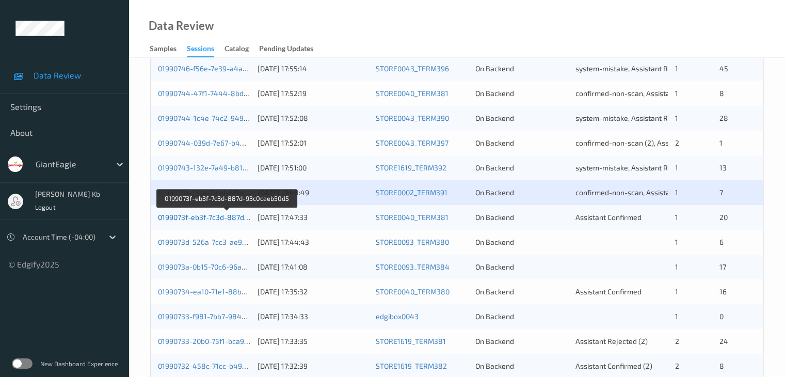
click at [231, 219] on link "0199073f-eb3f-7c3d-887d-93c0caeb50d5" at bounding box center [227, 217] width 138 height 9
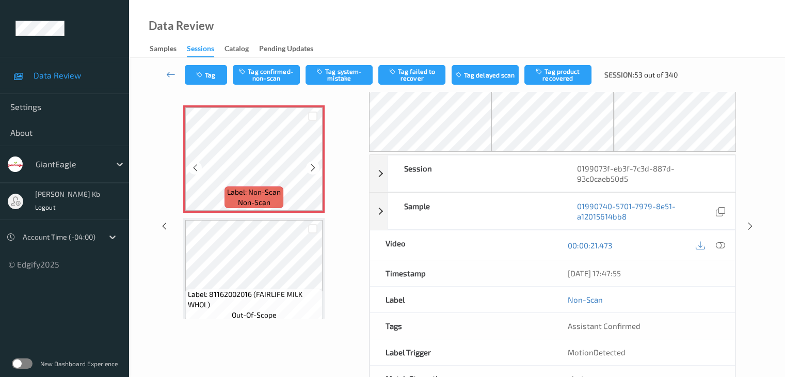
scroll to position [16, 0]
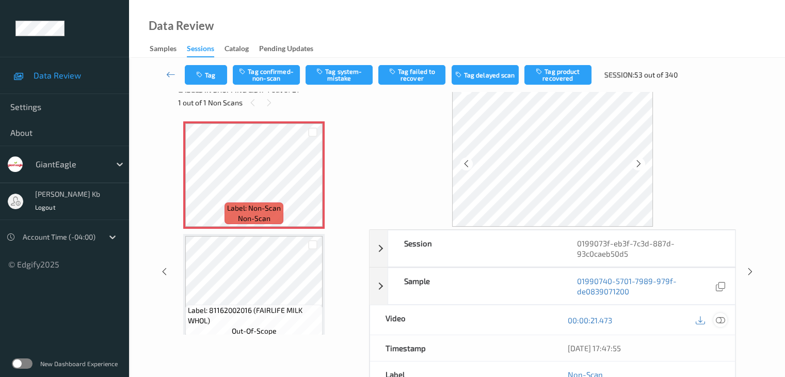
click at [721, 320] on icon at bounding box center [720, 320] width 9 height 9
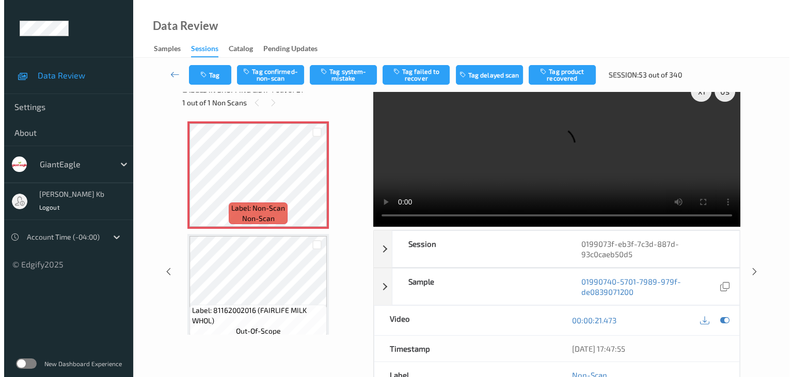
scroll to position [0, 0]
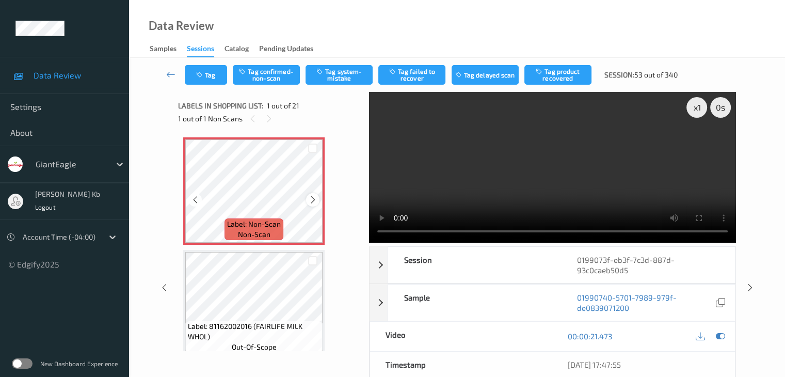
click at [308, 203] on div at bounding box center [312, 199] width 13 height 13
click at [343, 71] on button "Tag system-mistake" at bounding box center [339, 75] width 67 height 20
click at [222, 70] on button "Tag" at bounding box center [206, 75] width 42 height 20
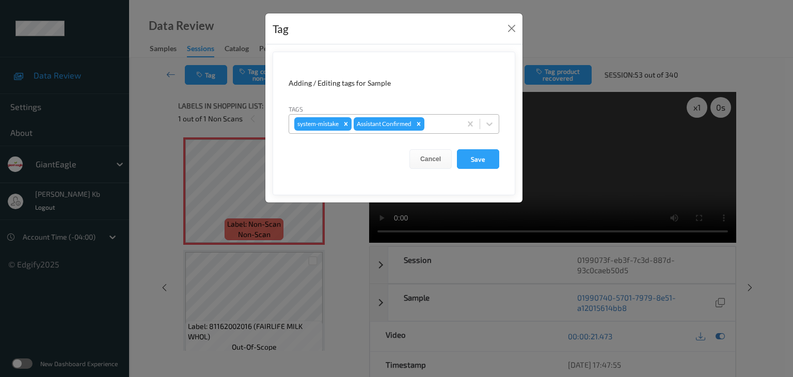
click at [443, 123] on div at bounding box center [441, 124] width 29 height 12
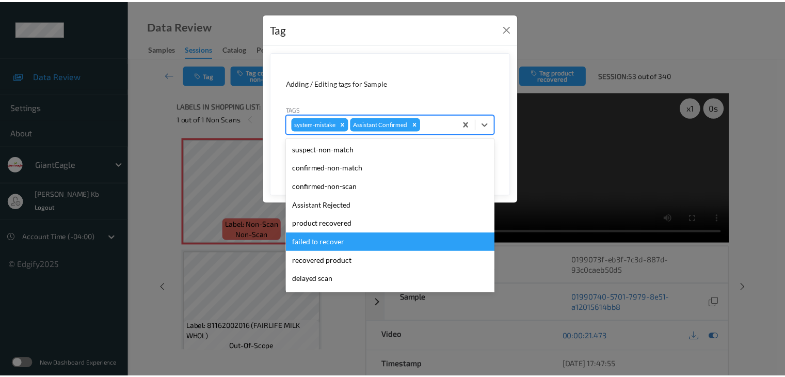
scroll to position [91, 0]
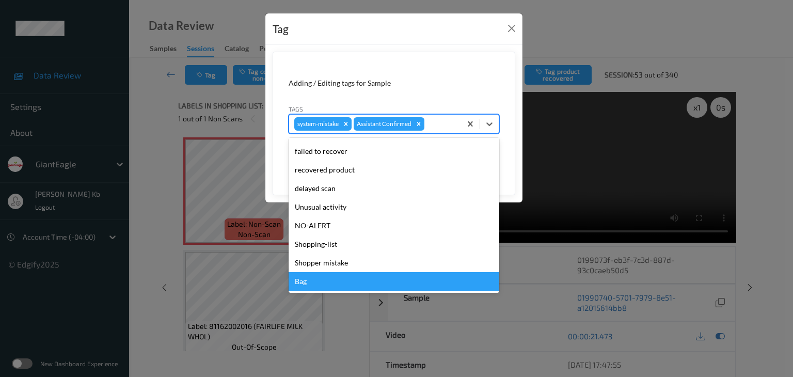
click at [311, 282] on div "Bag" at bounding box center [394, 281] width 211 height 19
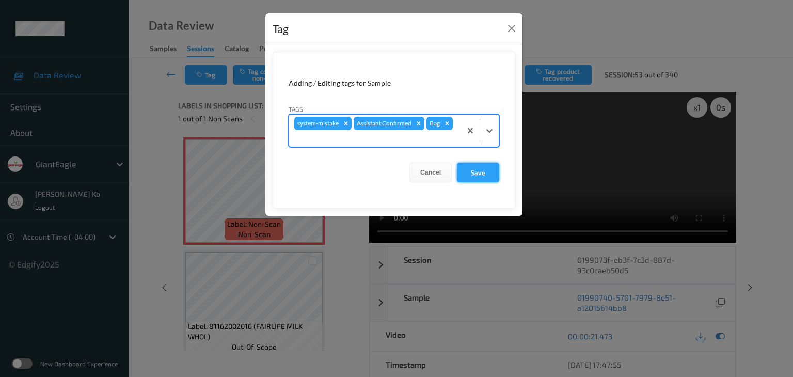
click at [478, 171] on button "Save" at bounding box center [478, 173] width 42 height 20
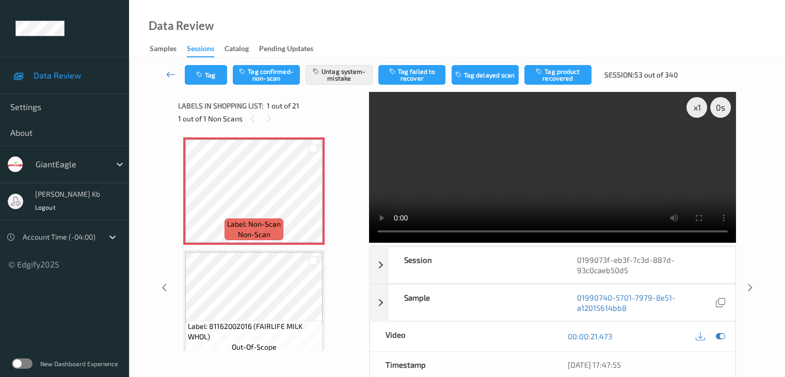
click at [171, 74] on icon at bounding box center [170, 74] width 9 height 10
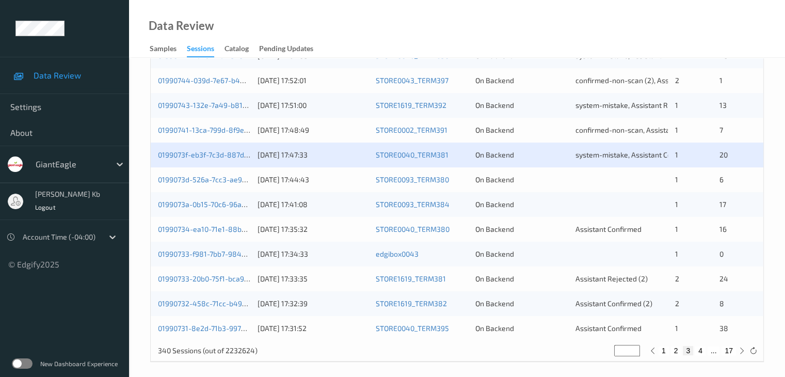
scroll to position [481, 0]
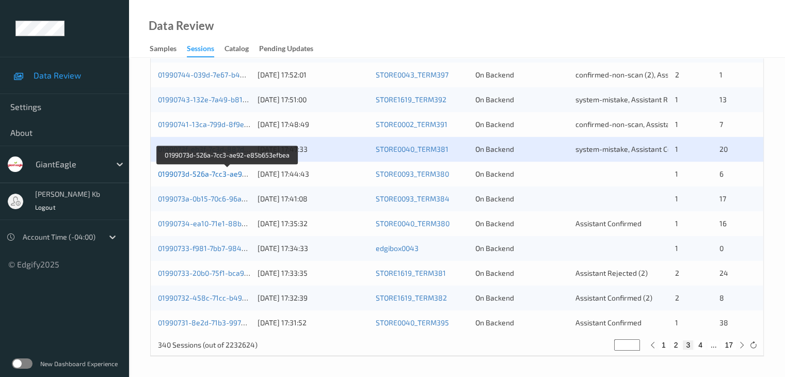
click at [219, 174] on link "0199073d-526a-7cc3-ae92-e85b653efbea" at bounding box center [228, 173] width 140 height 9
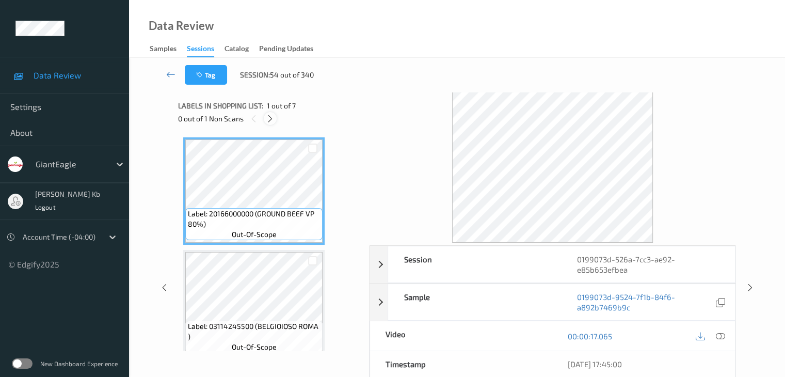
click at [273, 120] on icon at bounding box center [270, 118] width 9 height 9
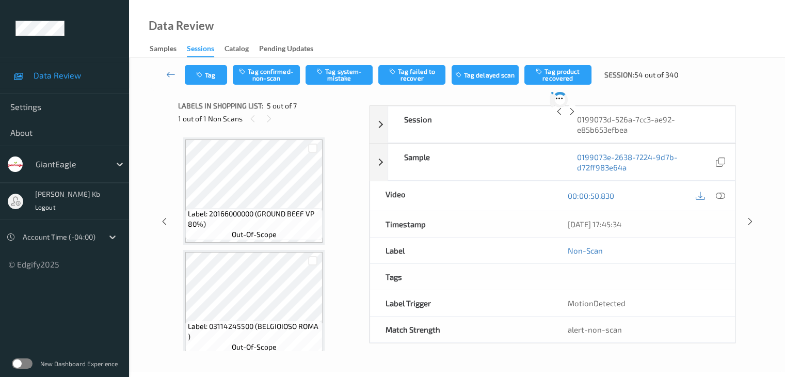
scroll to position [343, 0]
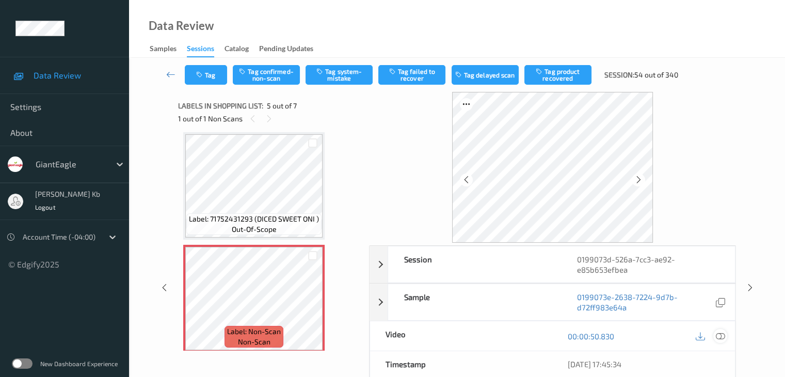
click at [720, 336] on icon at bounding box center [720, 336] width 9 height 9
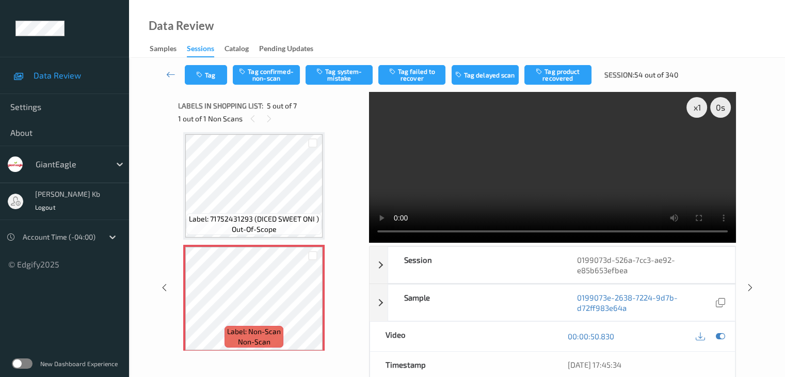
click at [381, 146] on video at bounding box center [552, 167] width 367 height 151
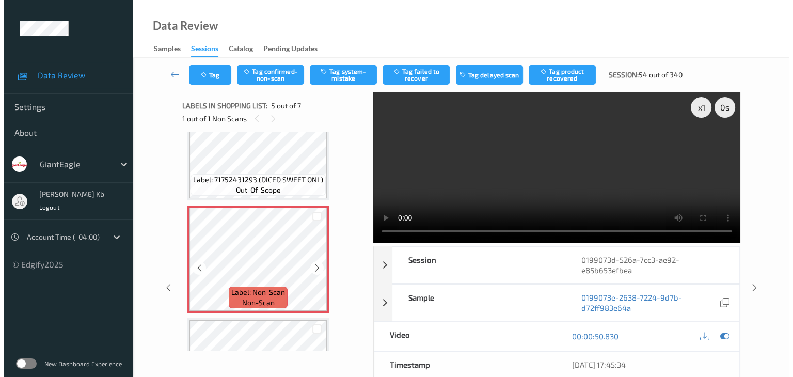
scroll to position [446, 0]
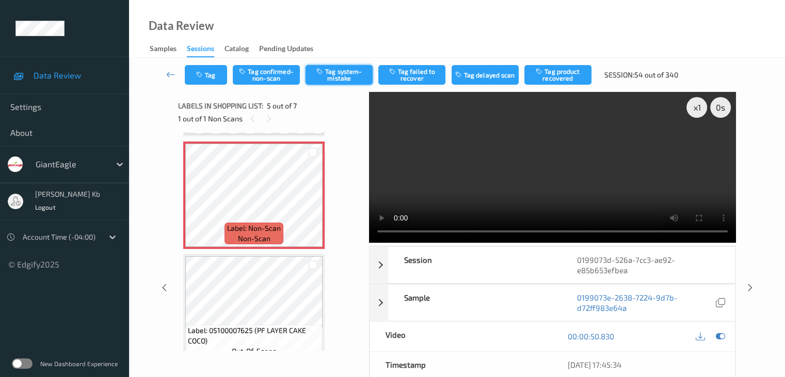
click at [335, 72] on button "Tag system-mistake" at bounding box center [339, 75] width 67 height 20
click at [219, 73] on button "Tag" at bounding box center [206, 75] width 42 height 20
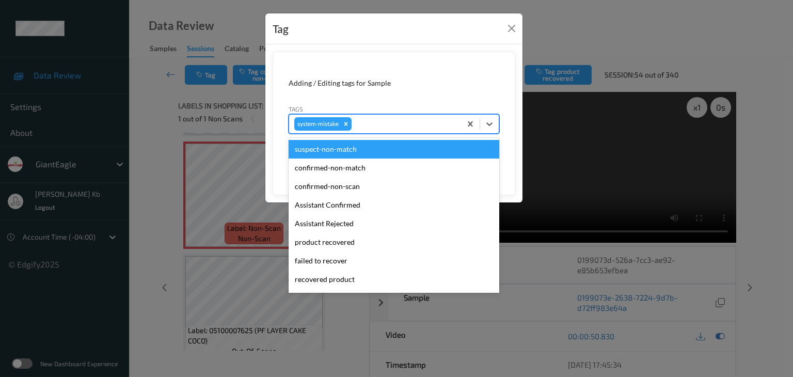
click at [399, 121] on div at bounding box center [405, 124] width 102 height 12
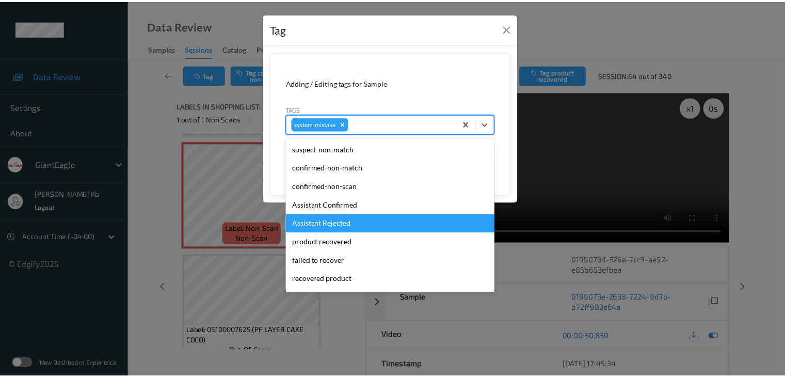
scroll to position [52, 0]
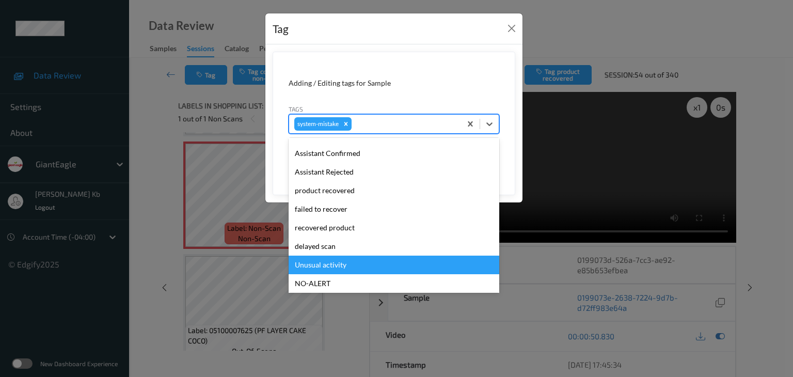
click at [341, 266] on div "Unusual activity" at bounding box center [394, 265] width 211 height 19
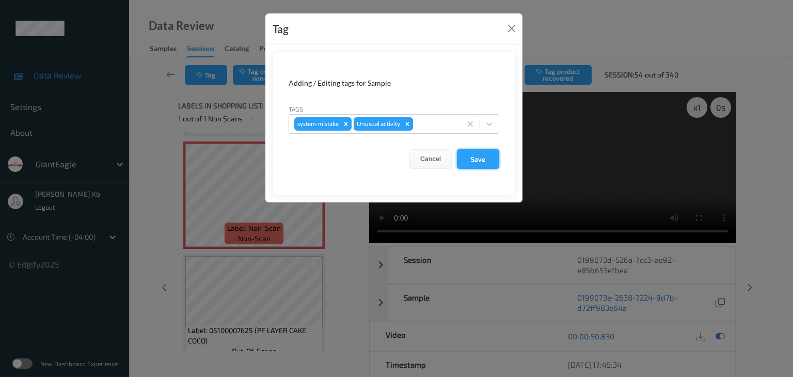
click at [481, 155] on button "Save" at bounding box center [478, 159] width 42 height 20
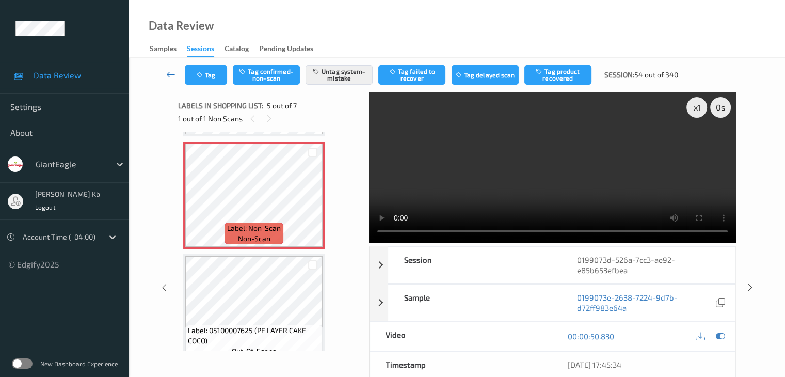
click at [173, 73] on icon at bounding box center [170, 74] width 9 height 10
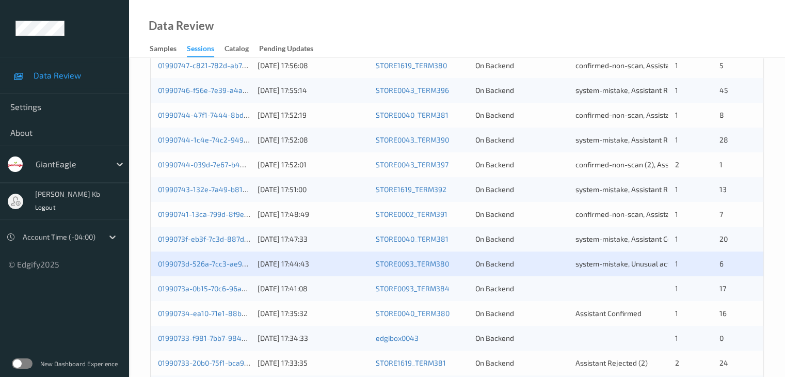
scroll to position [465, 0]
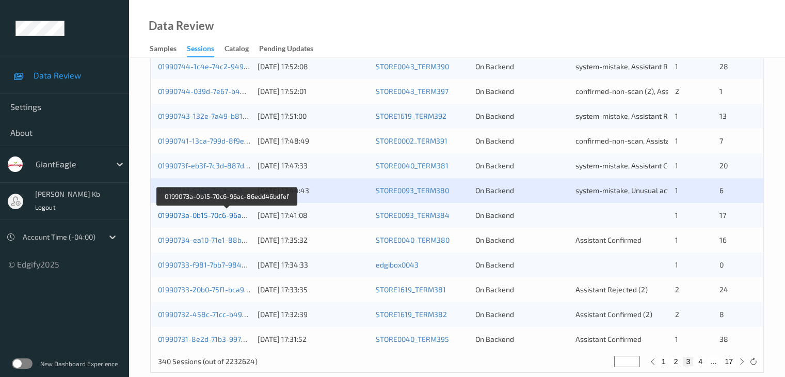
click at [221, 215] on link "0199073a-0b15-70c6-96ac-86edd46bdfef" at bounding box center [227, 215] width 138 height 9
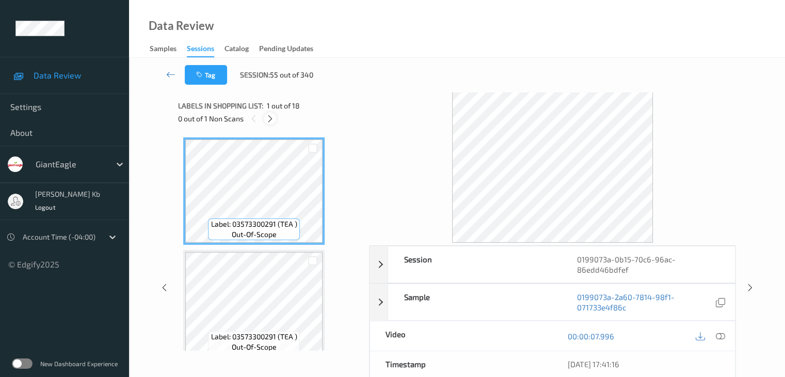
click at [273, 118] on icon at bounding box center [270, 118] width 9 height 9
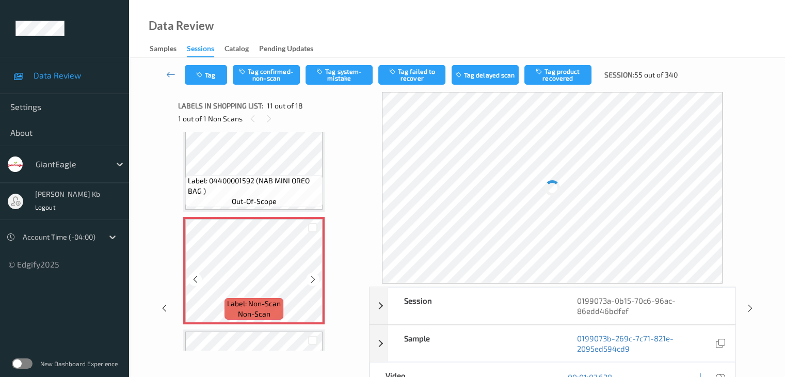
scroll to position [1070, 0]
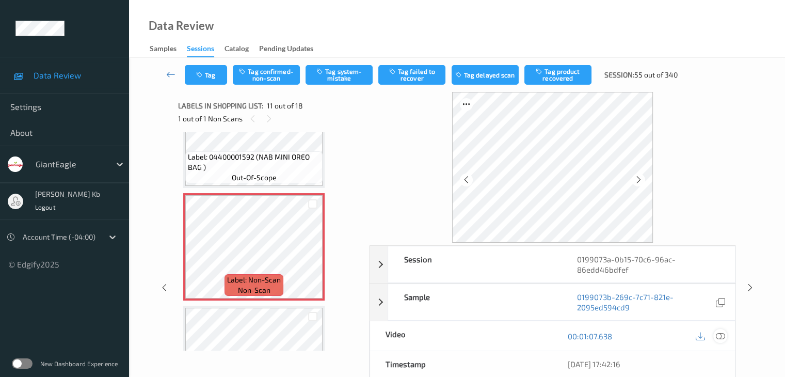
click at [721, 337] on icon at bounding box center [720, 336] width 9 height 9
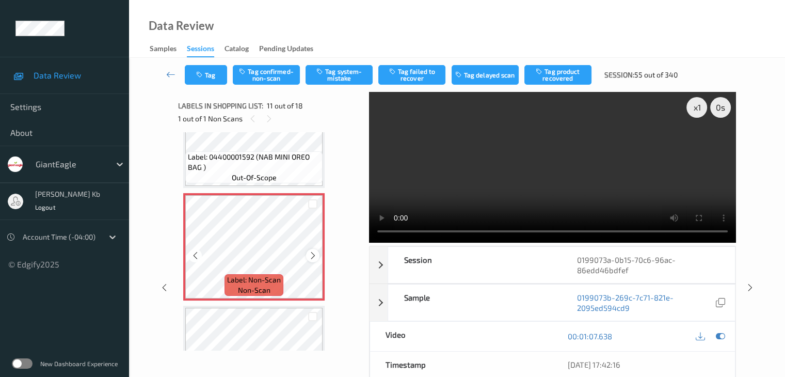
click at [312, 255] on icon at bounding box center [313, 255] width 9 height 9
click at [312, 254] on icon at bounding box center [313, 255] width 9 height 9
click at [273, 74] on button "Tag confirmed-non-scan" at bounding box center [266, 75] width 67 height 20
click at [543, 70] on icon "button" at bounding box center [540, 71] width 9 height 7
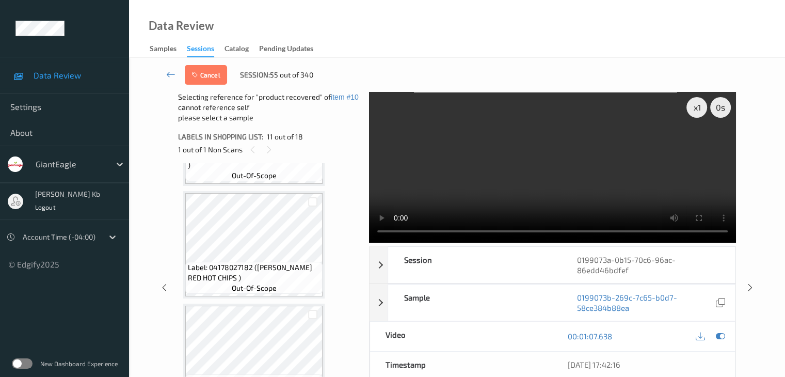
scroll to position [1328, 0]
click at [312, 201] on div at bounding box center [313, 202] width 10 height 10
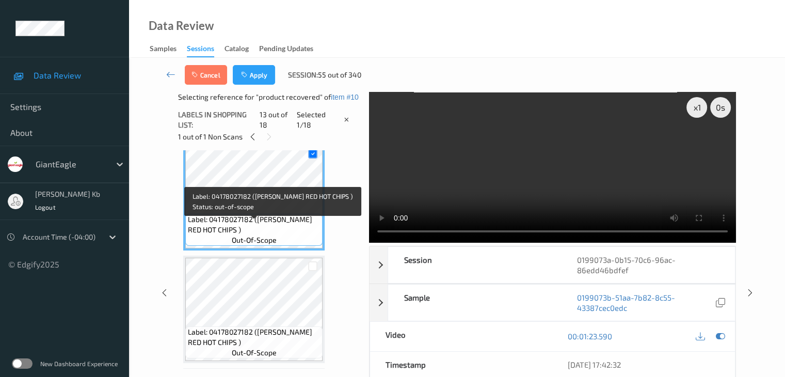
scroll to position [1380, 0]
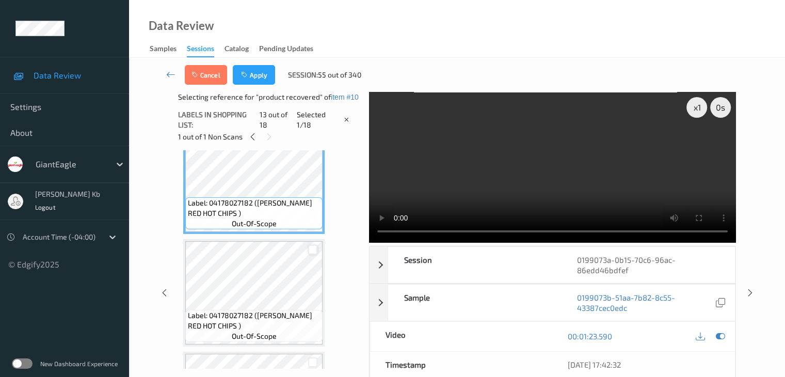
click at [311, 253] on div at bounding box center [313, 250] width 10 height 10
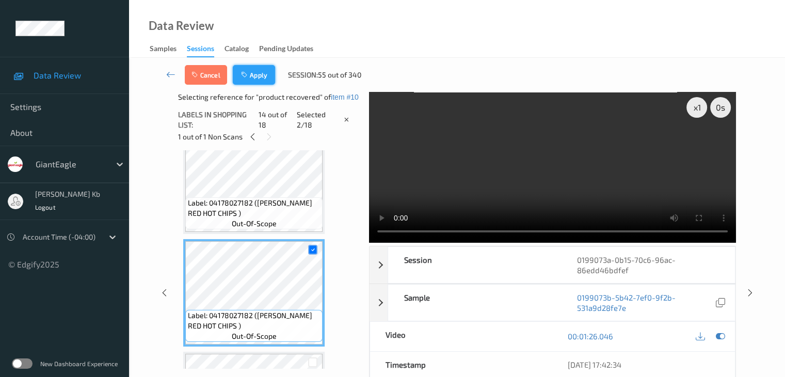
click at [255, 71] on button "Apply" at bounding box center [254, 75] width 42 height 20
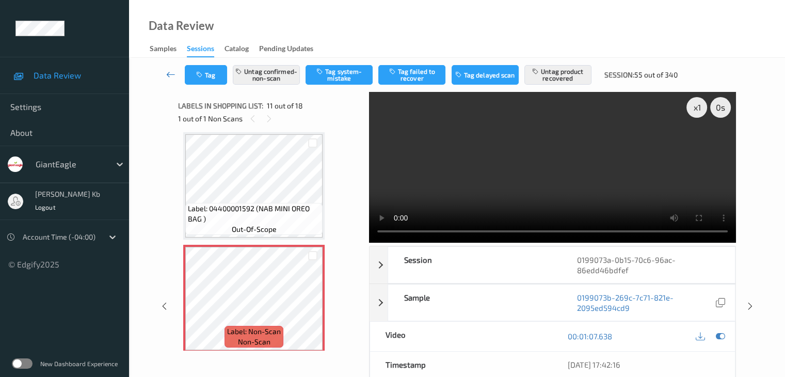
click at [170, 72] on icon at bounding box center [170, 74] width 9 height 10
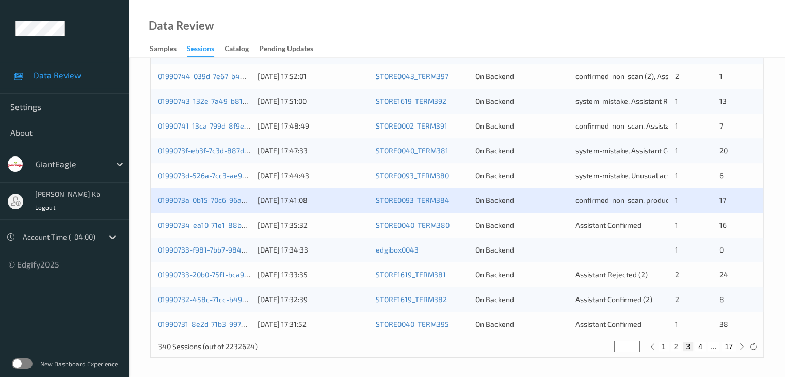
scroll to position [481, 0]
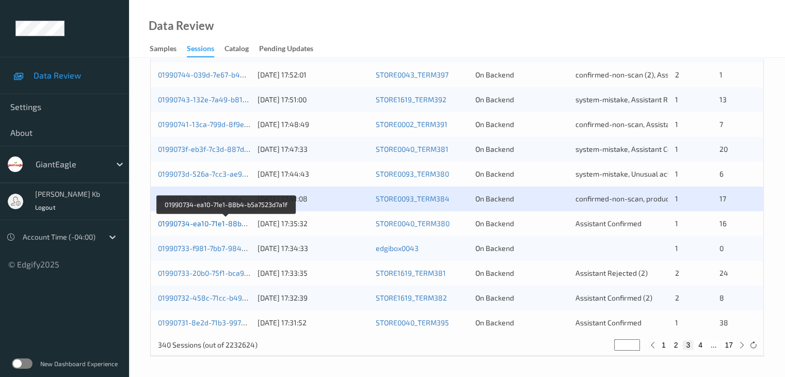
click at [227, 224] on link "01990734-ea10-71e1-88b4-b5a7523d7a1f" at bounding box center [226, 223] width 137 height 9
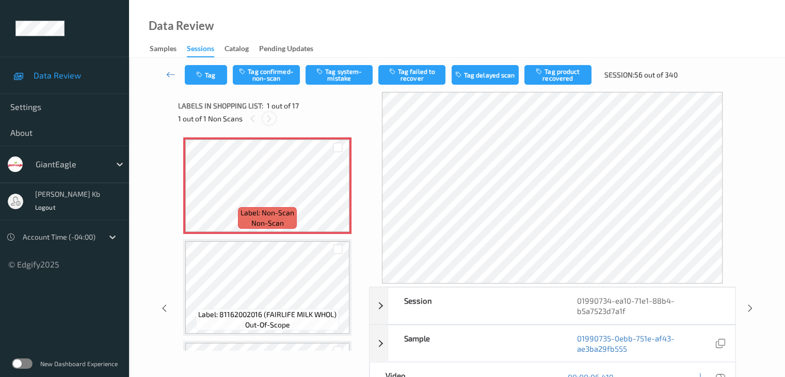
click at [270, 117] on icon at bounding box center [269, 118] width 9 height 9
click at [173, 76] on icon at bounding box center [170, 74] width 9 height 10
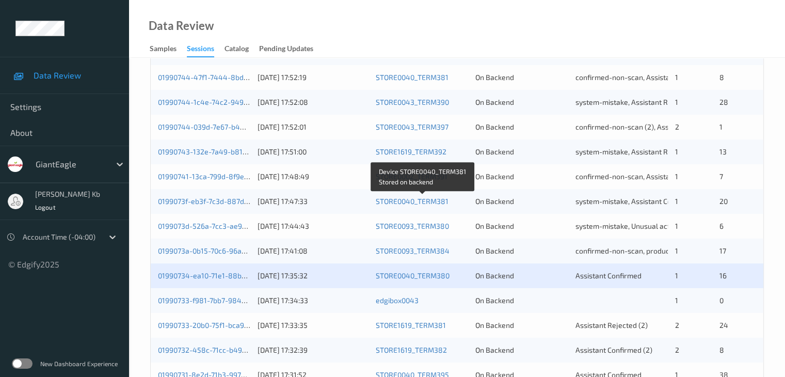
scroll to position [481, 0]
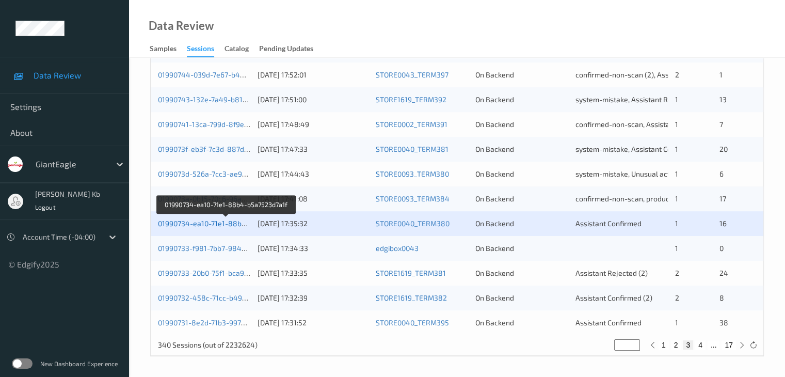
click at [215, 223] on link "01990734-ea10-71e1-88b4-b5a7523d7a1f" at bounding box center [226, 223] width 137 height 9
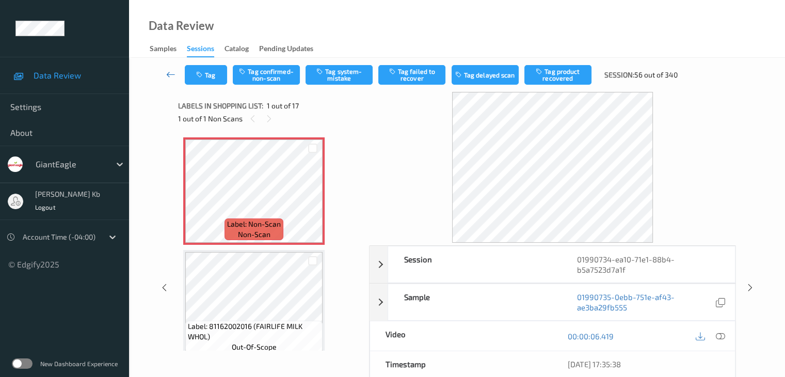
click at [174, 72] on icon at bounding box center [170, 74] width 9 height 10
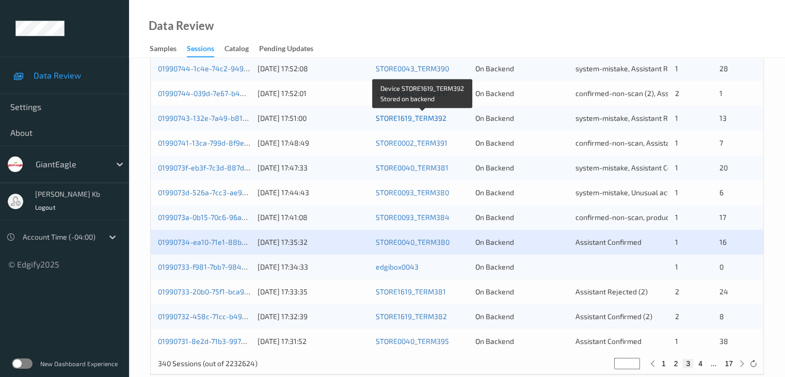
scroll to position [465, 0]
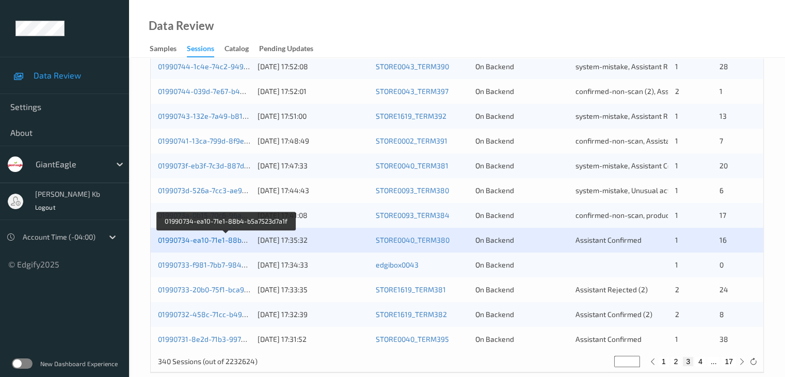
click at [211, 239] on link "01990734-ea10-71e1-88b4-b5a7523d7a1f" at bounding box center [226, 239] width 137 height 9
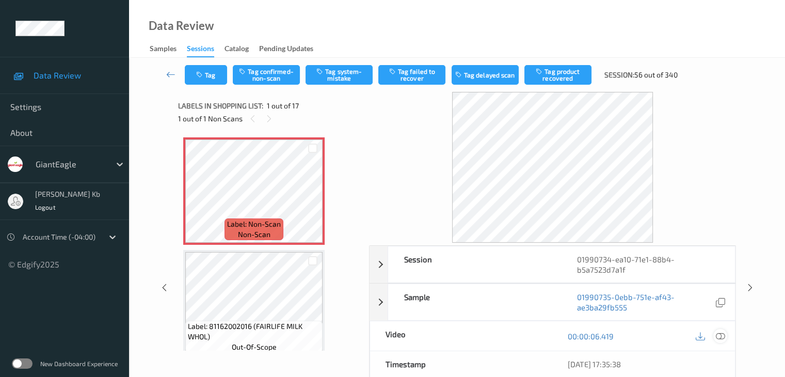
click at [720, 337] on icon at bounding box center [720, 336] width 9 height 9
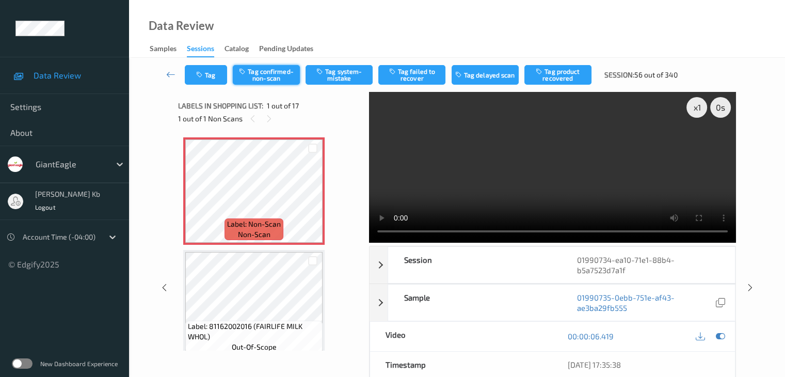
click at [265, 69] on button "Tag confirmed-non-scan" at bounding box center [266, 75] width 67 height 20
click at [564, 74] on button "Tag product recovered" at bounding box center [558, 75] width 67 height 20
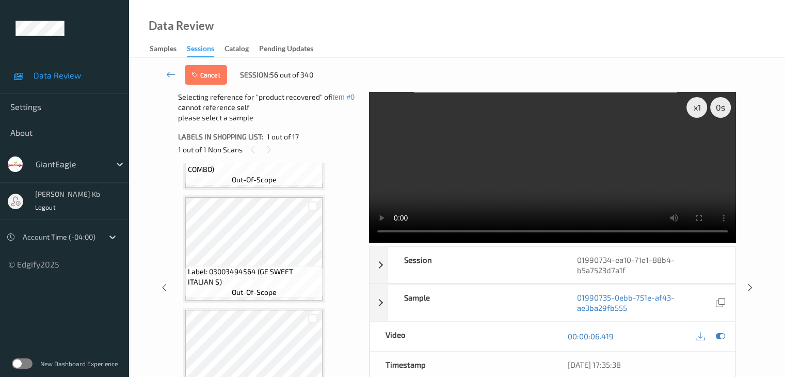
scroll to position [1601, 0]
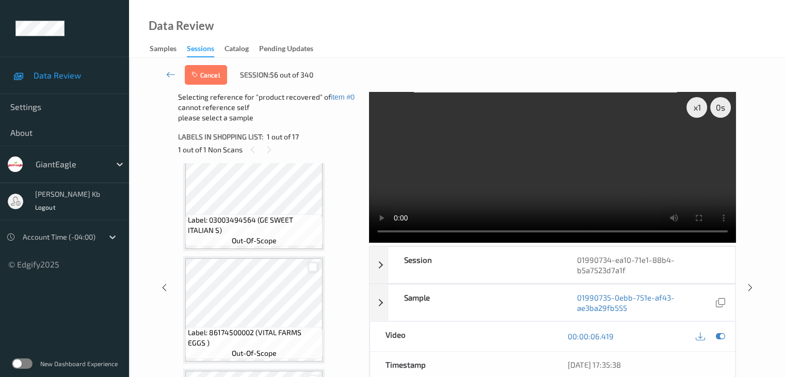
click at [311, 267] on div at bounding box center [313, 267] width 10 height 10
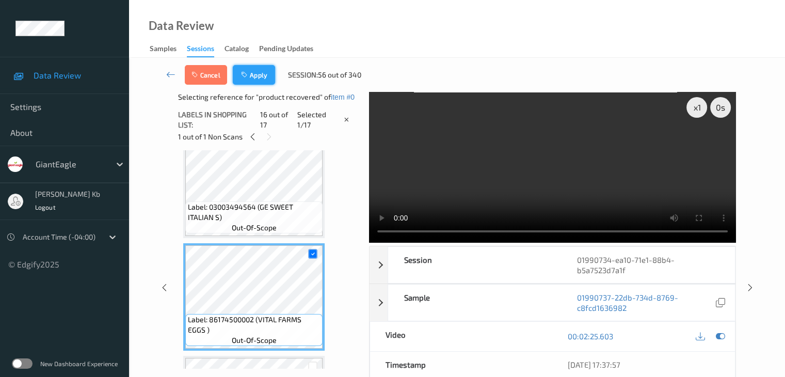
click at [261, 73] on button "Apply" at bounding box center [254, 75] width 42 height 20
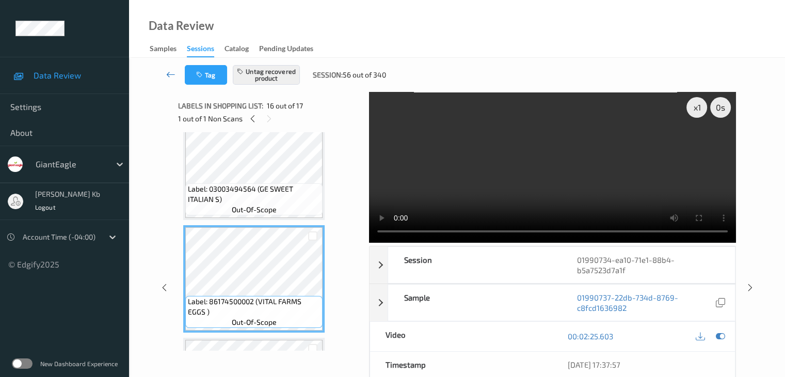
click at [171, 74] on icon at bounding box center [170, 74] width 9 height 10
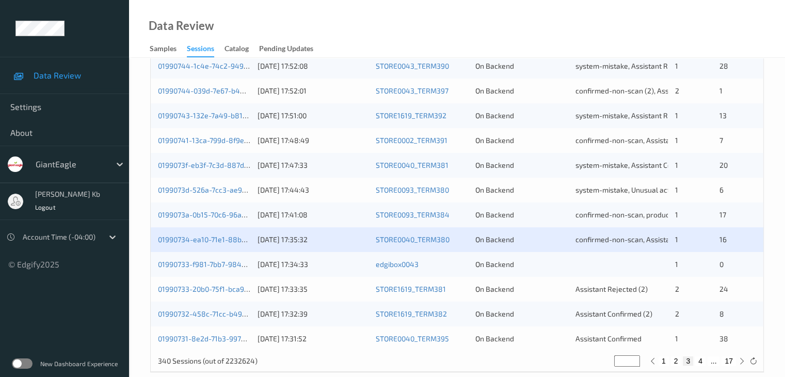
scroll to position [481, 0]
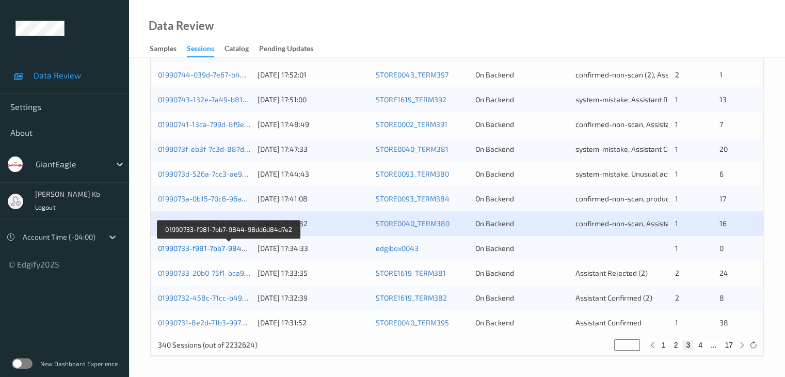
click at [210, 248] on link "01990733-f981-7bb7-9844-98dd6d84d7e2" at bounding box center [229, 248] width 142 height 9
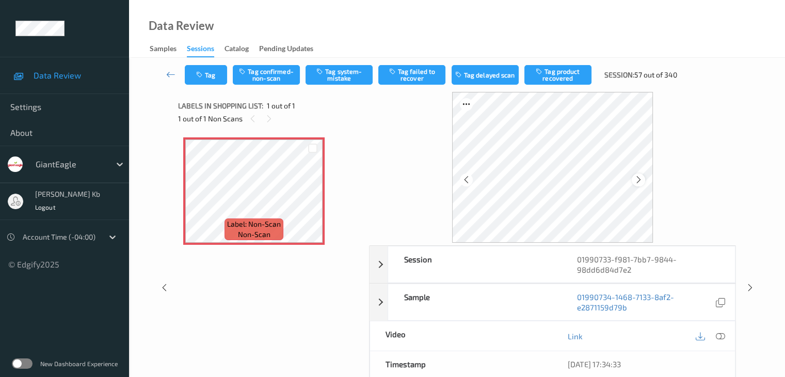
click at [639, 182] on icon at bounding box center [639, 179] width 9 height 9
click at [720, 335] on icon at bounding box center [720, 336] width 9 height 9
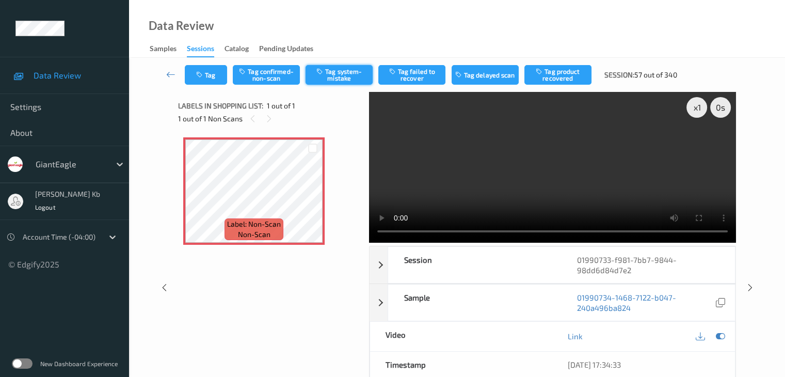
click at [355, 77] on button "Tag system-mistake" at bounding box center [339, 75] width 67 height 20
drag, startPoint x: 168, startPoint y: 74, endPoint x: 170, endPoint y: 60, distance: 14.1
click at [168, 74] on icon at bounding box center [170, 74] width 9 height 10
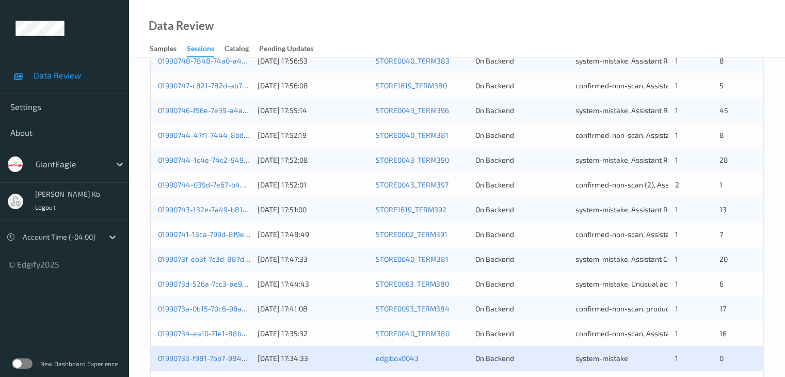
scroll to position [465, 0]
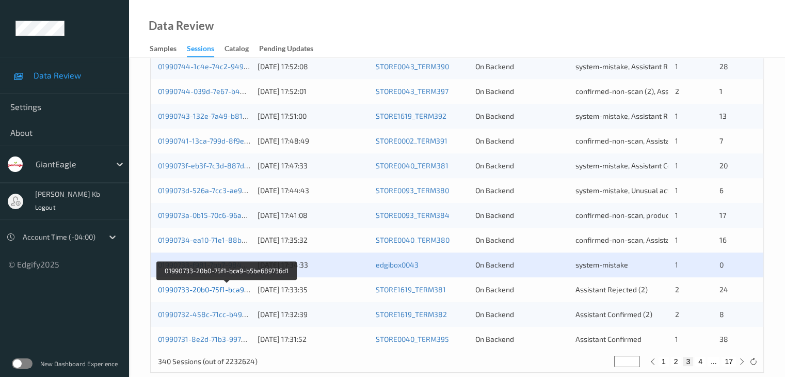
click at [207, 290] on link "01990733-20b0-75f1-bca9-b5be689736d1" at bounding box center [227, 289] width 138 height 9
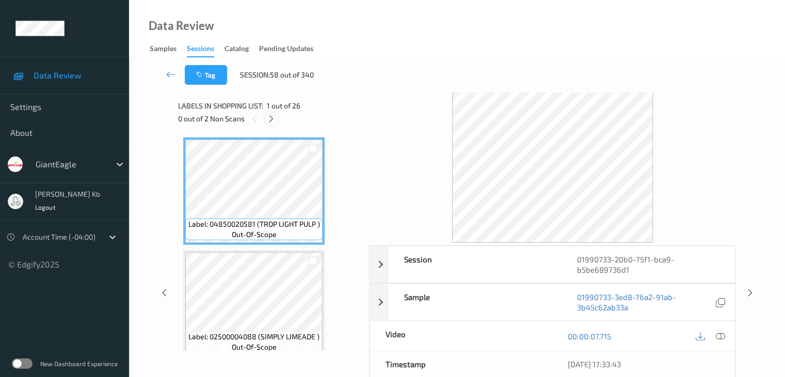
click at [271, 119] on icon at bounding box center [271, 118] width 9 height 9
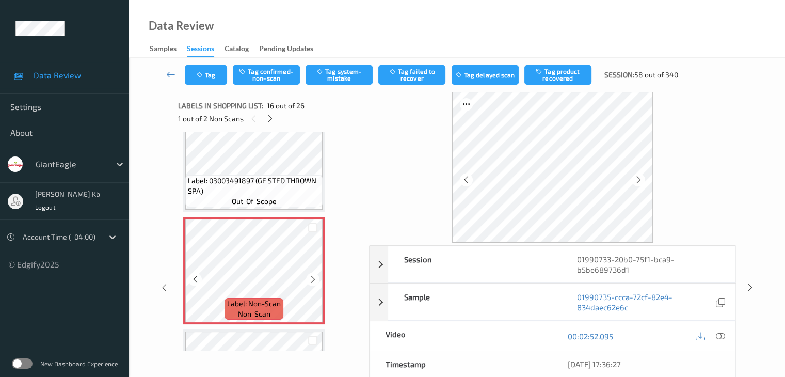
scroll to position [1633, 0]
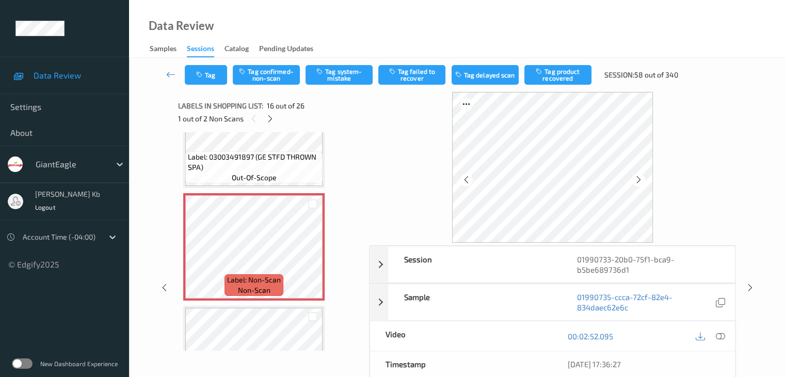
click at [720, 338] on icon at bounding box center [720, 336] width 9 height 9
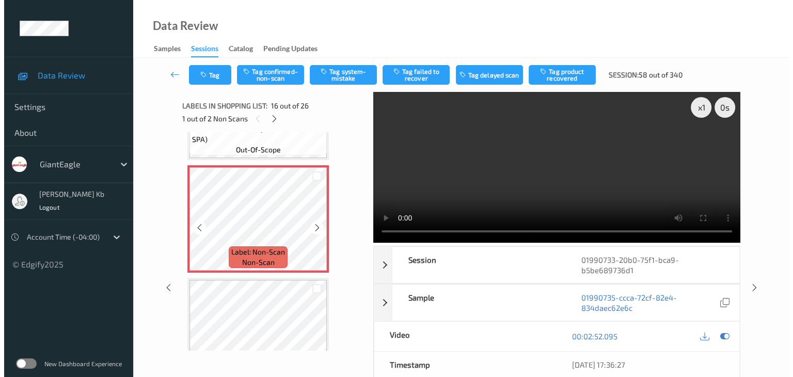
scroll to position [1685, 0]
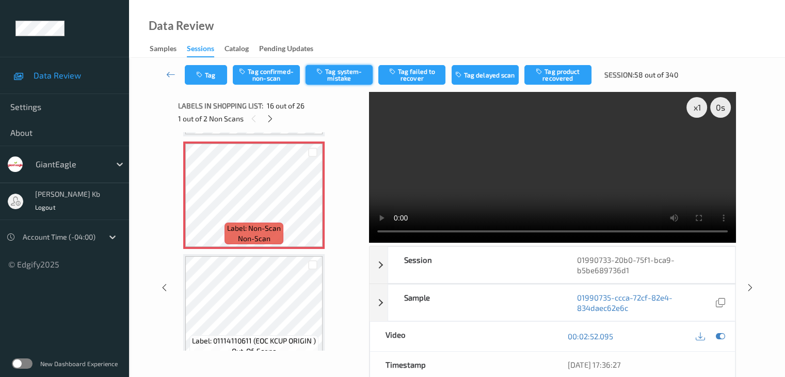
click at [337, 75] on button "Tag system-mistake" at bounding box center [339, 75] width 67 height 20
click at [216, 76] on button "Tag" at bounding box center [206, 75] width 42 height 20
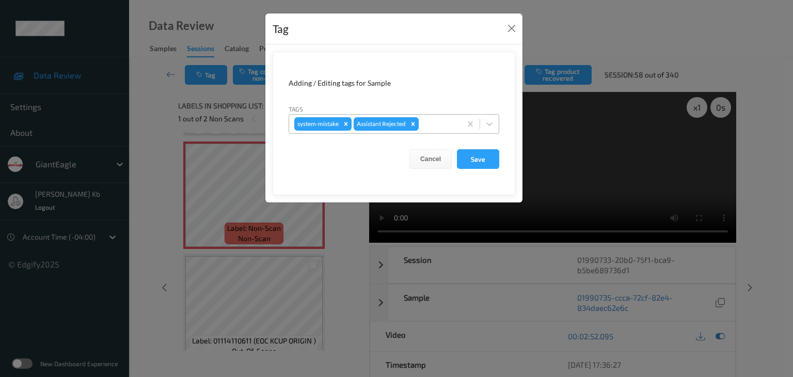
click at [441, 122] on div at bounding box center [438, 124] width 35 height 12
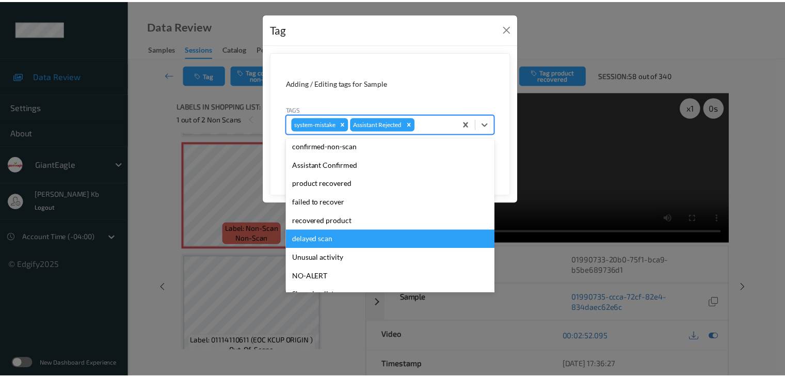
scroll to position [52, 0]
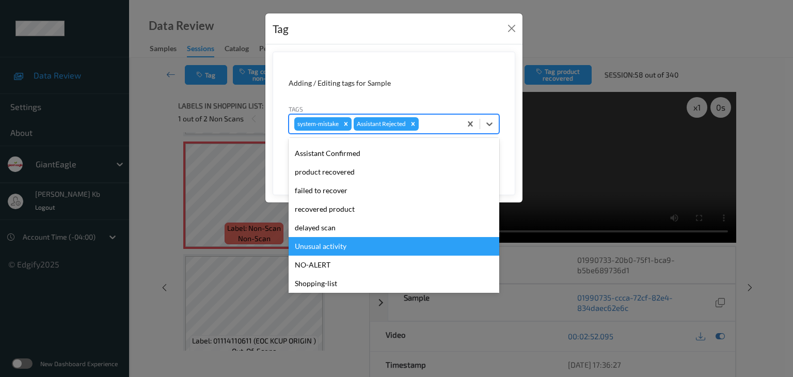
click at [326, 246] on div "Unusual activity" at bounding box center [394, 246] width 211 height 19
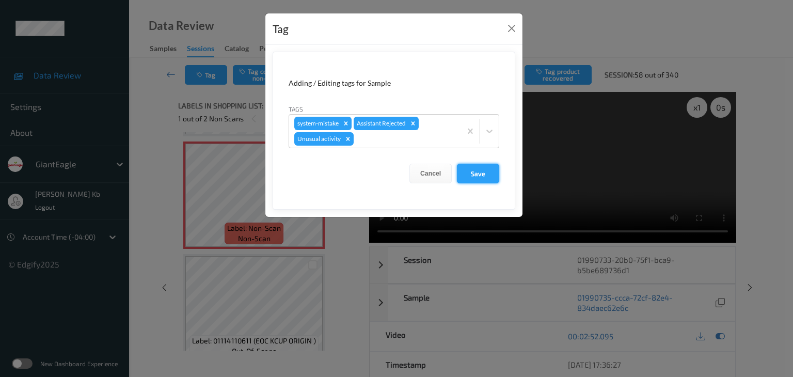
click at [489, 171] on button "Save" at bounding box center [478, 174] width 42 height 20
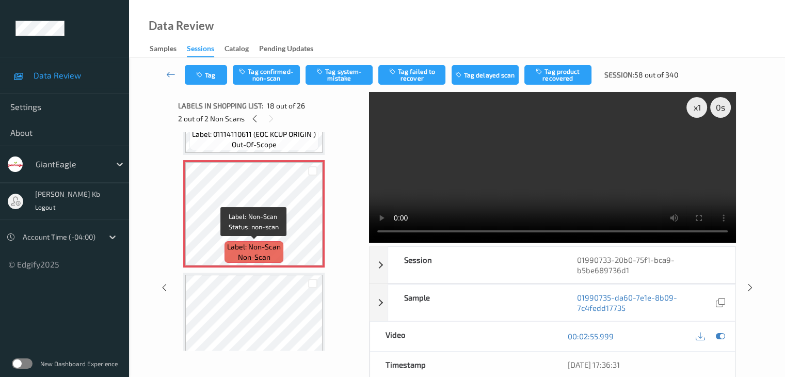
scroll to position [1943, 0]
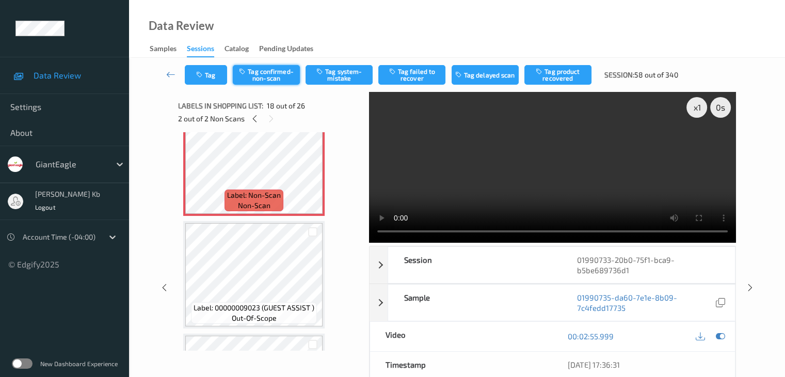
click at [278, 76] on button "Tag confirmed-non-scan" at bounding box center [266, 75] width 67 height 20
click at [560, 77] on button "Tag product recovered" at bounding box center [558, 75] width 67 height 20
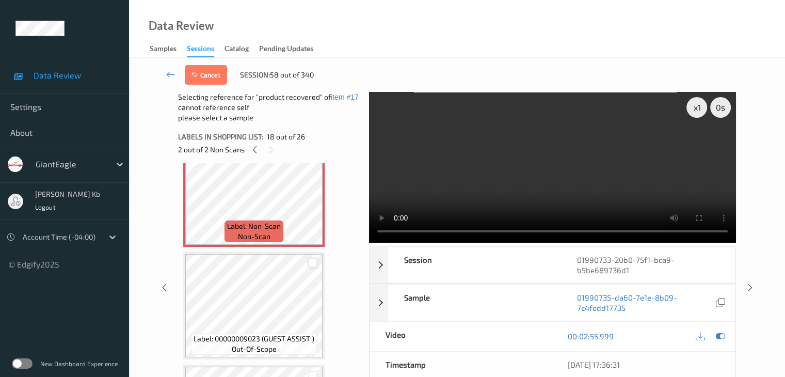
click at [312, 264] on div at bounding box center [313, 263] width 10 height 10
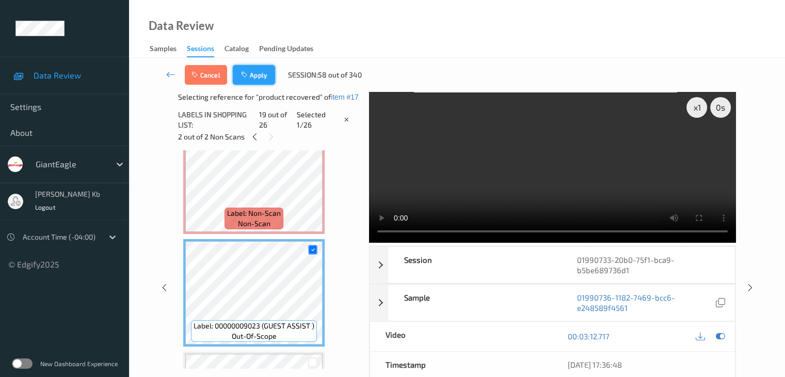
click at [254, 74] on button "Apply" at bounding box center [254, 75] width 42 height 20
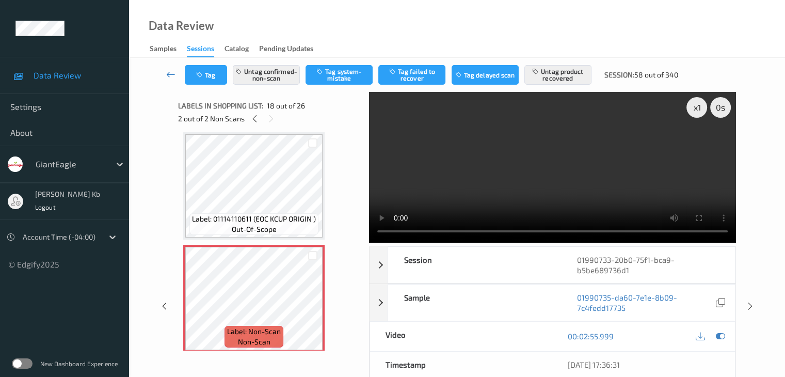
click at [171, 73] on icon at bounding box center [170, 74] width 9 height 10
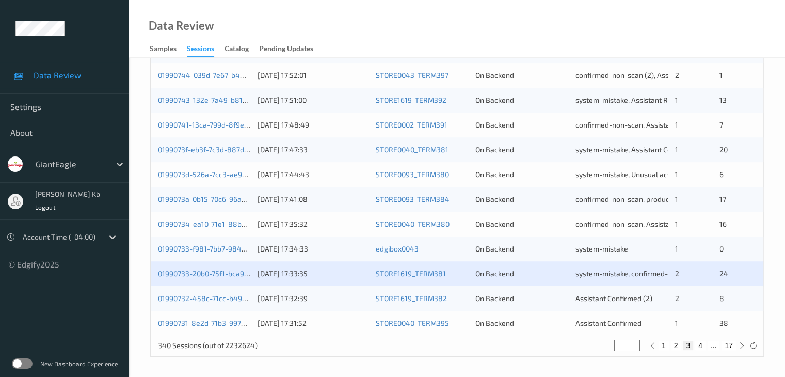
scroll to position [481, 0]
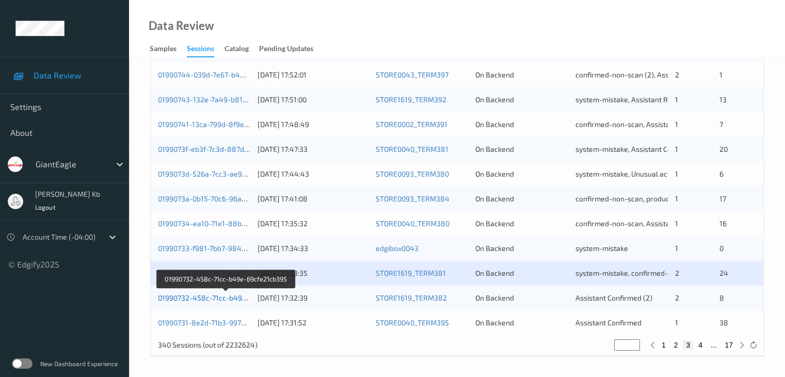
click at [217, 300] on link "01990732-458c-71cc-b49e-69cfe21cb395" at bounding box center [226, 297] width 137 height 9
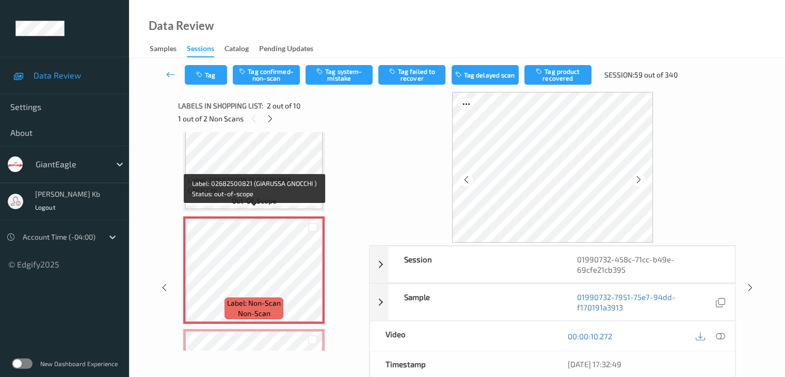
scroll to position [52, 0]
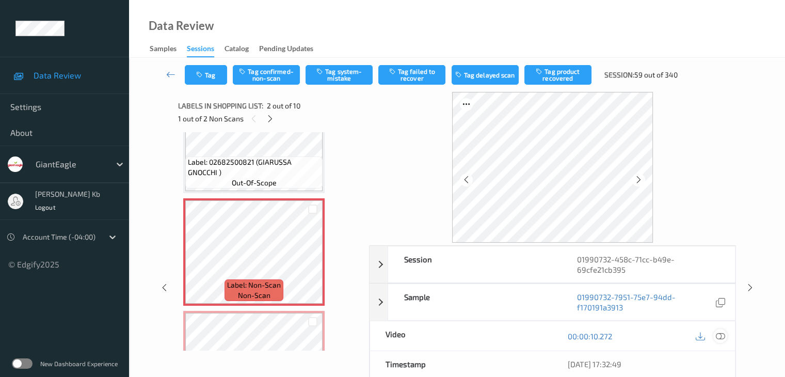
click at [721, 335] on icon at bounding box center [720, 336] width 9 height 9
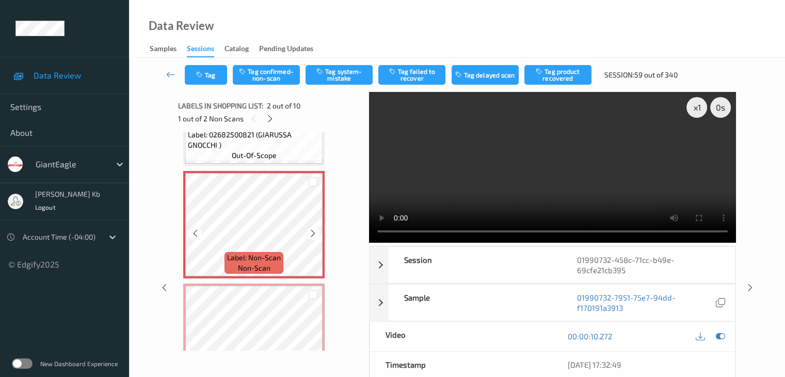
scroll to position [103, 0]
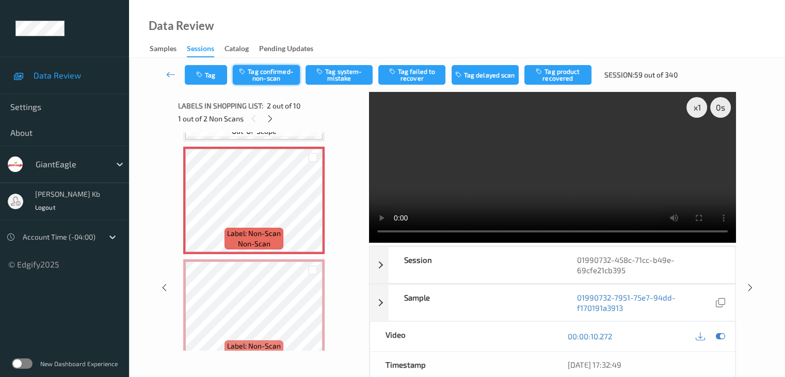
click at [278, 73] on button "Tag confirmed-non-scan" at bounding box center [266, 75] width 67 height 20
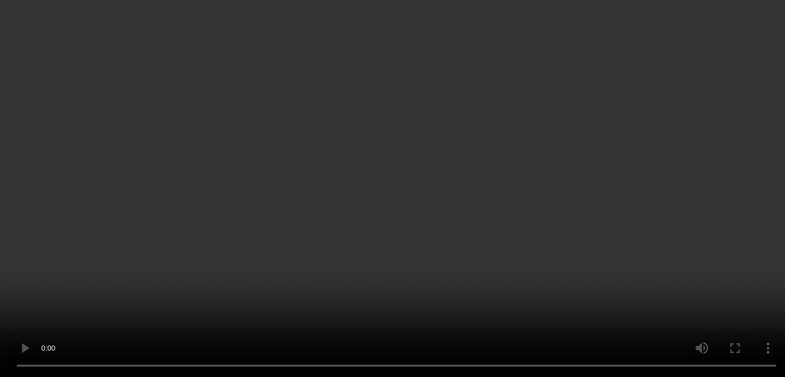
scroll to position [155, 0]
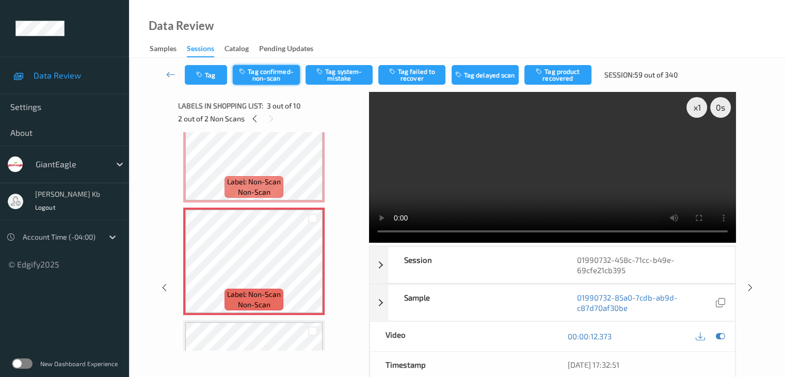
click at [286, 72] on button "Tag confirmed-non-scan" at bounding box center [266, 75] width 67 height 20
click at [562, 81] on button "Tag product recovered" at bounding box center [558, 75] width 67 height 20
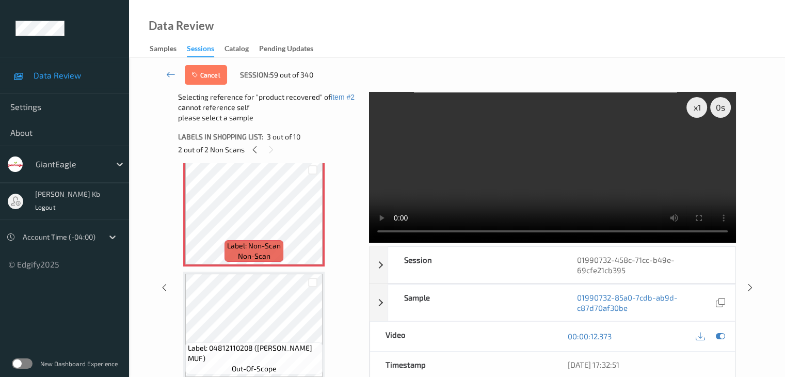
scroll to position [258, 0]
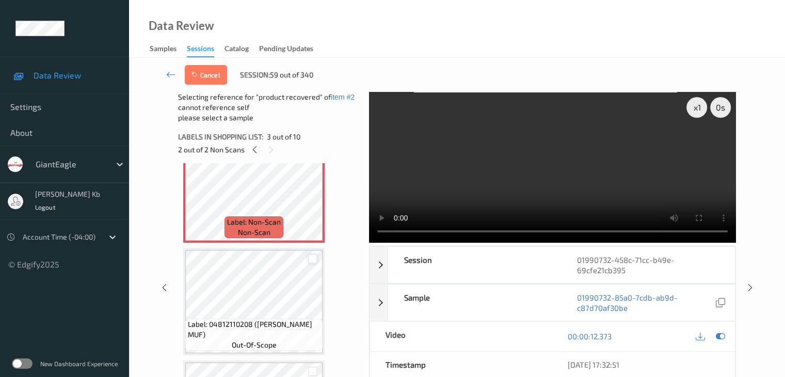
click at [313, 258] on div at bounding box center [313, 259] width 10 height 10
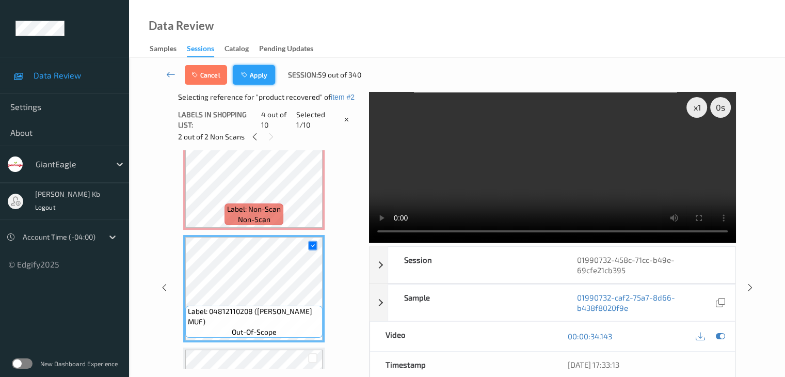
click at [256, 74] on button "Apply" at bounding box center [254, 75] width 42 height 20
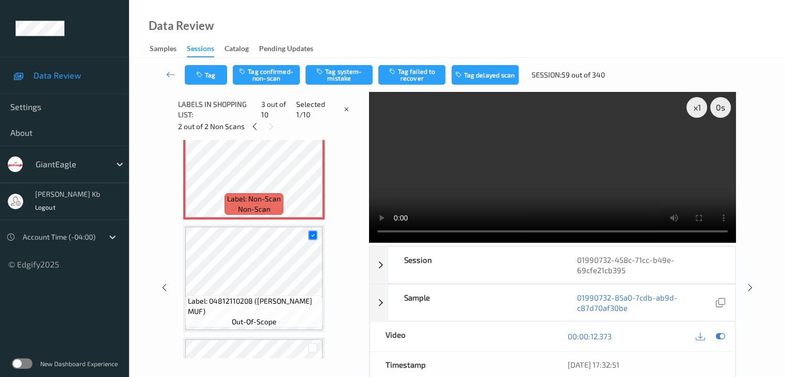
scroll to position [118, 0]
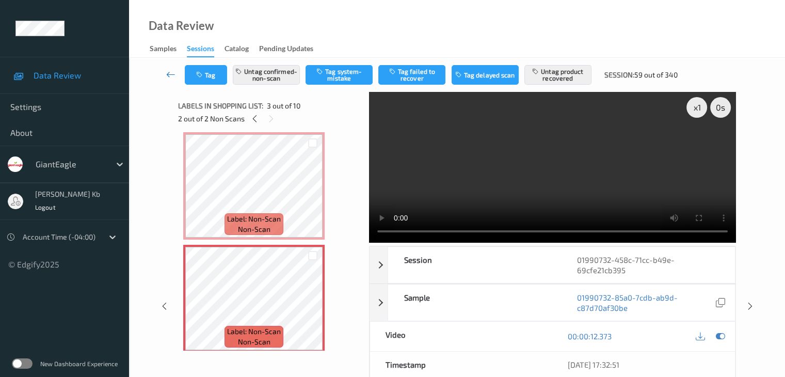
click at [166, 72] on icon at bounding box center [170, 74] width 9 height 10
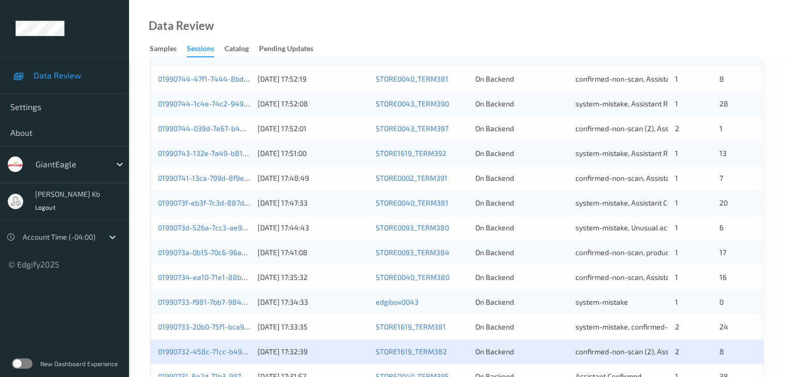
scroll to position [481, 0]
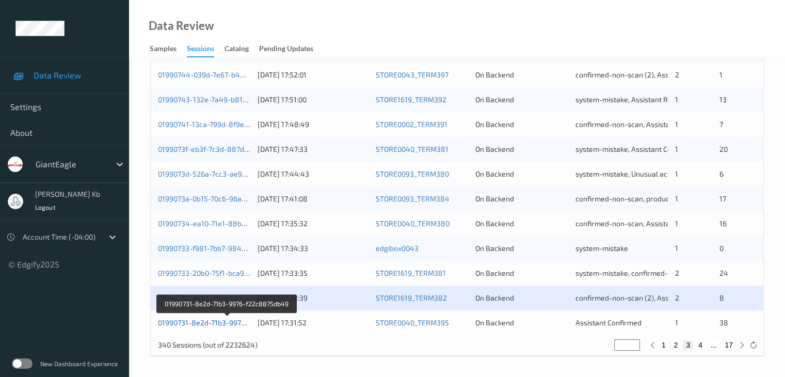
click at [210, 325] on link "01990731-8e2d-71b3-9976-f22c8875db49" at bounding box center [227, 322] width 139 height 9
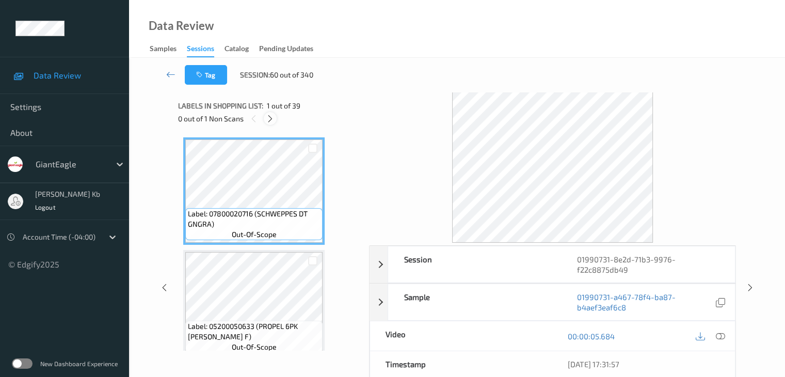
click at [273, 120] on icon at bounding box center [270, 118] width 9 height 9
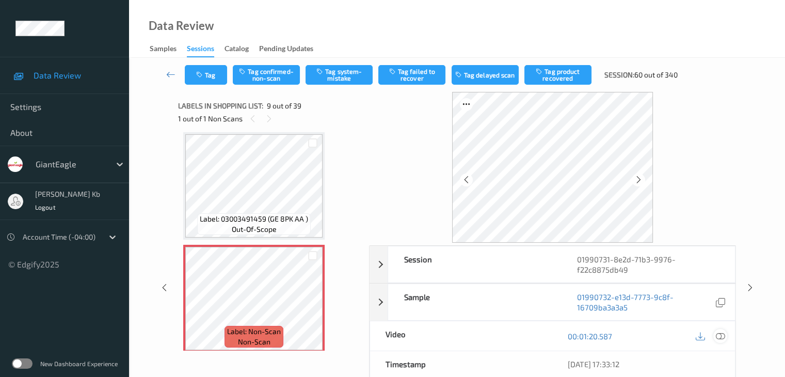
click at [724, 335] on icon at bounding box center [720, 336] width 9 height 9
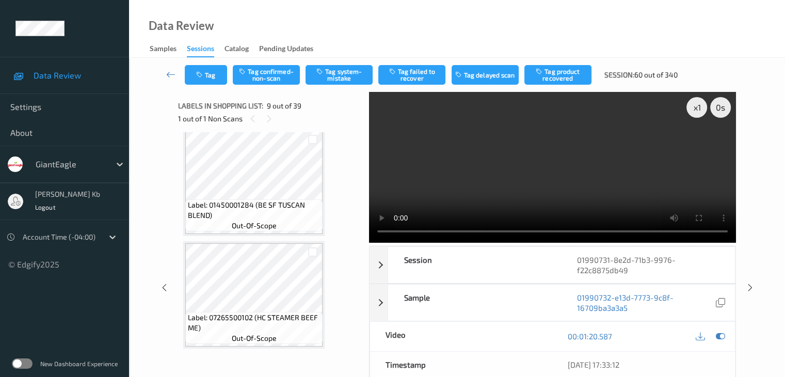
scroll to position [1103, 0]
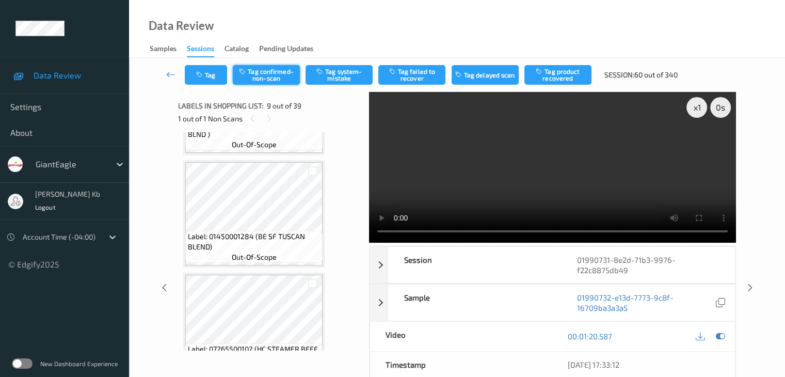
click at [263, 73] on button "Tag confirmed-non-scan" at bounding box center [266, 75] width 67 height 20
click at [419, 75] on button "Tag failed to recover" at bounding box center [412, 75] width 67 height 20
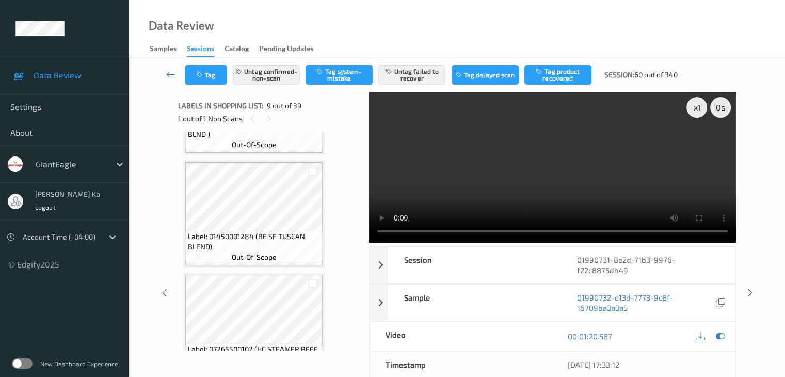
click at [172, 73] on icon at bounding box center [170, 74] width 9 height 10
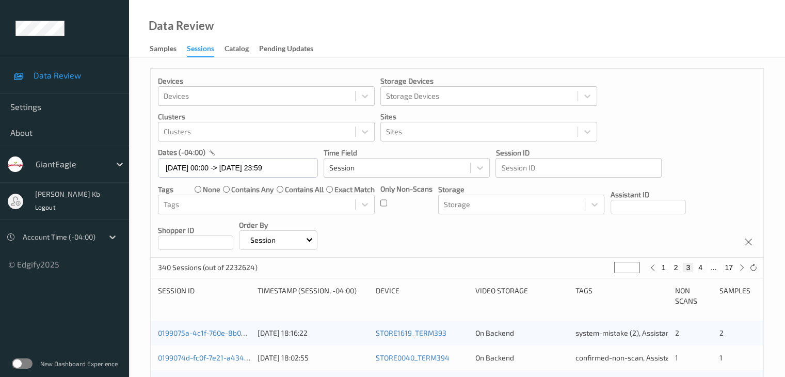
click at [703, 267] on button "4" at bounding box center [701, 267] width 10 height 9
type input "*"
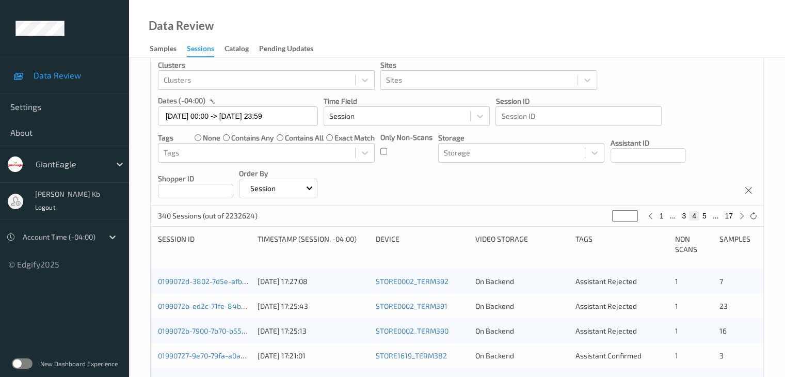
scroll to position [103, 0]
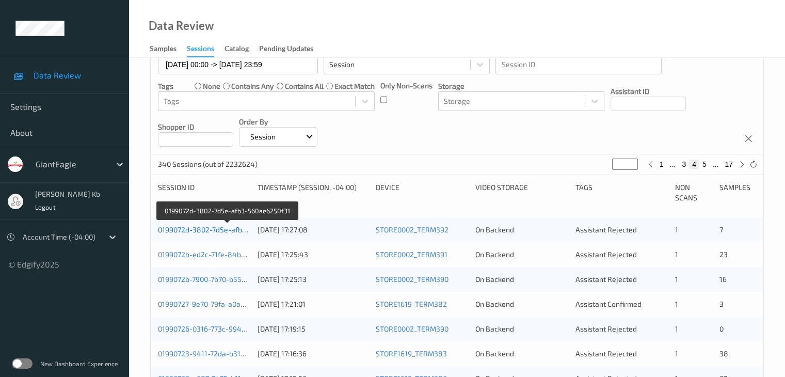
click at [213, 230] on link "0199072d-3802-7d5e-afb3-560ae6250f31" at bounding box center [227, 229] width 138 height 9
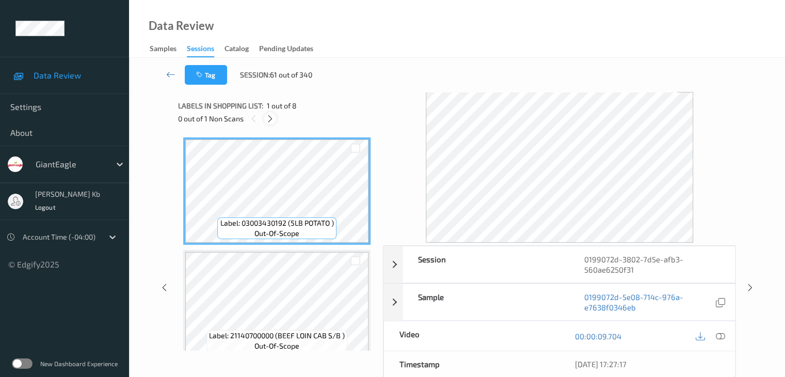
click at [272, 117] on icon at bounding box center [270, 118] width 9 height 9
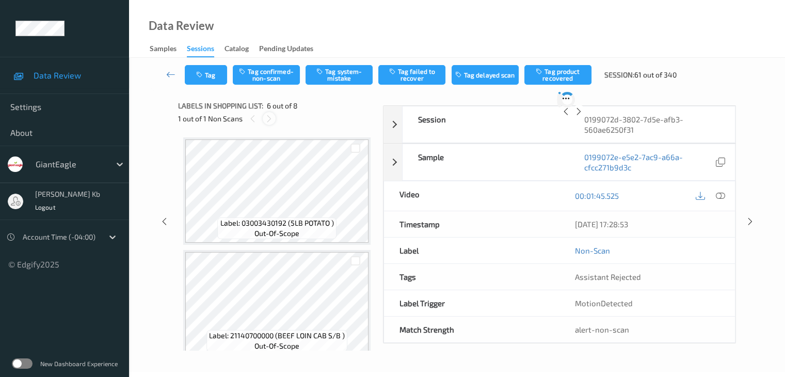
scroll to position [455, 0]
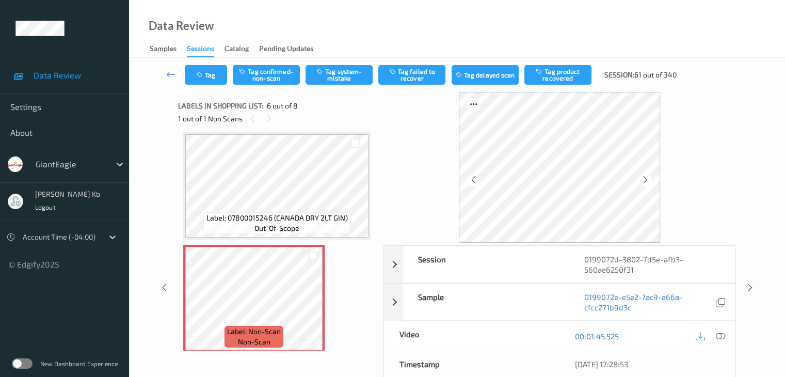
drag, startPoint x: 720, startPoint y: 334, endPoint x: 687, endPoint y: 316, distance: 37.4
click at [720, 333] on icon at bounding box center [720, 336] width 9 height 9
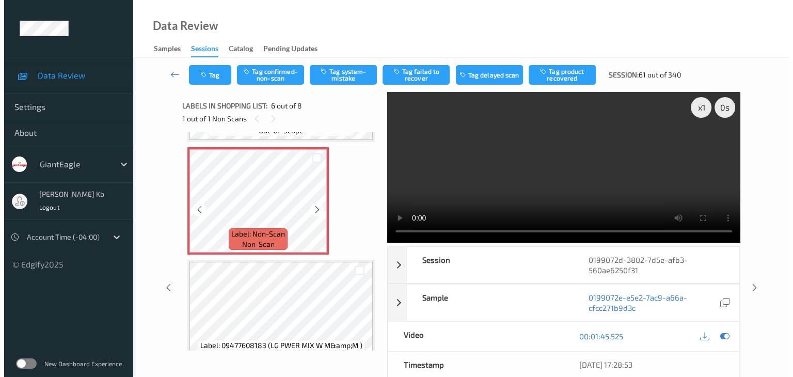
scroll to position [559, 0]
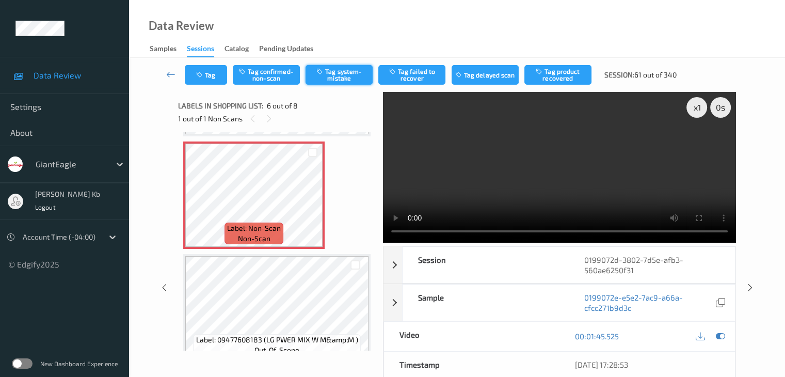
click at [344, 74] on button "Tag system-mistake" at bounding box center [339, 75] width 67 height 20
click at [219, 69] on button "Tag" at bounding box center [206, 75] width 42 height 20
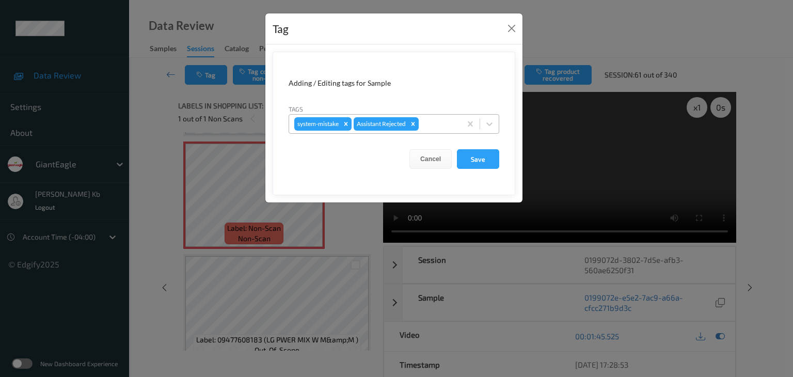
click at [434, 123] on div at bounding box center [438, 124] width 35 height 12
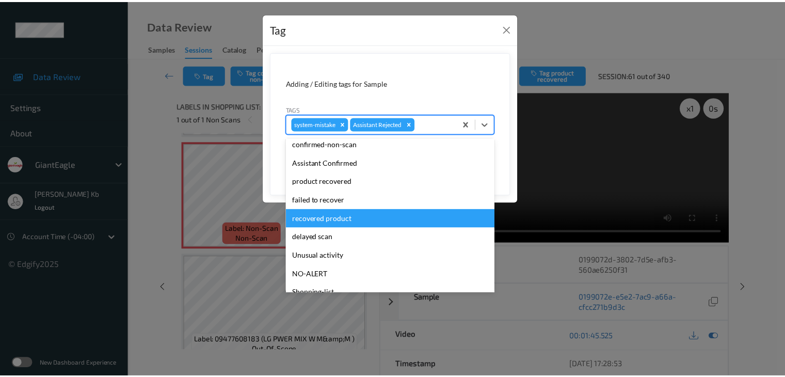
scroll to position [91, 0]
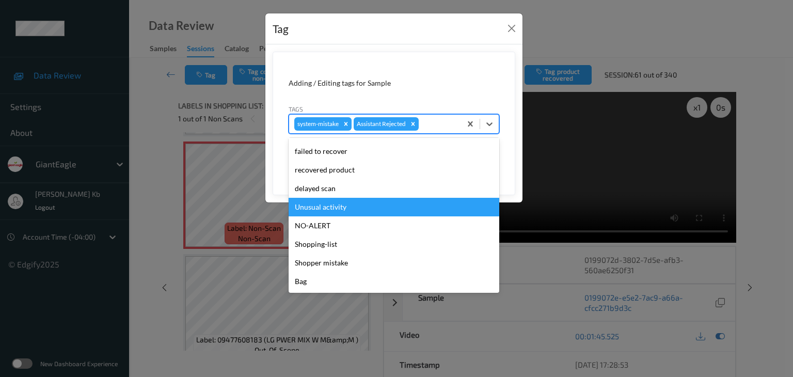
click at [327, 206] on div "Unusual activity" at bounding box center [394, 207] width 211 height 19
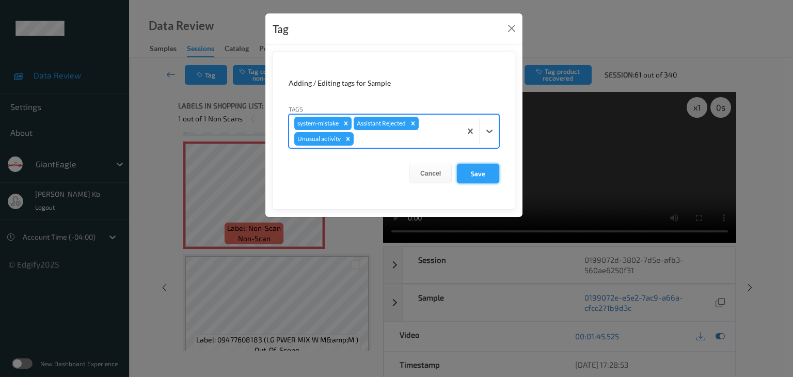
click at [481, 172] on button "Save" at bounding box center [478, 174] width 42 height 20
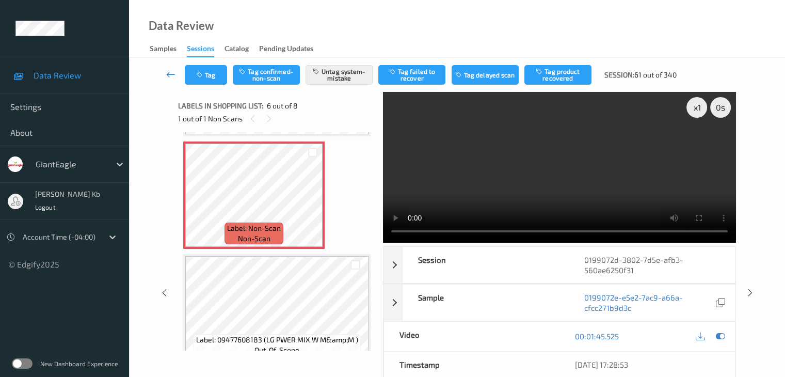
click at [167, 74] on icon at bounding box center [170, 74] width 9 height 10
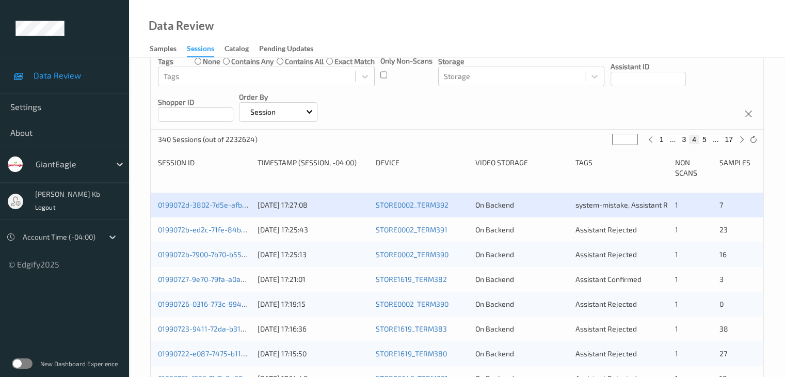
scroll to position [155, 0]
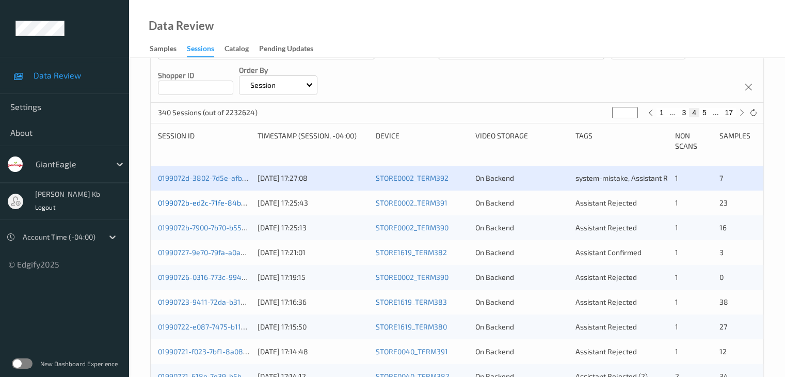
click at [229, 206] on link "0199072b-ed2c-71fe-84b6-e45e70d65fe5" at bounding box center [227, 202] width 138 height 9
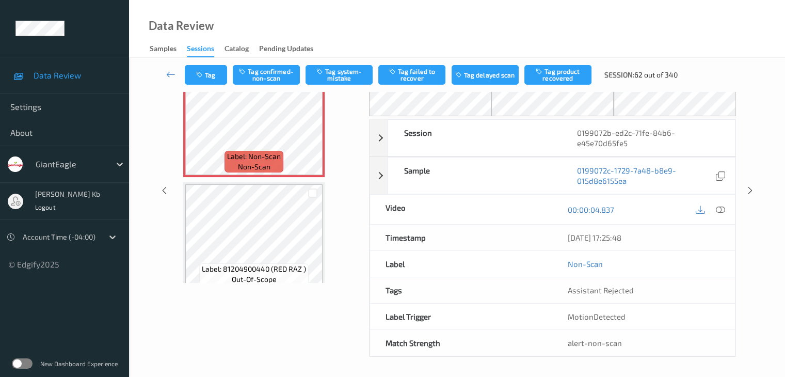
scroll to position [16, 0]
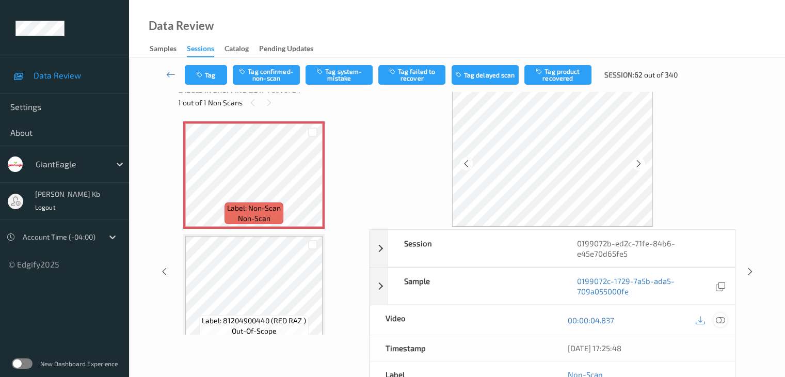
click at [719, 317] on icon at bounding box center [720, 320] width 9 height 9
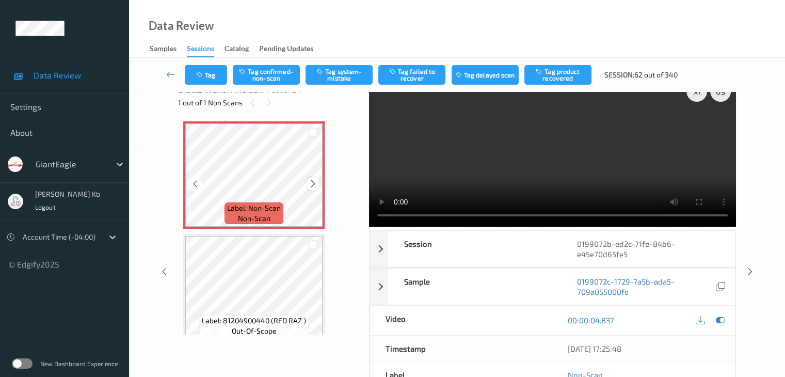
click at [312, 182] on icon at bounding box center [313, 183] width 9 height 9
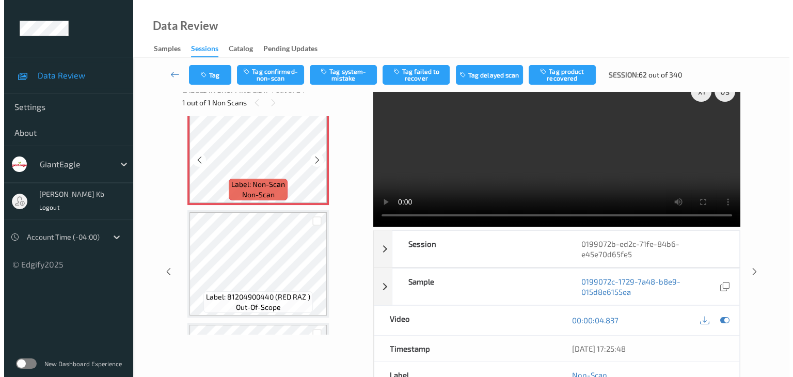
scroll to position [0, 0]
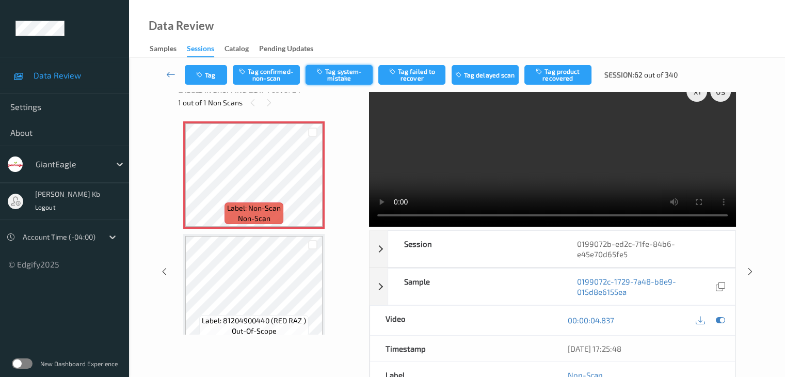
click at [341, 76] on button "Tag system-mistake" at bounding box center [339, 75] width 67 height 20
click at [223, 72] on button "Tag" at bounding box center [206, 75] width 42 height 20
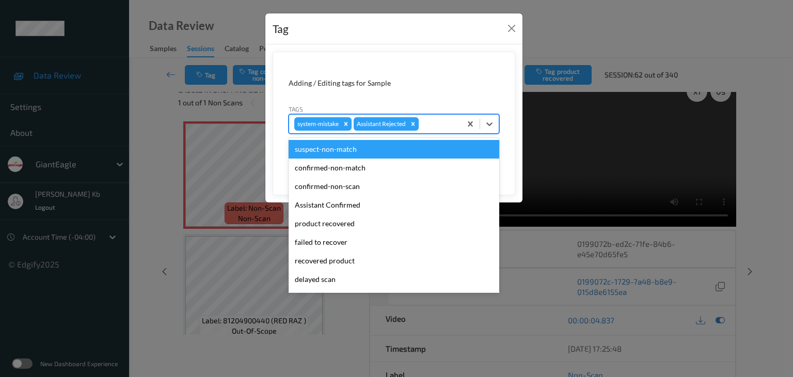
click at [440, 122] on div at bounding box center [438, 124] width 35 height 12
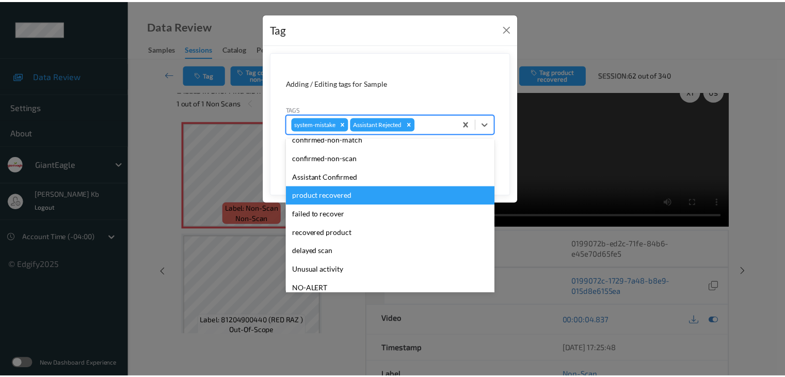
scroll to position [52, 0]
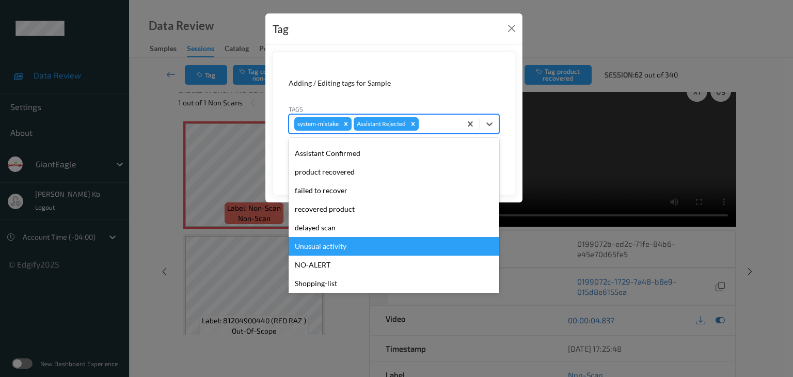
drag, startPoint x: 332, startPoint y: 246, endPoint x: 341, endPoint y: 238, distance: 12.4
click at [332, 246] on div "Unusual activity" at bounding box center [394, 246] width 211 height 19
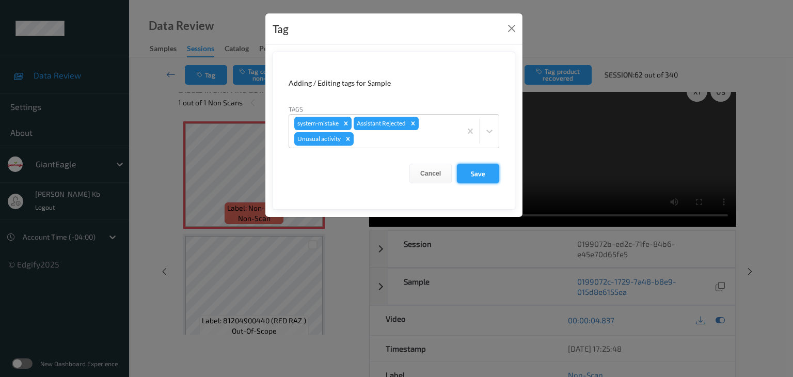
click at [476, 172] on button "Save" at bounding box center [478, 174] width 42 height 20
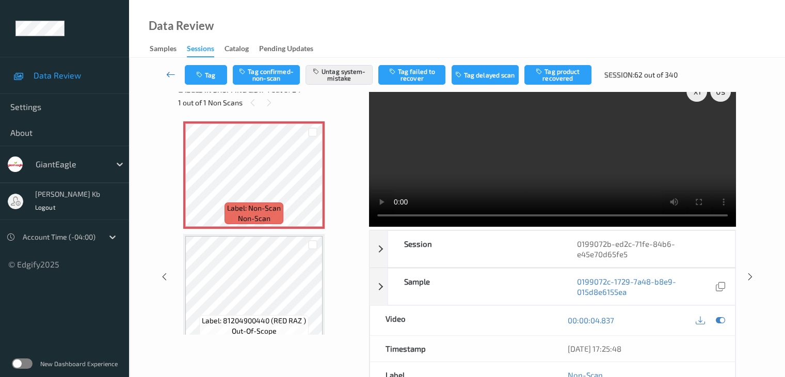
click at [169, 73] on icon at bounding box center [170, 74] width 9 height 10
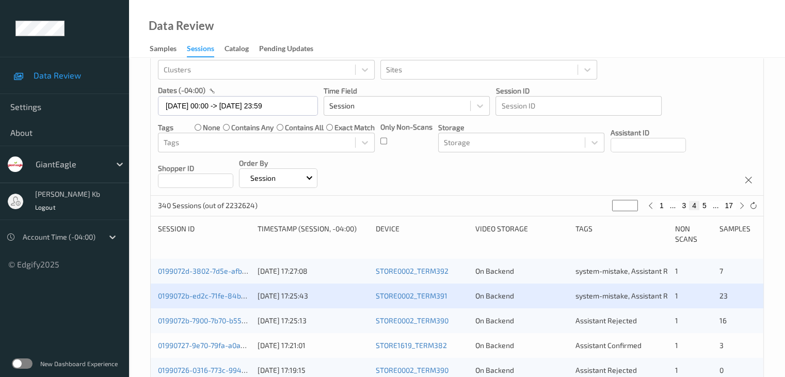
scroll to position [155, 0]
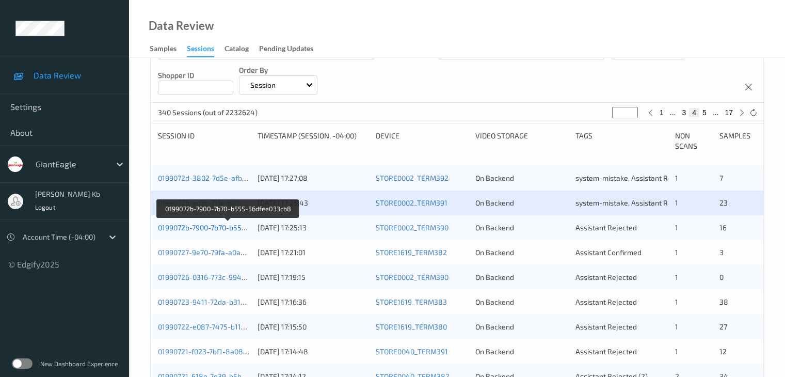
click at [217, 225] on link "0199072b-7900-7b70-b555-56dfee033cb8" at bounding box center [227, 227] width 139 height 9
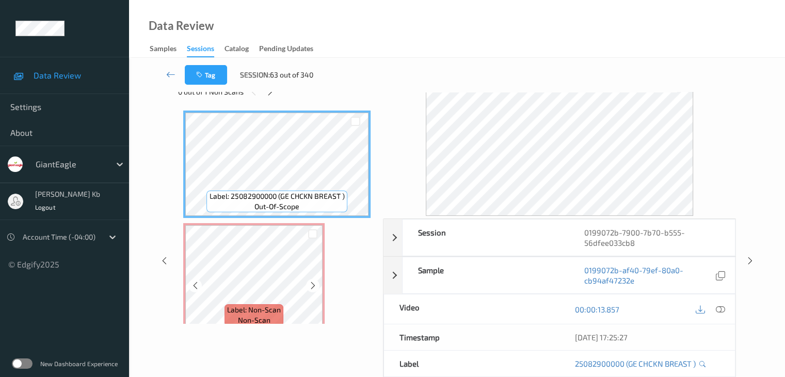
scroll to position [23, 0]
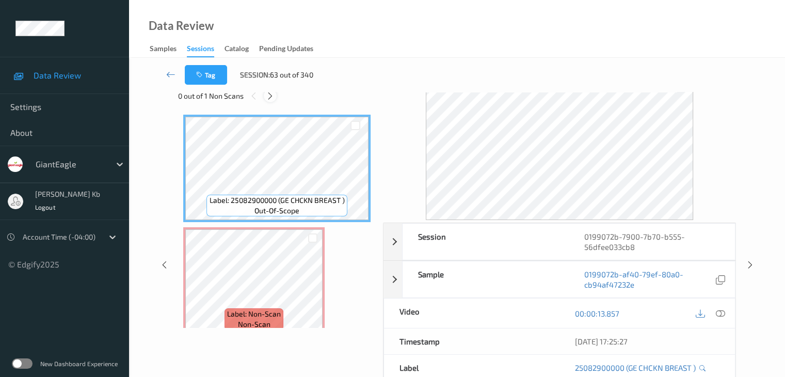
click at [270, 92] on icon at bounding box center [270, 95] width 9 height 9
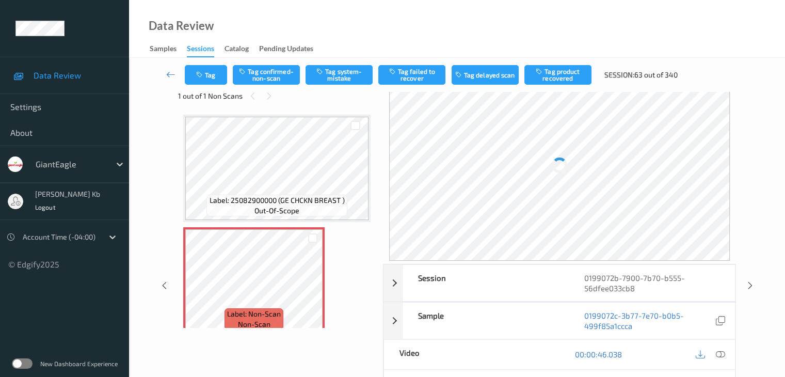
scroll to position [5, 0]
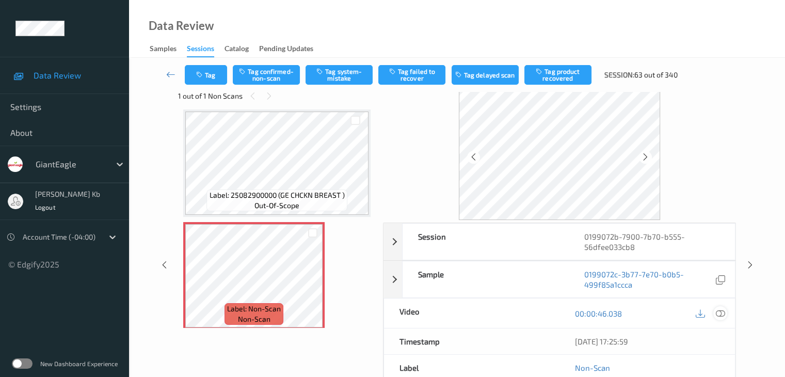
click at [720, 313] on icon at bounding box center [720, 313] width 9 height 9
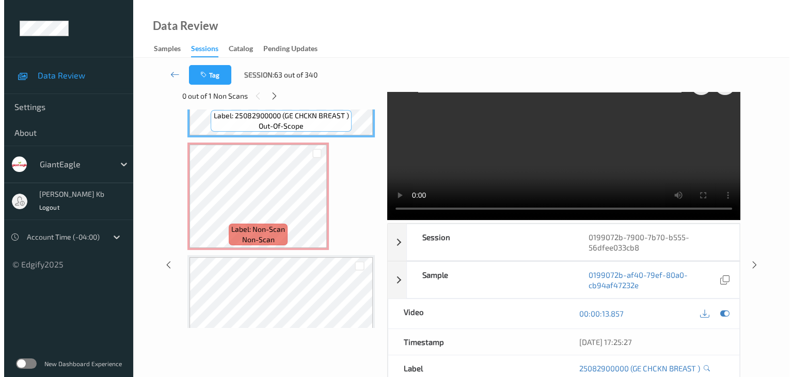
scroll to position [103, 0]
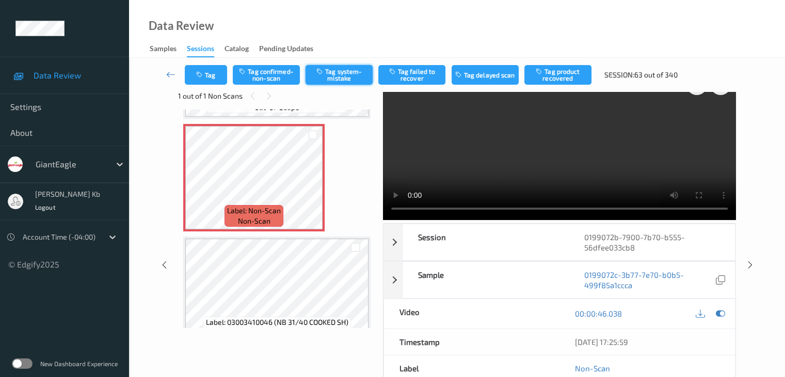
click at [349, 75] on button "Tag system-mistake" at bounding box center [339, 75] width 67 height 20
click at [217, 72] on button "Tag" at bounding box center [206, 75] width 42 height 20
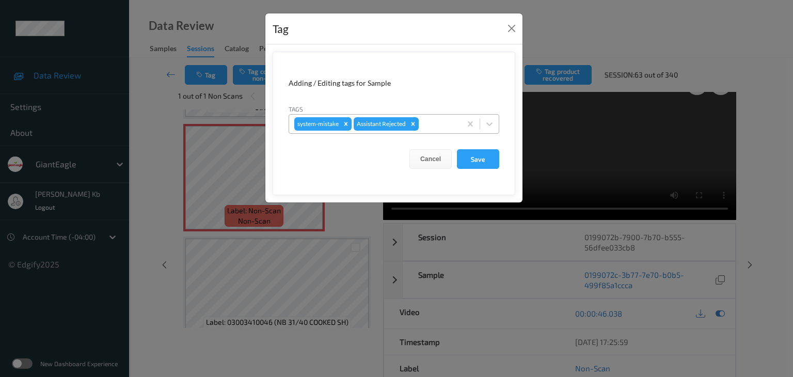
click at [432, 123] on div at bounding box center [438, 124] width 35 height 12
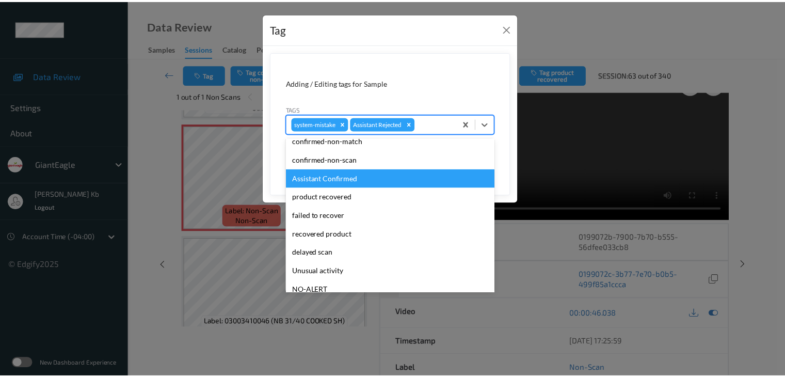
scroll to position [52, 0]
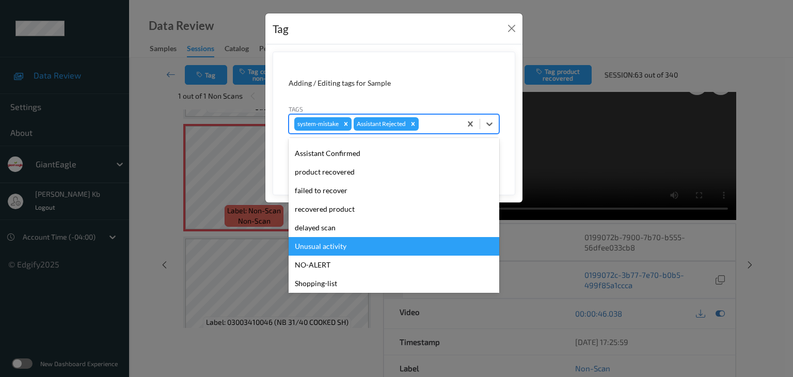
click at [331, 247] on div "Unusual activity" at bounding box center [394, 246] width 211 height 19
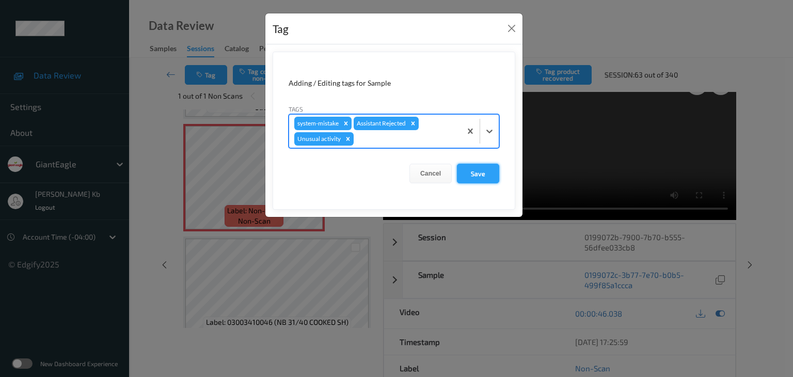
click at [483, 172] on button "Save" at bounding box center [478, 174] width 42 height 20
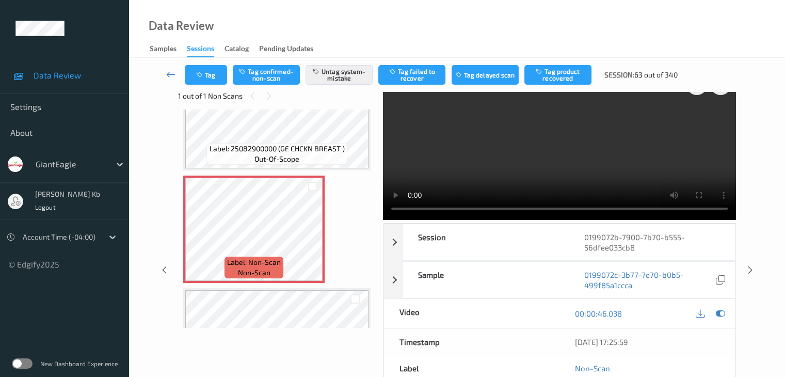
click at [170, 71] on icon at bounding box center [170, 74] width 9 height 10
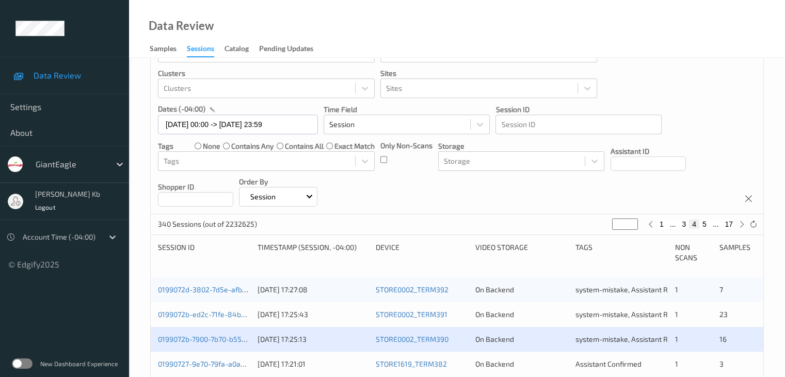
scroll to position [207, 0]
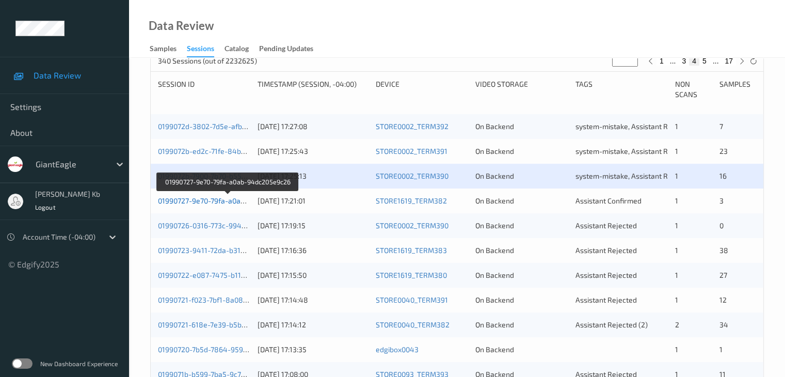
click at [221, 200] on link "01990727-9e70-79fa-a0ab-94dc205e9c26" at bounding box center [227, 200] width 139 height 9
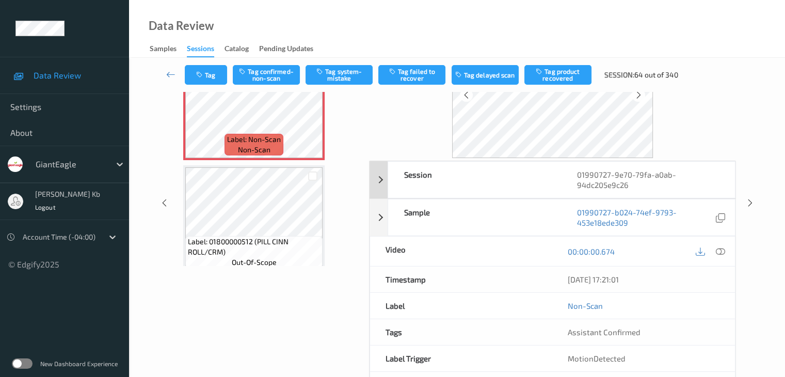
scroll to position [23, 0]
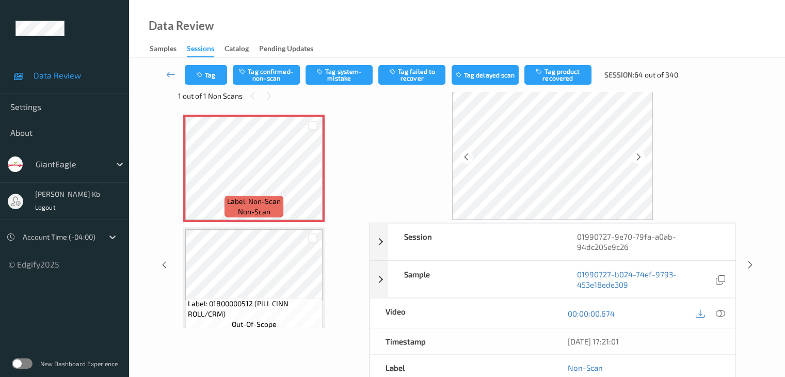
click at [724, 312] on icon at bounding box center [720, 313] width 9 height 9
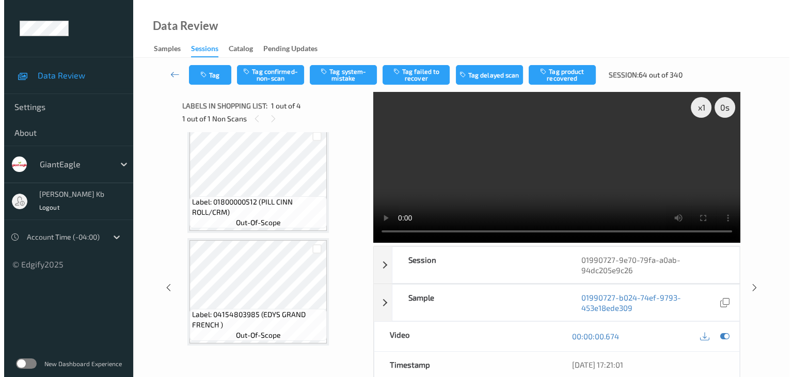
scroll to position [82, 0]
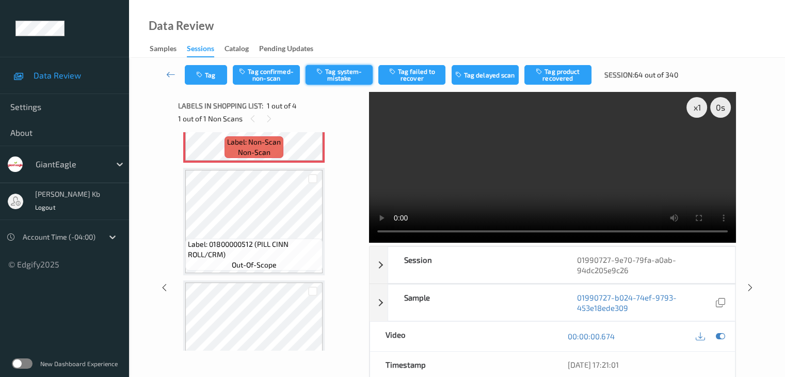
click at [347, 75] on button "Tag system-mistake" at bounding box center [339, 75] width 67 height 20
click at [219, 69] on button "Tag" at bounding box center [206, 75] width 42 height 20
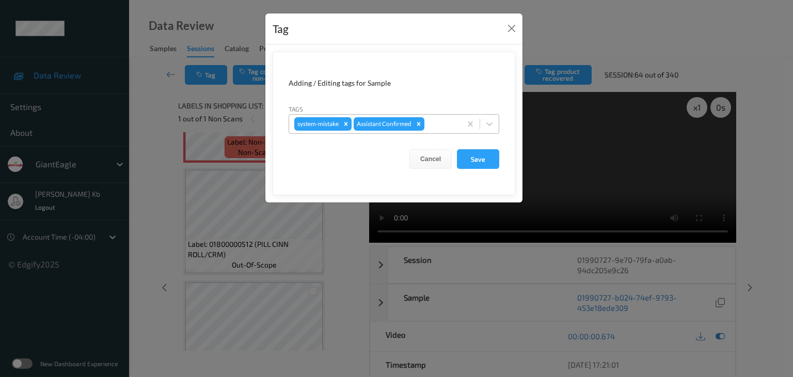
click at [438, 121] on div at bounding box center [441, 124] width 29 height 12
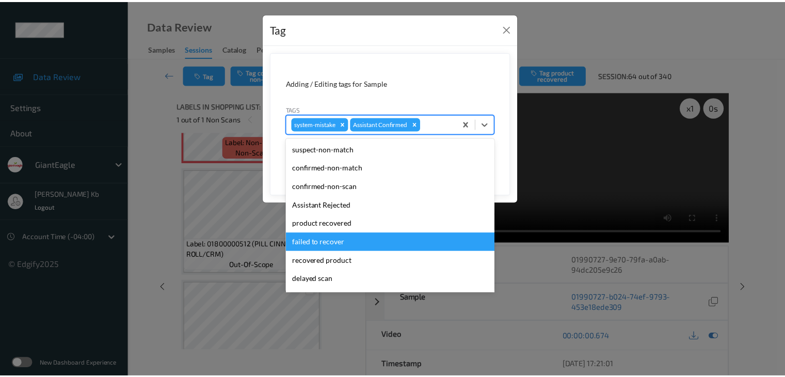
scroll to position [91, 0]
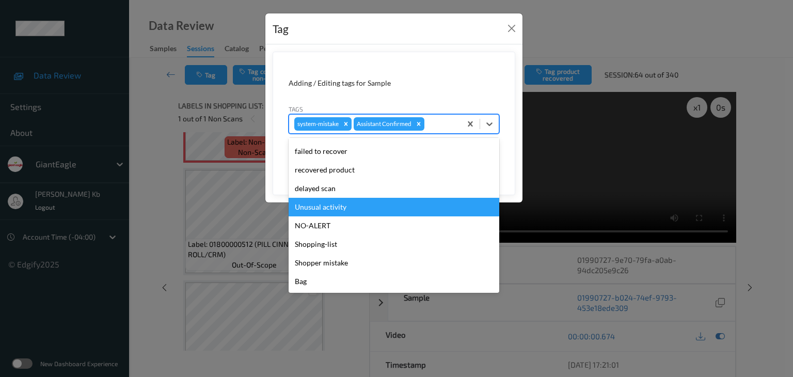
click at [331, 206] on div "Unusual activity" at bounding box center [394, 207] width 211 height 19
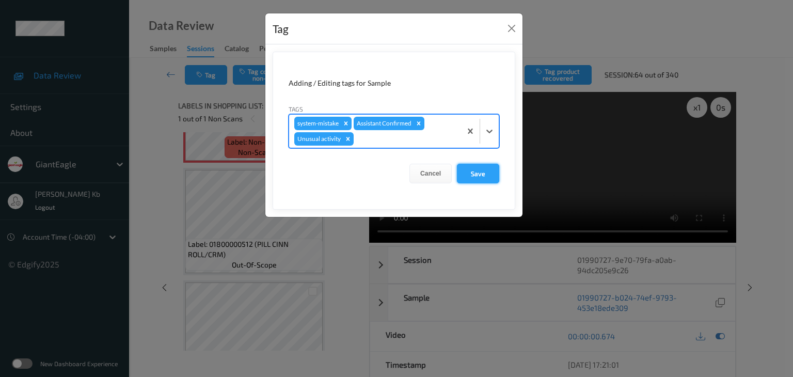
click at [478, 170] on button "Save" at bounding box center [478, 174] width 42 height 20
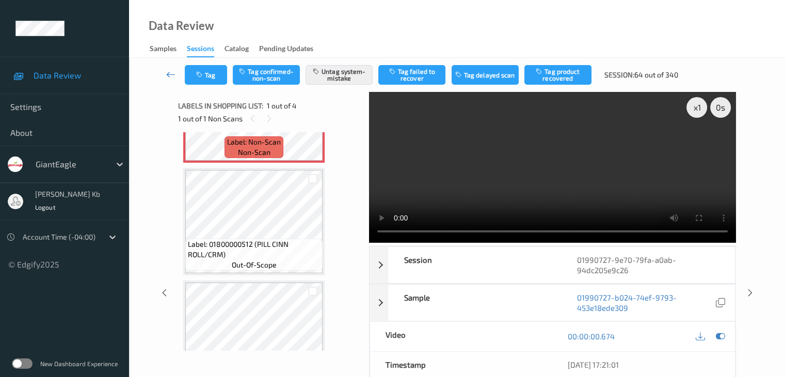
click at [170, 74] on icon at bounding box center [170, 74] width 9 height 10
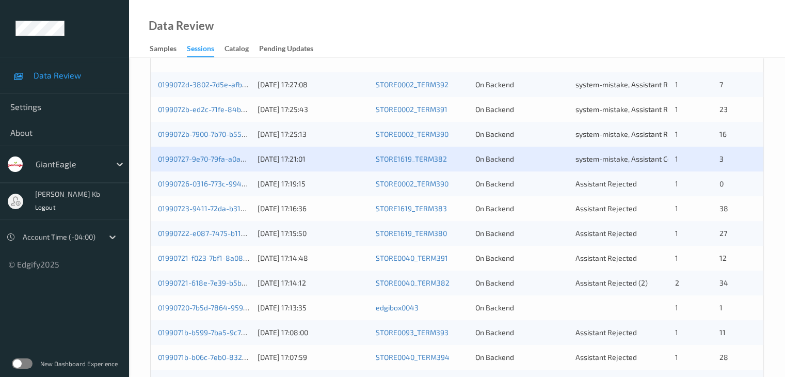
scroll to position [258, 0]
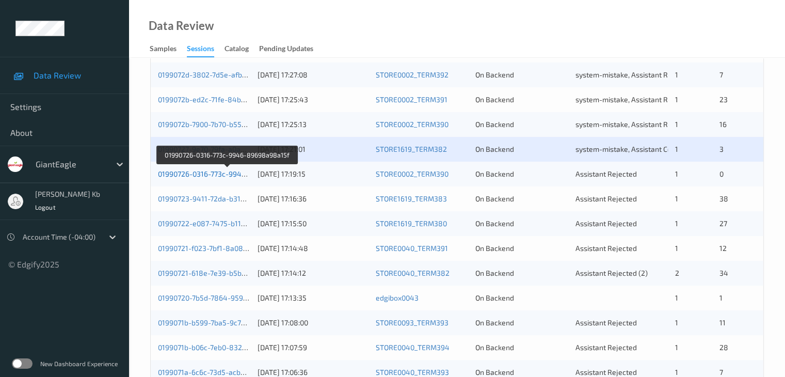
click at [225, 174] on link "01990726-0316-773c-9946-89698a98a15f" at bounding box center [227, 173] width 139 height 9
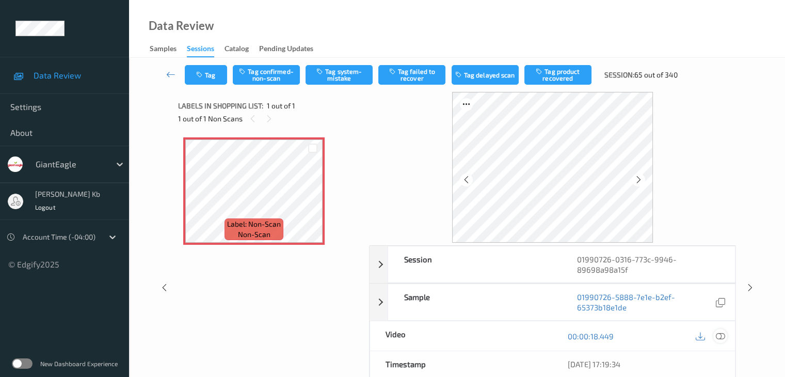
click at [722, 335] on icon at bounding box center [720, 336] width 9 height 9
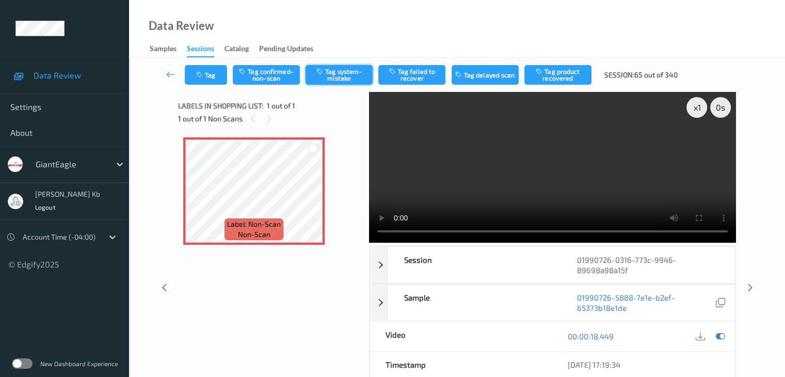
click at [344, 74] on button "Tag system-mistake" at bounding box center [339, 75] width 67 height 20
click at [174, 75] on icon at bounding box center [170, 74] width 9 height 10
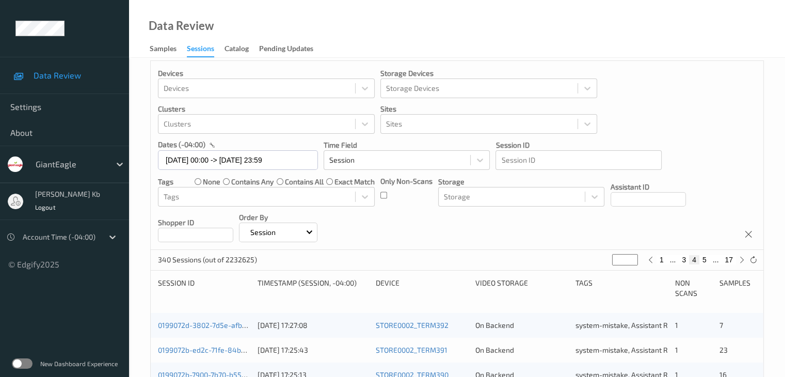
scroll to position [258, 0]
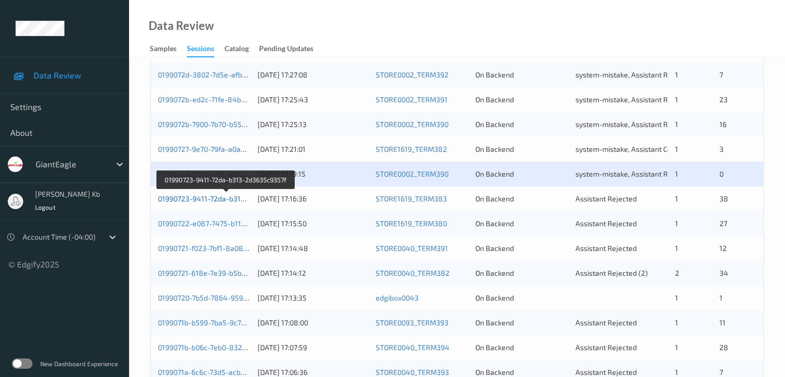
click at [205, 199] on link "01990723-9411-72da-b313-2d3635c9357f" at bounding box center [226, 198] width 137 height 9
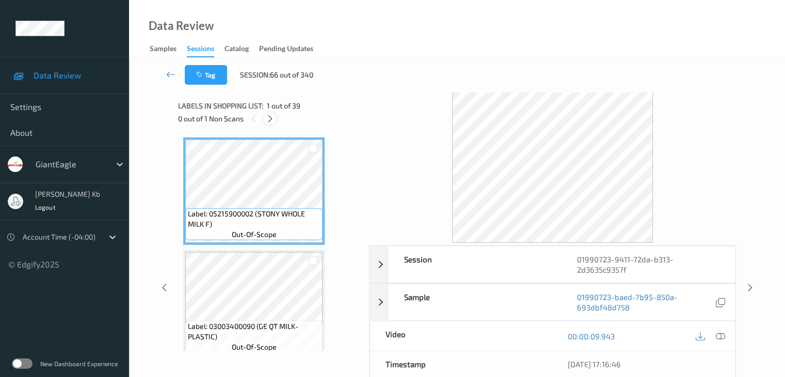
click at [269, 118] on icon at bounding box center [270, 118] width 9 height 9
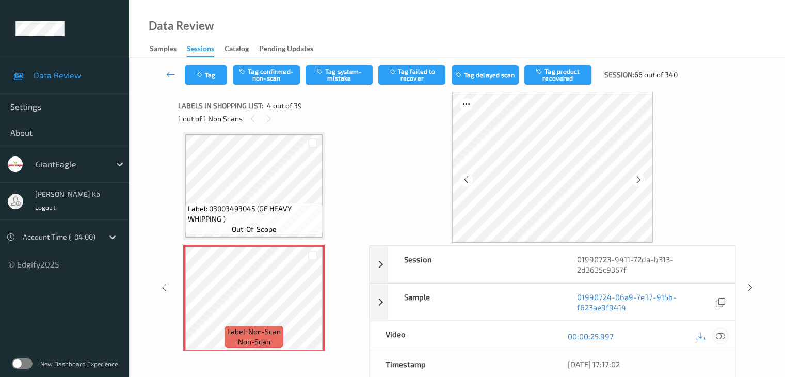
click at [720, 335] on icon at bounding box center [720, 336] width 9 height 9
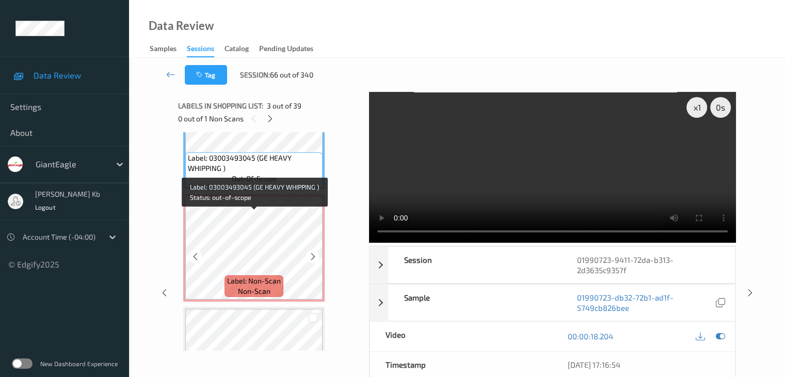
scroll to position [282, 0]
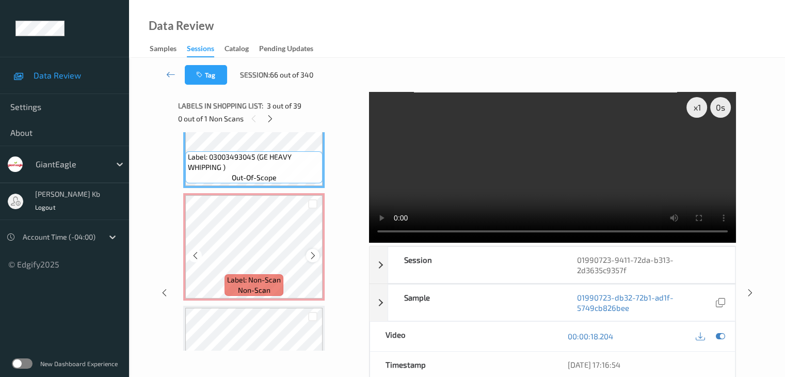
click at [310, 257] on icon at bounding box center [313, 255] width 9 height 9
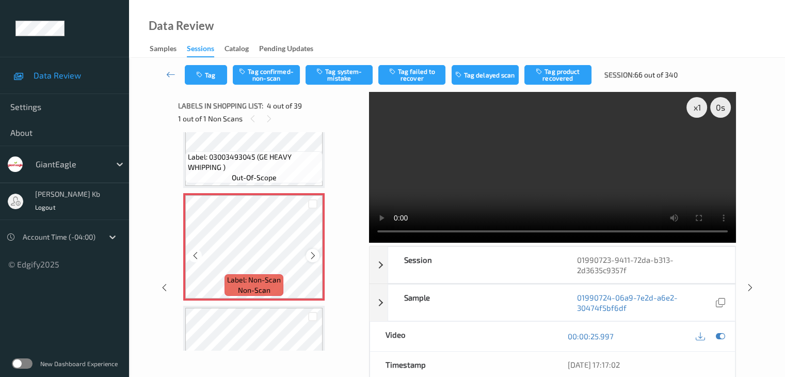
click at [313, 256] on icon at bounding box center [313, 255] width 9 height 9
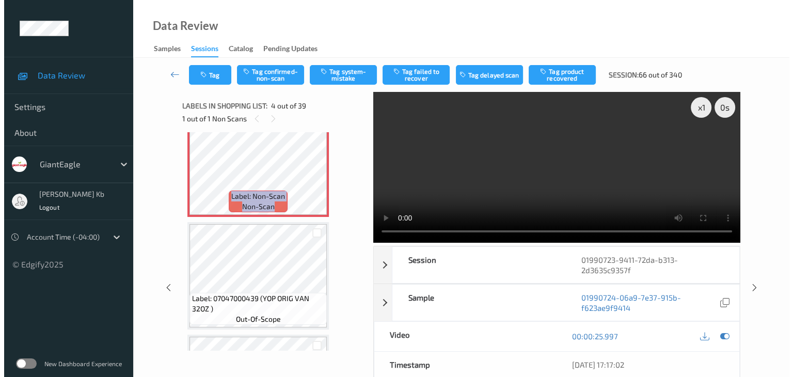
scroll to position [334, 0]
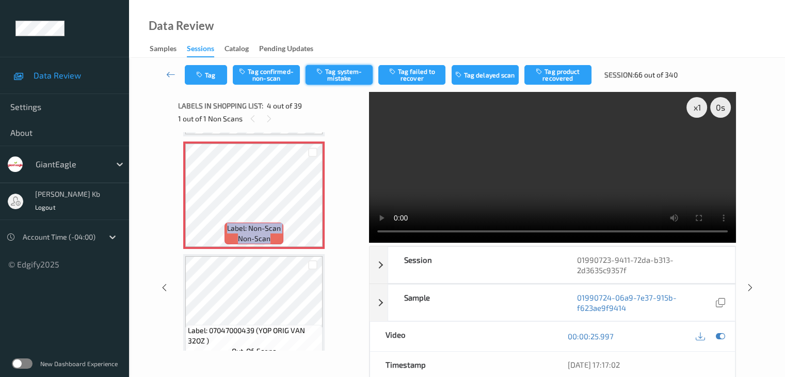
click at [342, 73] on button "Tag system-mistake" at bounding box center [339, 75] width 67 height 20
click at [215, 72] on button "Tag" at bounding box center [206, 75] width 42 height 20
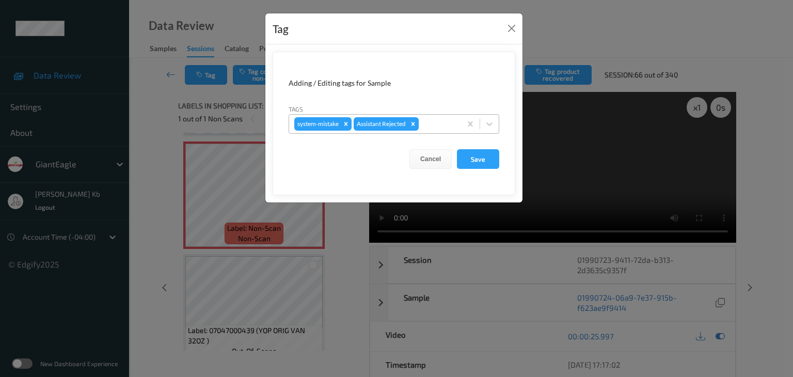
click at [436, 124] on div at bounding box center [438, 124] width 35 height 12
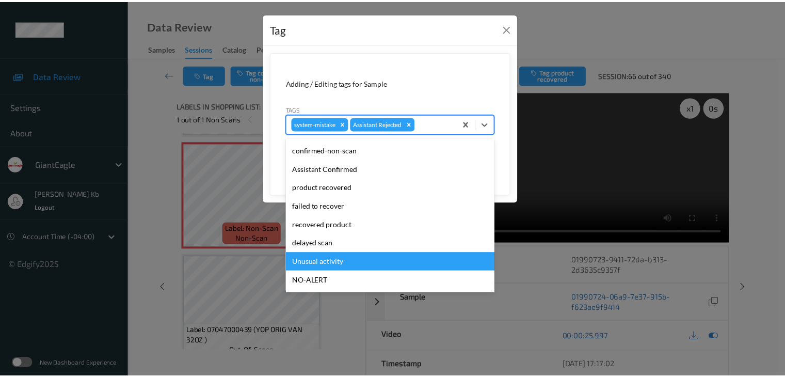
scroll to position [52, 0]
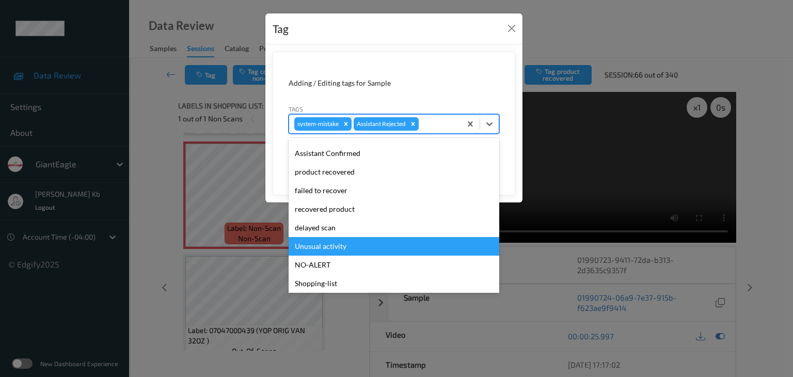
click at [344, 246] on div "Unusual activity" at bounding box center [394, 246] width 211 height 19
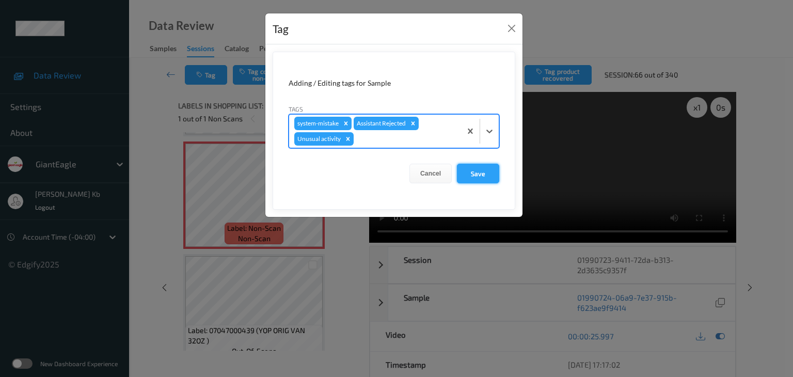
click at [484, 172] on button "Save" at bounding box center [478, 174] width 42 height 20
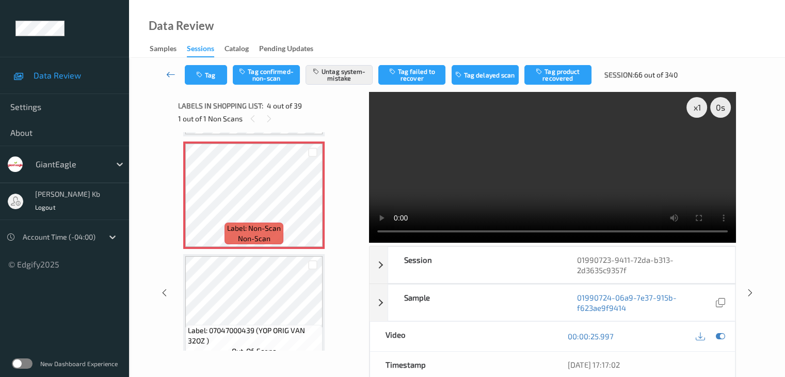
click at [171, 72] on icon at bounding box center [170, 74] width 9 height 10
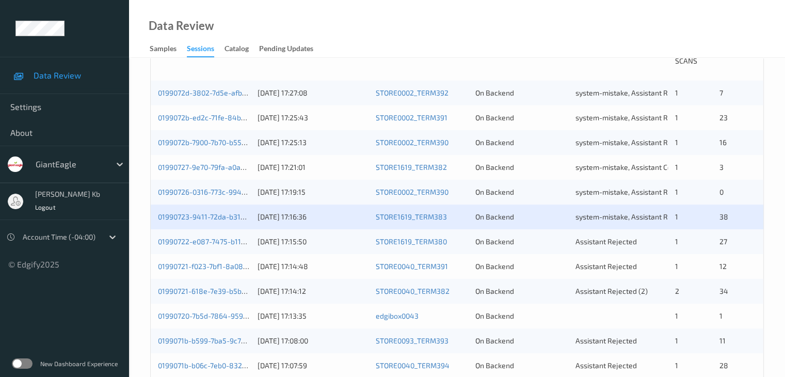
scroll to position [258, 0]
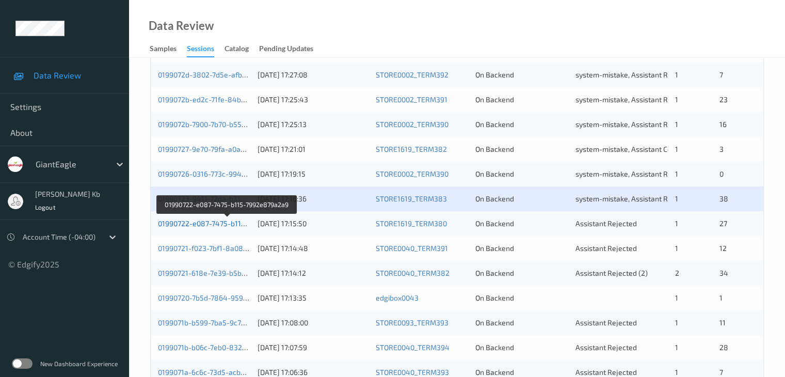
click at [228, 224] on link "01990722-e087-7475-b115-7992e879a2a9" at bounding box center [227, 223] width 139 height 9
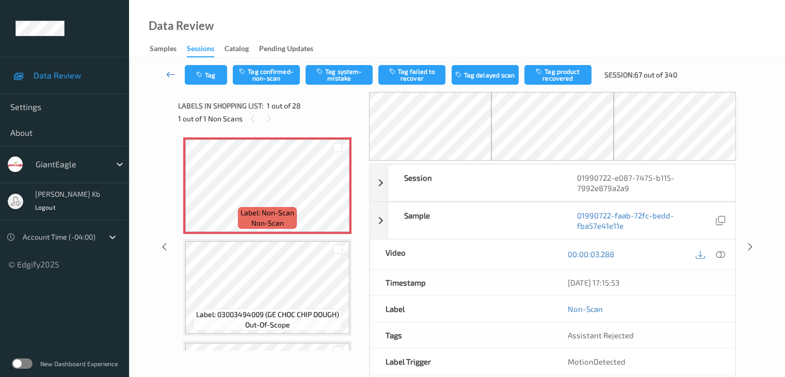
click at [172, 71] on icon at bounding box center [170, 74] width 9 height 10
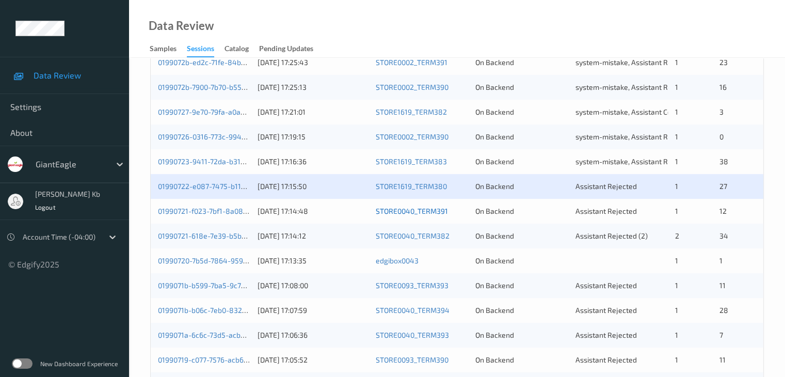
scroll to position [361, 0]
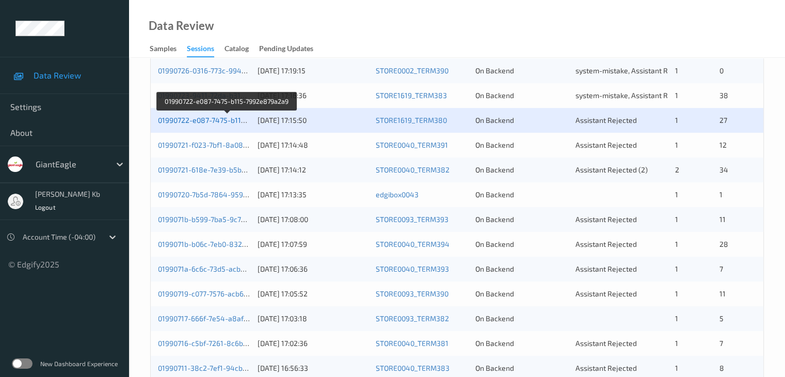
click at [224, 120] on link "01990722-e087-7475-b115-7992e879a2a9" at bounding box center [227, 120] width 139 height 9
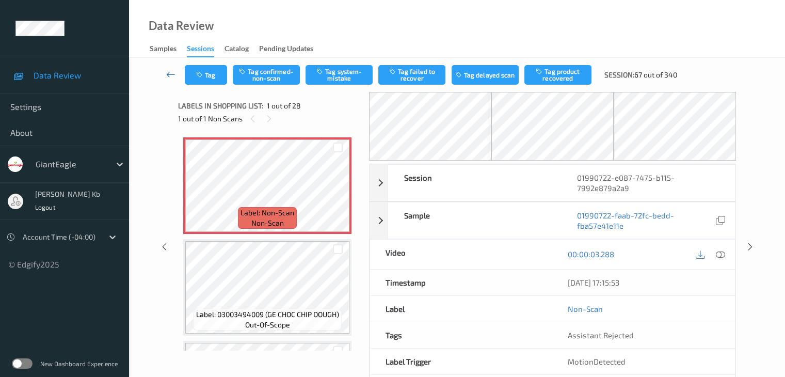
click at [171, 73] on icon at bounding box center [170, 74] width 9 height 10
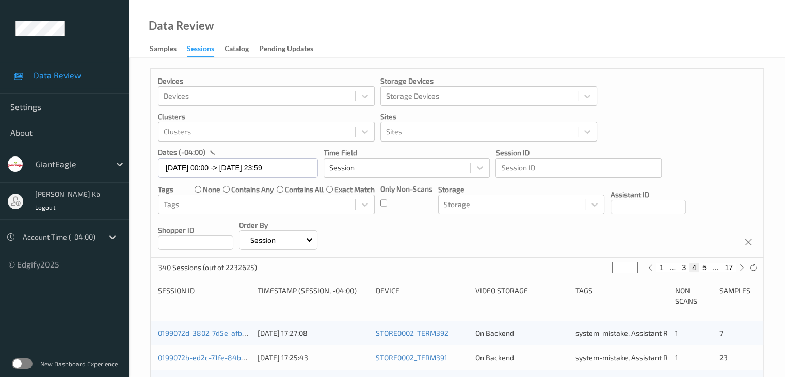
scroll to position [207, 0]
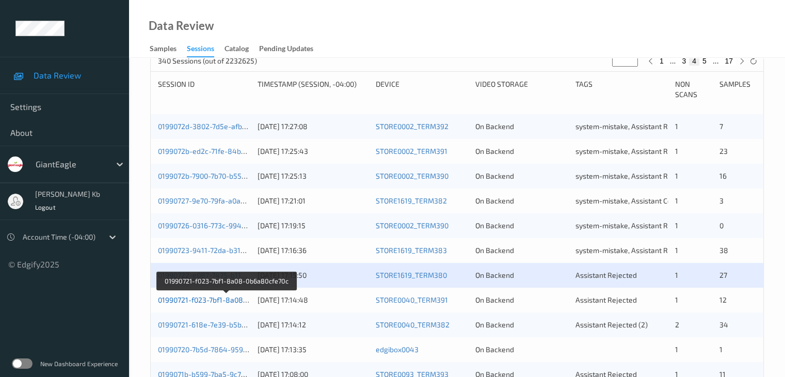
click at [203, 300] on link "01990721-f023-7bf1-8a08-0b6a80cfe70c" at bounding box center [225, 299] width 135 height 9
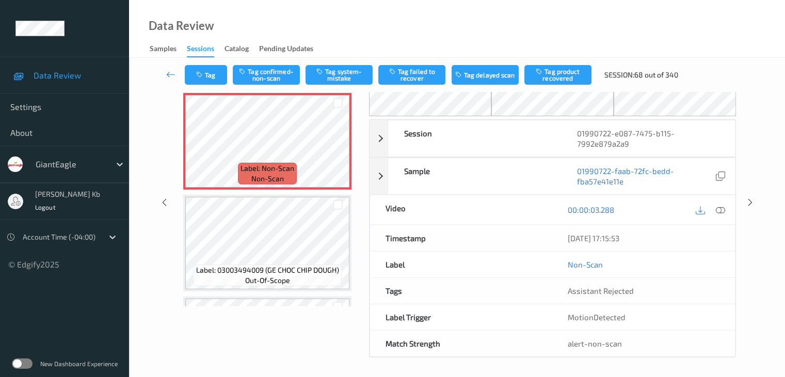
scroll to position [167, 0]
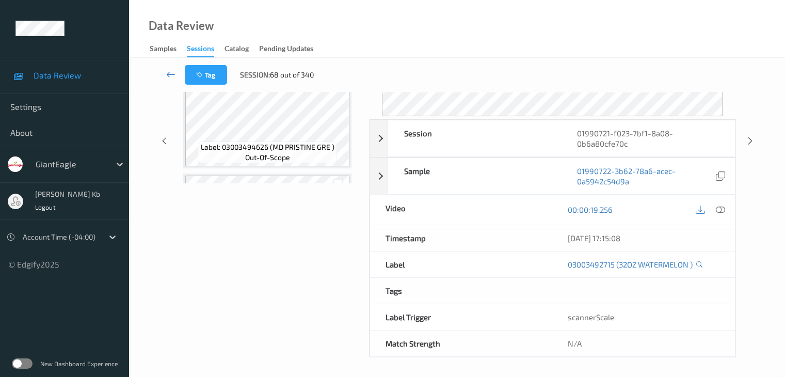
click at [171, 73] on icon at bounding box center [170, 74] width 9 height 10
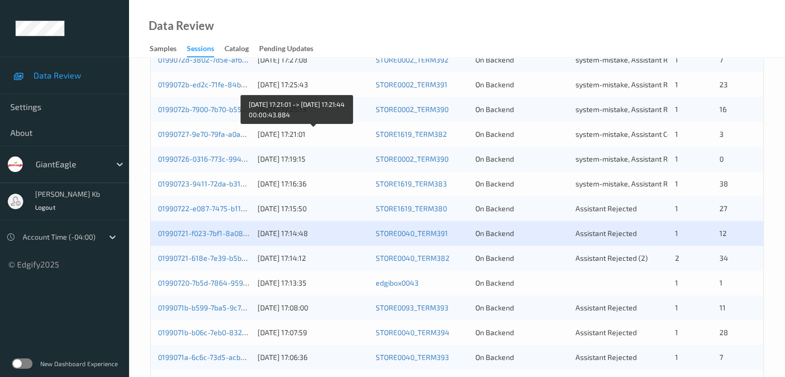
scroll to position [361, 0]
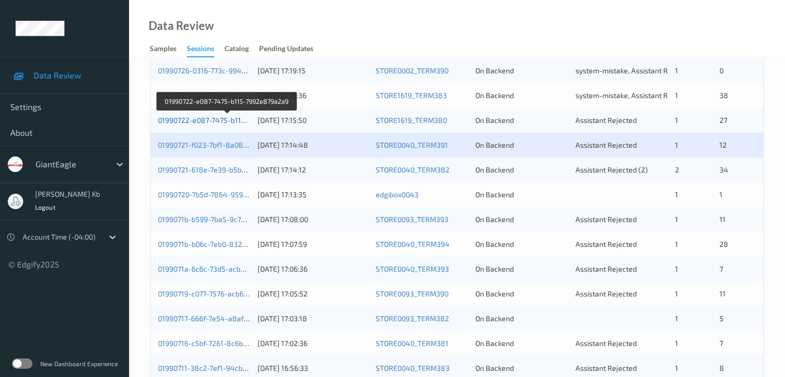
click at [218, 119] on link "01990722-e087-7475-b115-7992e879a2a9" at bounding box center [227, 120] width 139 height 9
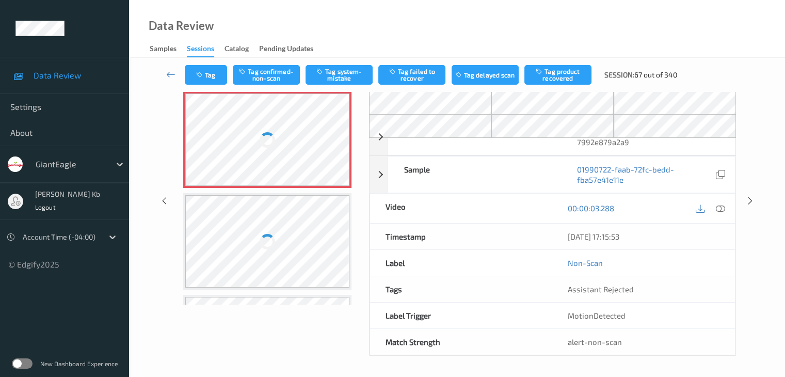
scroll to position [44, 0]
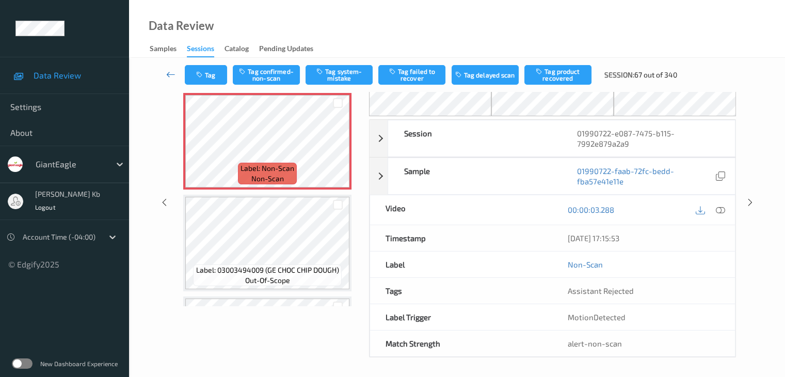
click at [168, 71] on icon at bounding box center [170, 74] width 9 height 10
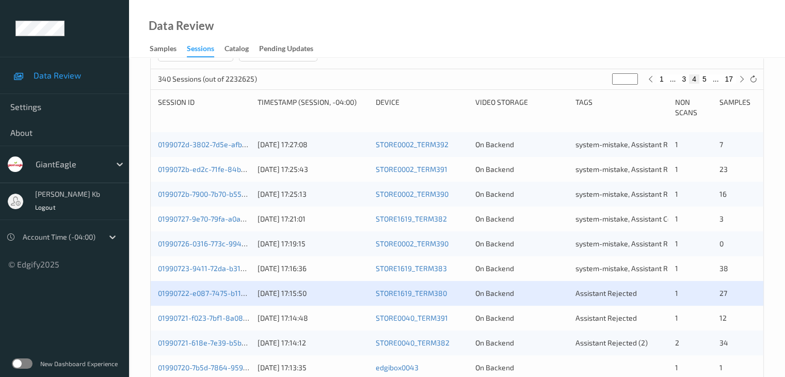
scroll to position [207, 0]
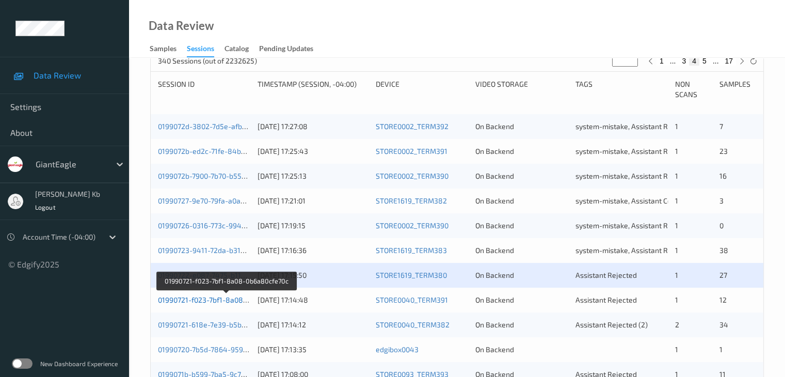
click at [234, 303] on link "01990721-f023-7bf1-8a08-0b6a80cfe70c" at bounding box center [225, 299] width 135 height 9
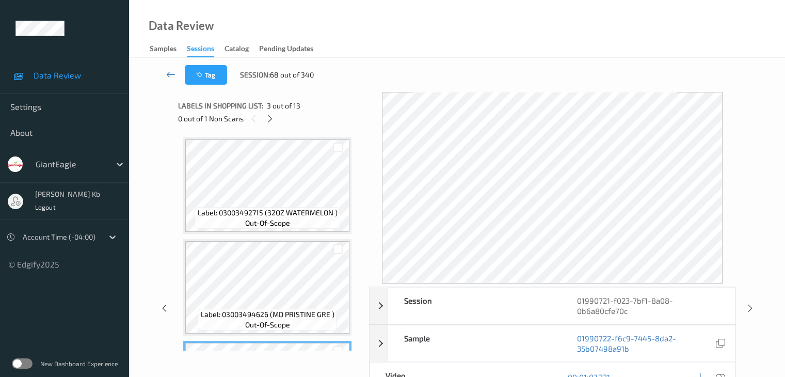
click at [173, 74] on icon at bounding box center [170, 74] width 9 height 10
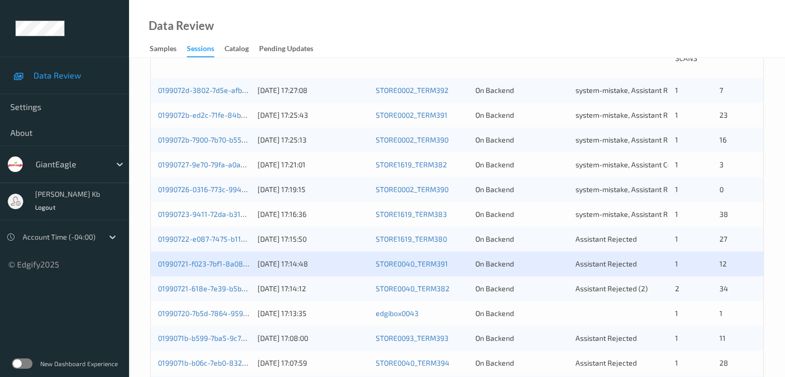
scroll to position [258, 0]
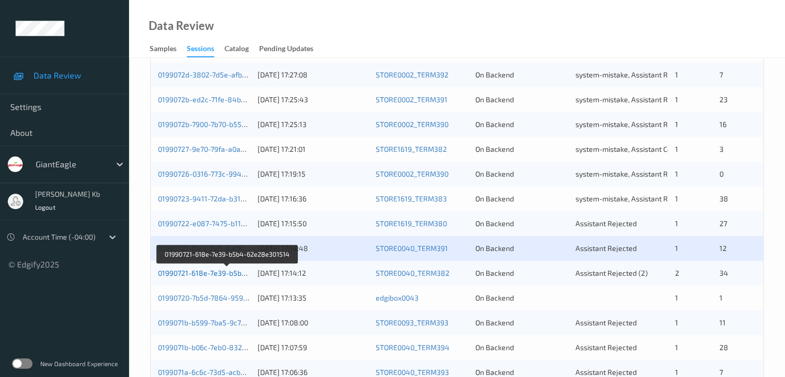
click at [227, 274] on link "01990721-618e-7e39-b5b4-62e28e301514" at bounding box center [228, 273] width 140 height 9
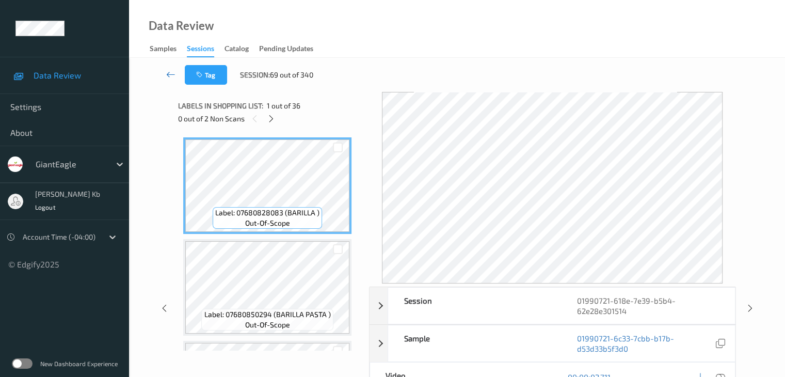
click at [170, 73] on icon at bounding box center [170, 74] width 9 height 10
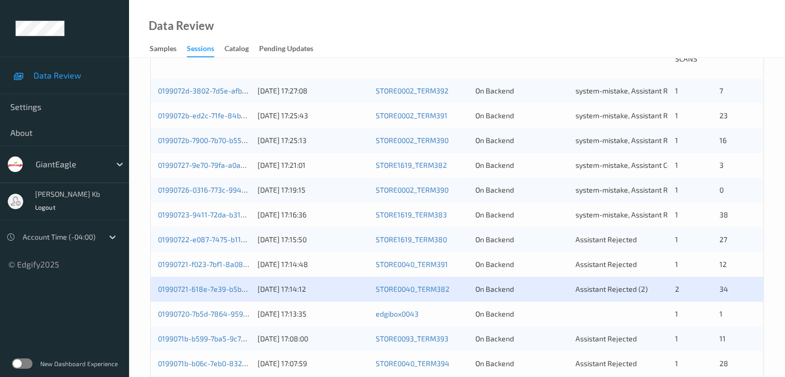
scroll to position [258, 0]
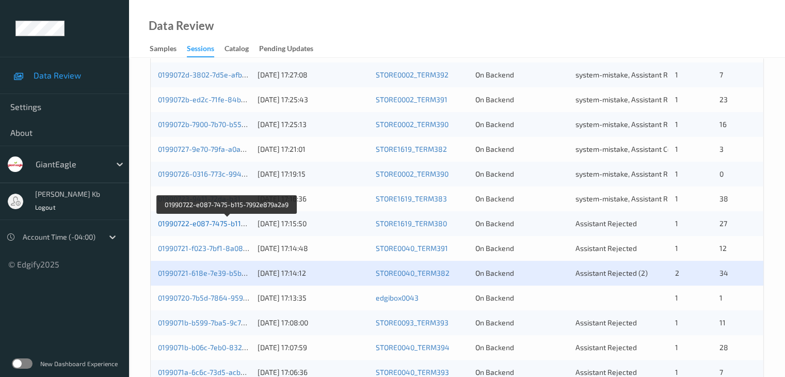
click at [213, 225] on link "01990722-e087-7475-b115-7992e879a2a9" at bounding box center [227, 223] width 139 height 9
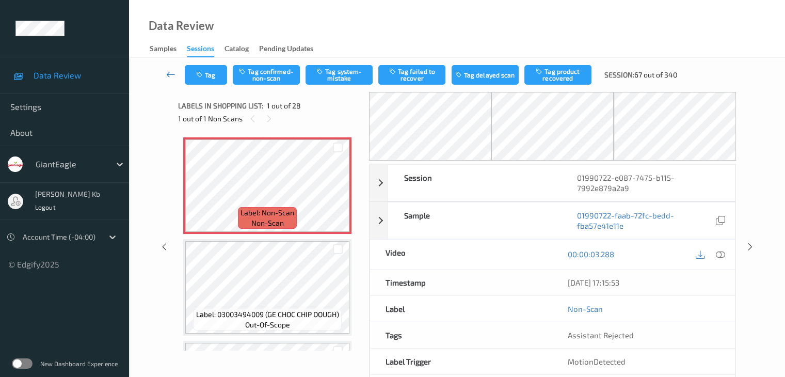
click at [170, 75] on icon at bounding box center [170, 74] width 9 height 10
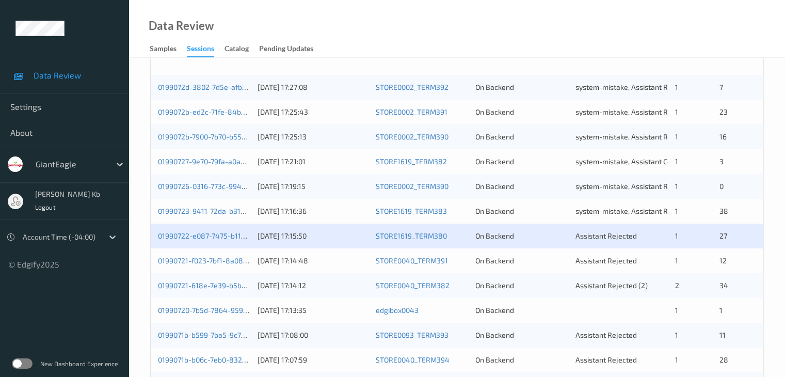
scroll to position [258, 0]
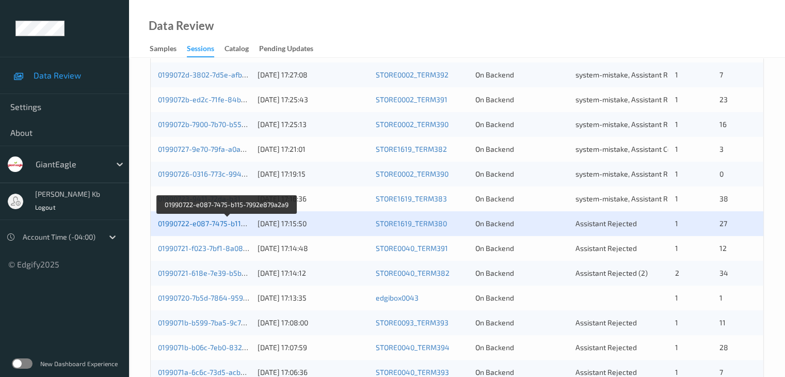
click at [233, 223] on link "01990722-e087-7475-b115-7992e879a2a9" at bounding box center [227, 223] width 139 height 9
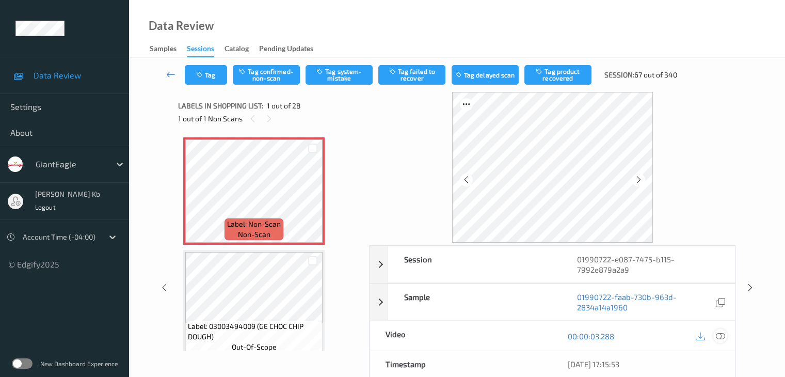
click at [723, 334] on icon at bounding box center [720, 336] width 9 height 9
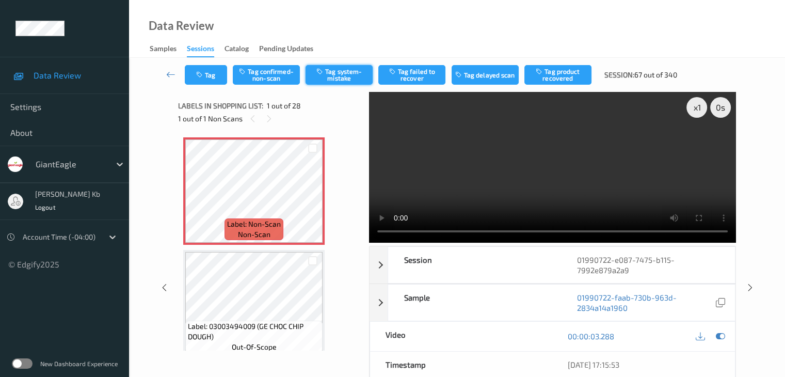
click at [340, 77] on button "Tag system-mistake" at bounding box center [339, 75] width 67 height 20
click at [217, 73] on button "Tag" at bounding box center [206, 75] width 42 height 20
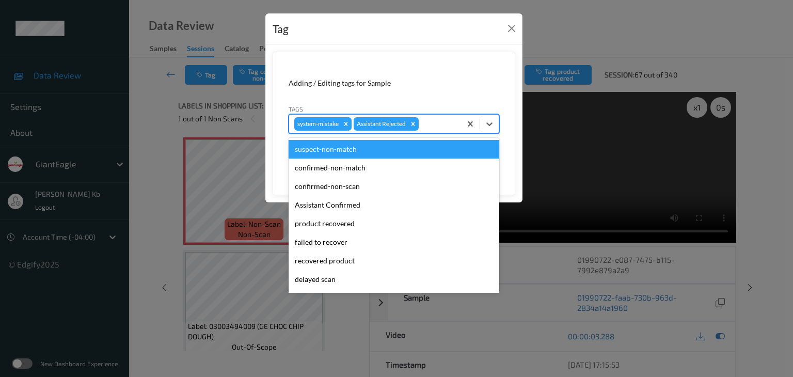
click at [439, 120] on div at bounding box center [438, 124] width 35 height 12
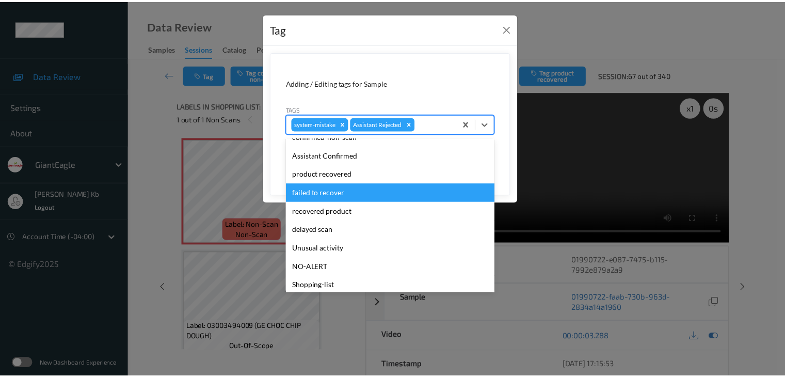
scroll to position [91, 0]
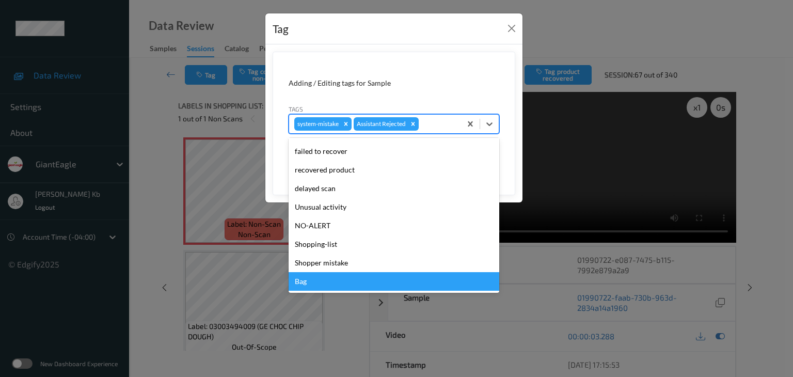
click at [322, 284] on div "Bag" at bounding box center [394, 281] width 211 height 19
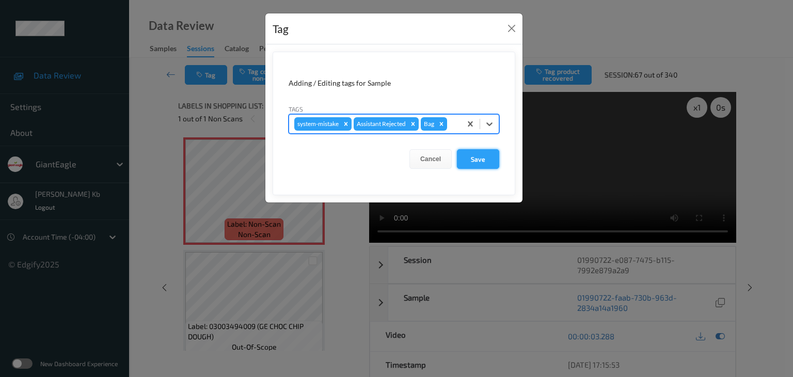
click at [484, 158] on button "Save" at bounding box center [478, 159] width 42 height 20
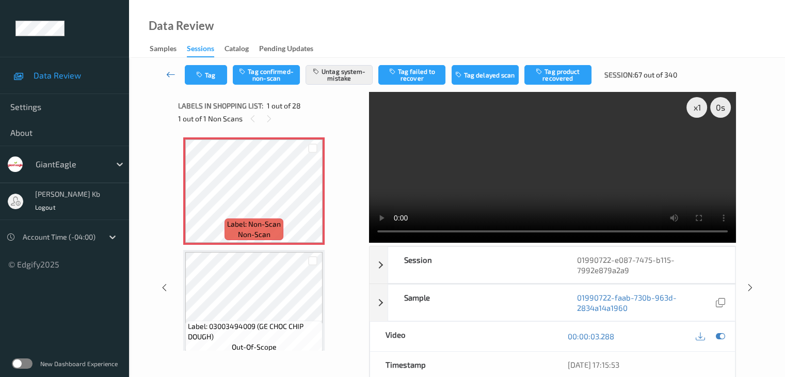
click at [167, 72] on icon at bounding box center [170, 74] width 9 height 10
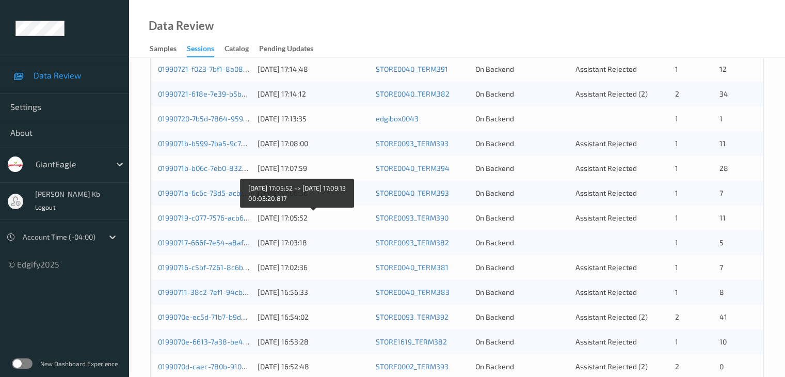
scroll to position [378, 0]
